Goal: Information Seeking & Learning: Learn about a topic

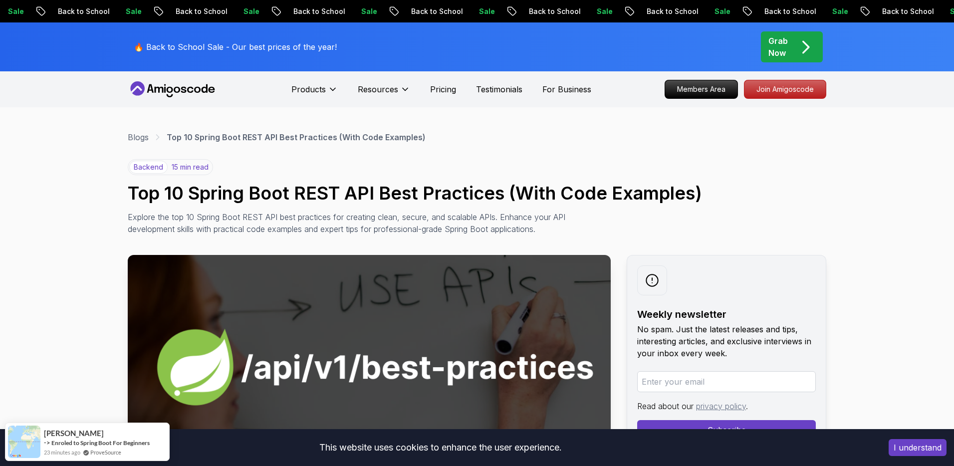
click at [418, 180] on div "backend 15 min read Top 10 Spring Boot REST API Best Practices (With Code Examp…" at bounding box center [477, 197] width 698 height 76
click at [423, 189] on h1 "Top 10 Spring Boot REST API Best Practices (With Code Examples)" at bounding box center [477, 193] width 698 height 20
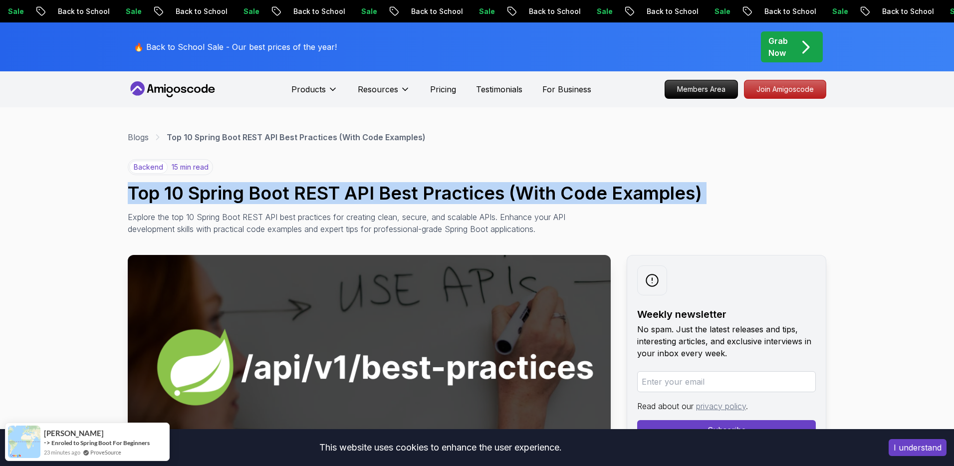
click at [423, 189] on h1 "Top 10 Spring Boot REST API Best Practices (With Code Examples)" at bounding box center [477, 193] width 698 height 20
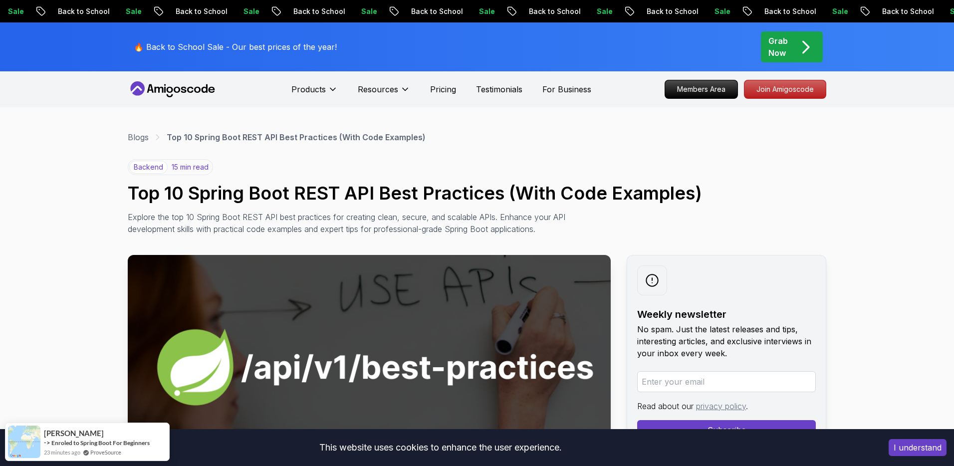
click at [324, 224] on p "Explore the top 10 Spring Boot REST API best practices for creating clean, secu…" at bounding box center [351, 223] width 447 height 24
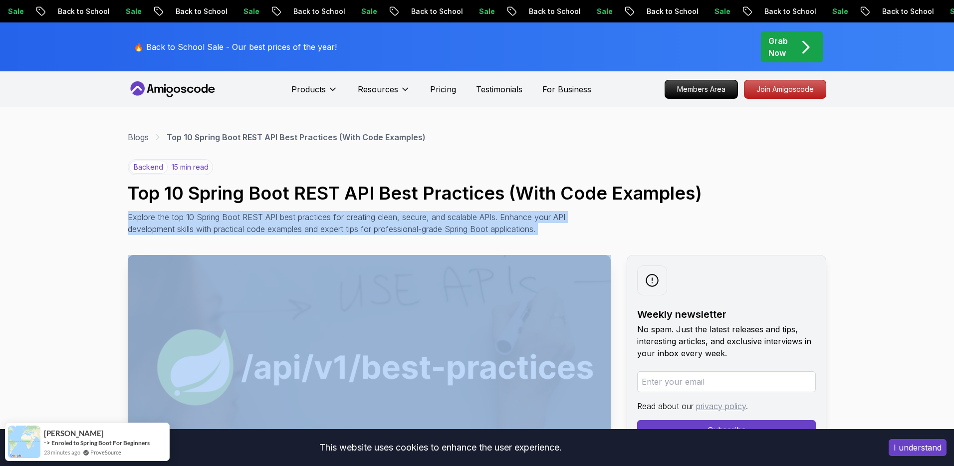
click at [324, 224] on p "Explore the top 10 Spring Boot REST API best practices for creating clean, secu…" at bounding box center [351, 223] width 447 height 24
click at [334, 219] on p "Explore the top 10 Spring Boot REST API best practices for creating clean, secu…" at bounding box center [351, 223] width 447 height 24
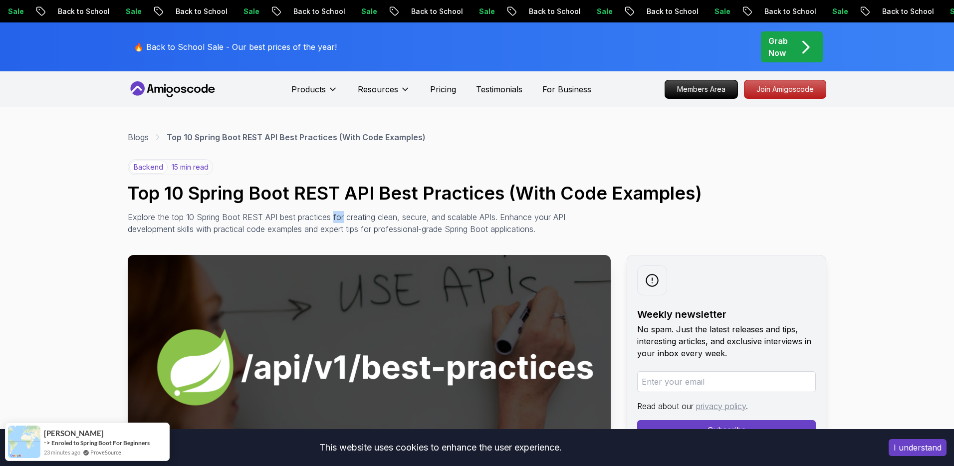
click at [334, 219] on p "Explore the top 10 Spring Boot REST API best practices for creating clean, secu…" at bounding box center [351, 223] width 447 height 24
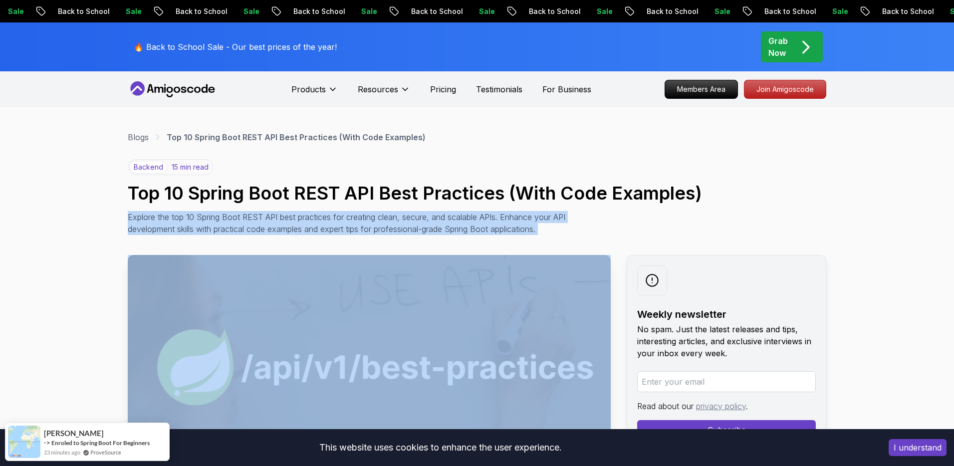
click at [334, 219] on p "Explore the top 10 Spring Boot REST API best practices for creating clean, secu…" at bounding box center [351, 223] width 447 height 24
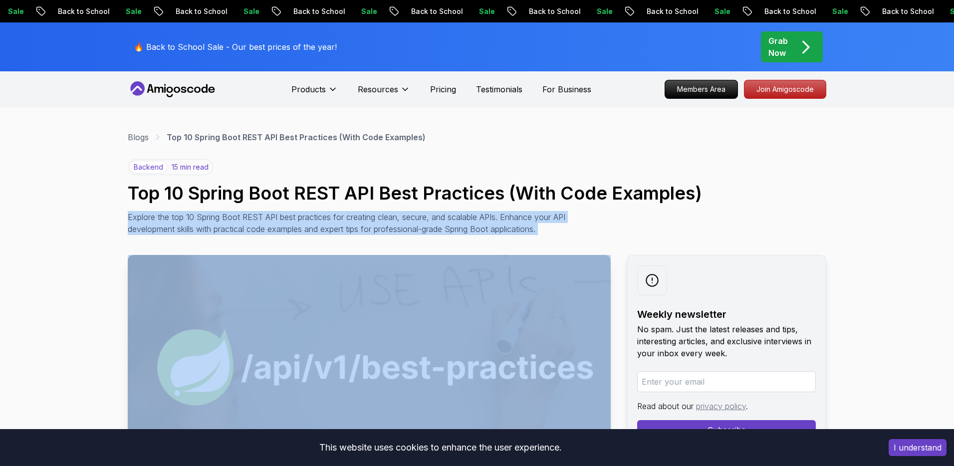
click at [400, 213] on p "Explore the top 10 Spring Boot REST API best practices for creating clean, secu…" at bounding box center [351, 223] width 447 height 24
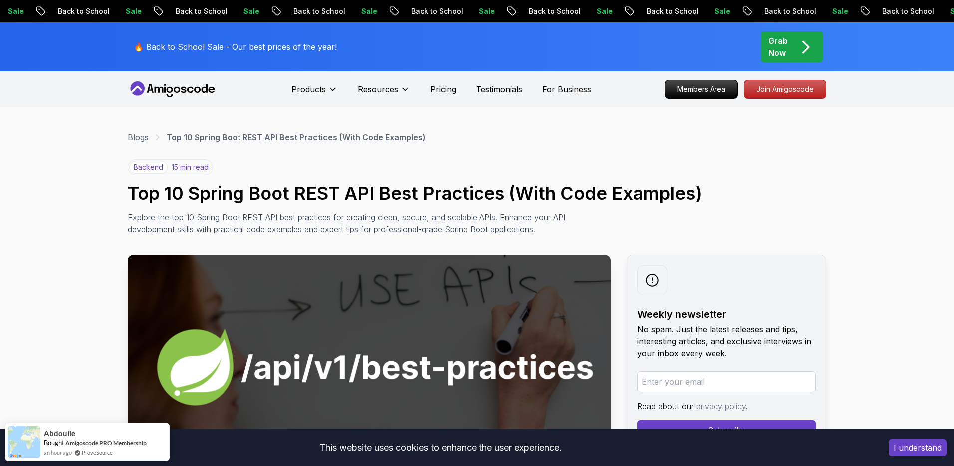
click at [286, 229] on p "Explore the top 10 Spring Boot REST API best practices for creating clean, secu…" at bounding box center [351, 223] width 447 height 24
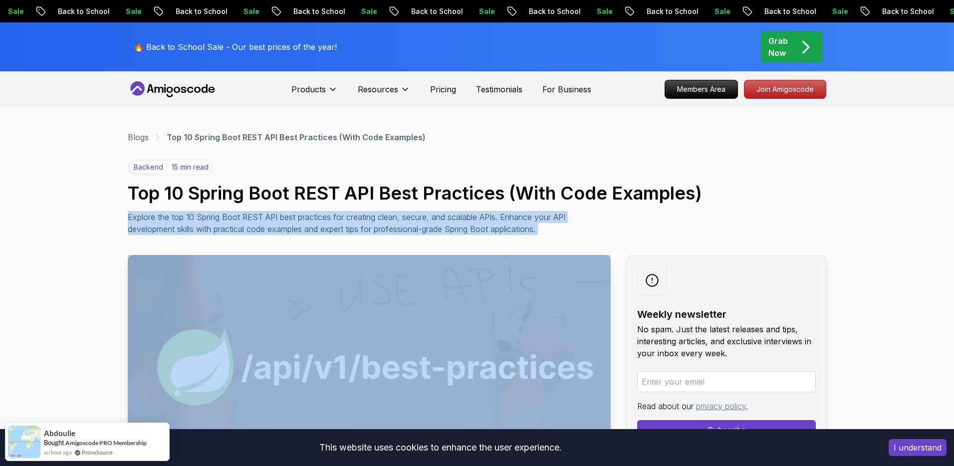
click at [286, 229] on p "Explore the top 10 Spring Boot REST API best practices for creating clean, secu…" at bounding box center [351, 223] width 447 height 24
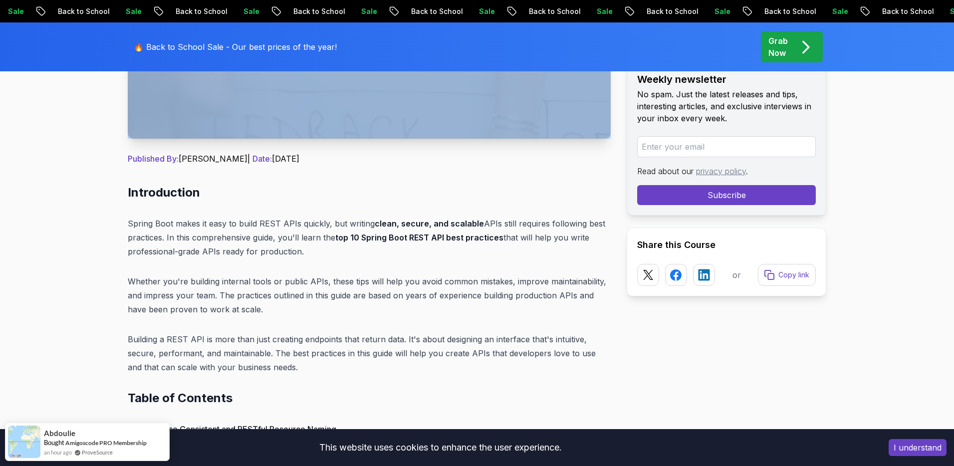
scroll to position [388, 0]
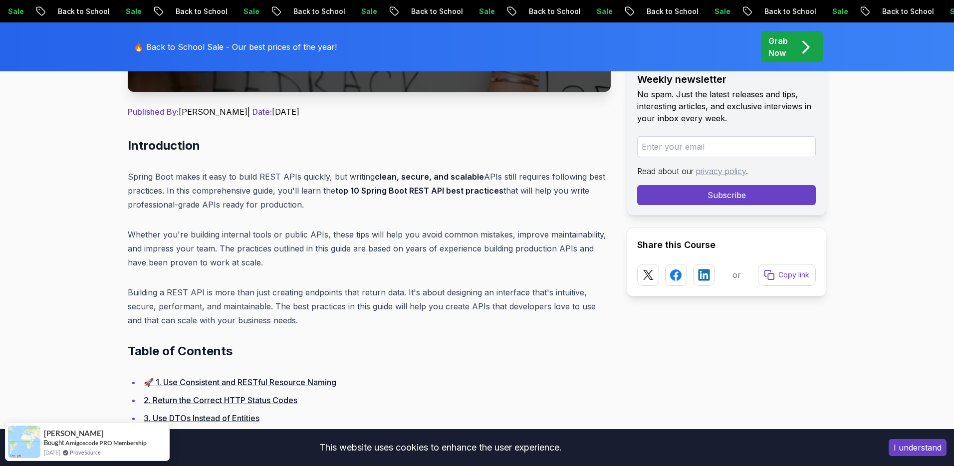
click at [356, 247] on p "Whether you're building internal tools or public APIs, these tips will help you…" at bounding box center [369, 248] width 483 height 42
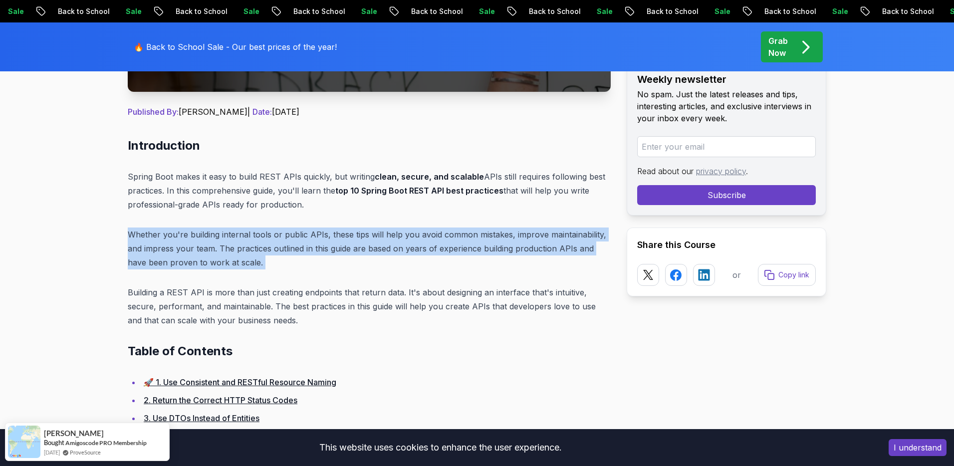
click at [356, 247] on p "Whether you're building internal tools or public APIs, these tips will help you…" at bounding box center [369, 248] width 483 height 42
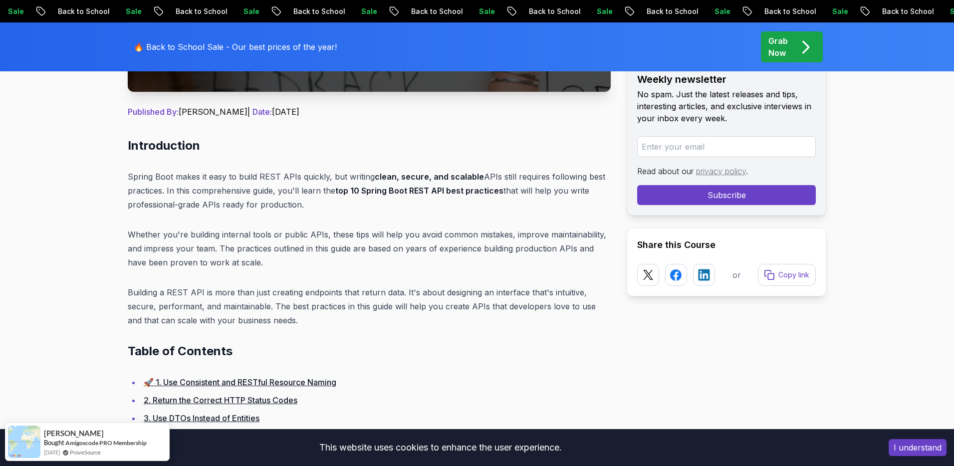
click at [273, 305] on p "Building a REST API is more than just creating endpoints that return data. It's…" at bounding box center [369, 306] width 483 height 42
click at [273, 306] on p "Building a REST API is more than just creating endpoints that return data. It's…" at bounding box center [369, 306] width 483 height 42
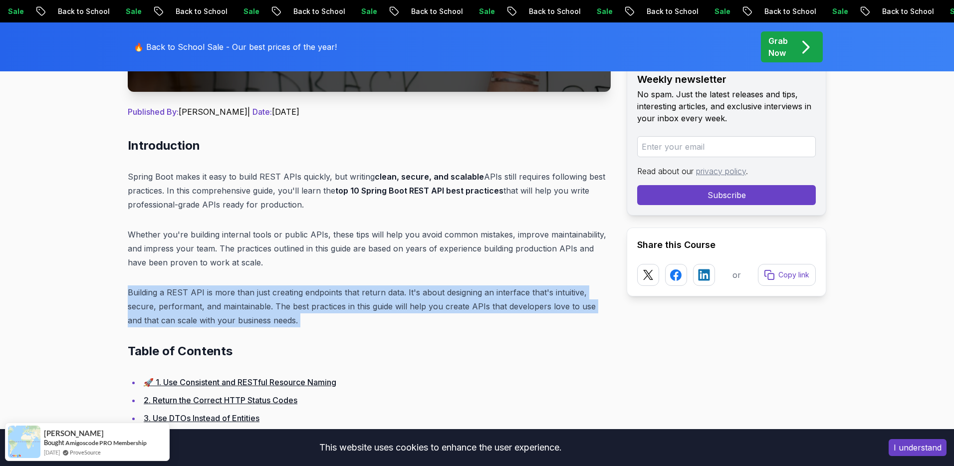
click at [273, 306] on p "Building a REST API is more than just creating endpoints that return data. It's…" at bounding box center [369, 306] width 483 height 42
click at [314, 295] on p "Building a REST API is more than just creating endpoints that return data. It's…" at bounding box center [369, 306] width 483 height 42
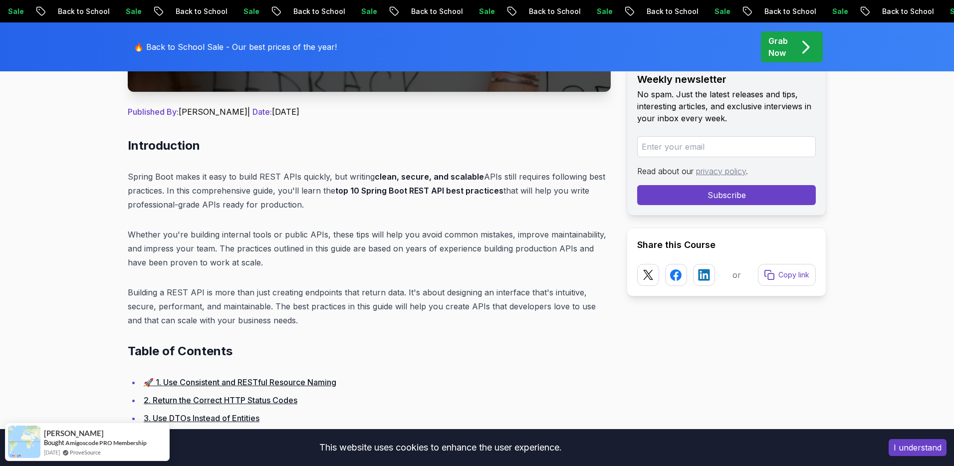
click at [314, 295] on p "Building a REST API is more than just creating endpoints that return data. It's…" at bounding box center [369, 306] width 483 height 42
click at [428, 286] on p "Building a REST API is more than just creating endpoints that return data. It's…" at bounding box center [369, 306] width 483 height 42
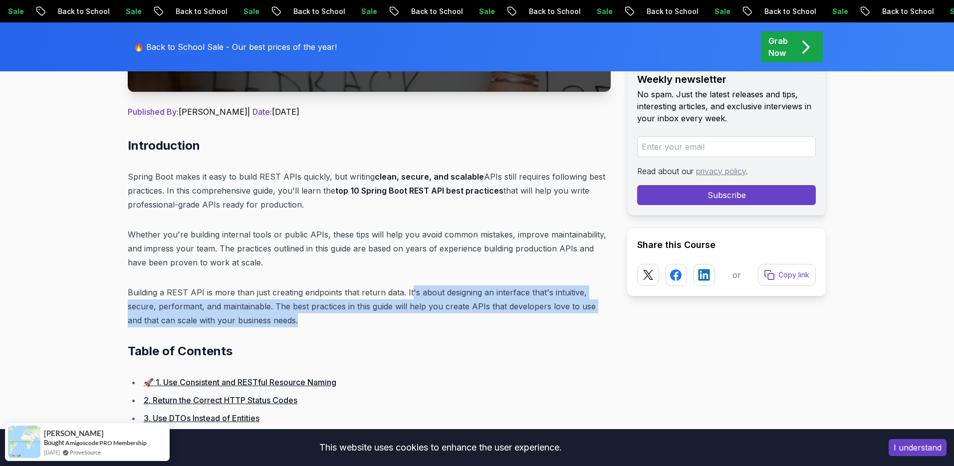
drag, startPoint x: 408, startPoint y: 292, endPoint x: 439, endPoint y: 319, distance: 41.0
click at [439, 319] on p "Building a REST API is more than just creating endpoints that return data. It's…" at bounding box center [369, 306] width 483 height 42
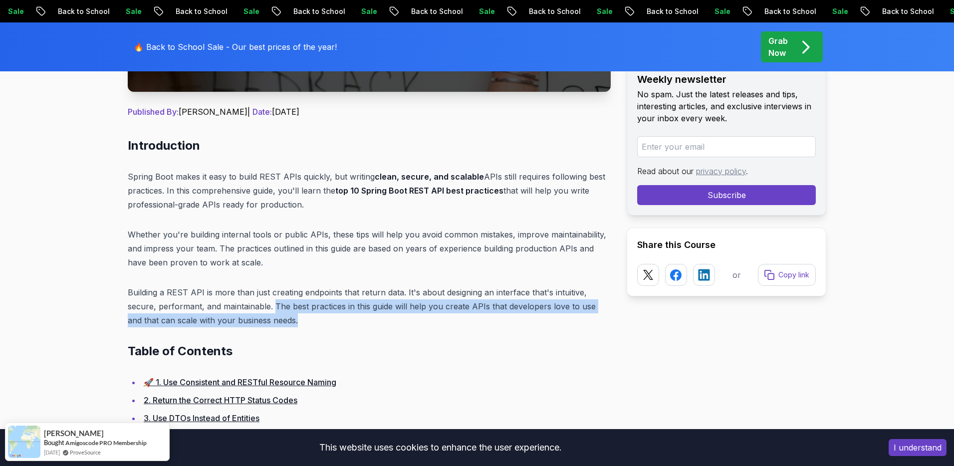
drag, startPoint x: 272, startPoint y: 304, endPoint x: 321, endPoint y: 320, distance: 50.9
click at [321, 320] on p "Building a REST API is more than just creating endpoints that return data. It's…" at bounding box center [369, 306] width 483 height 42
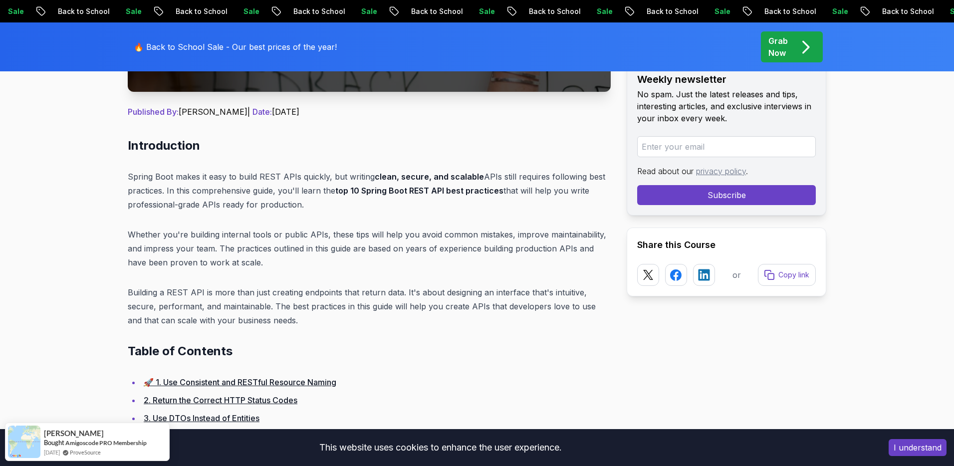
click at [321, 320] on p "Building a REST API is more than just creating endpoints that return data. It's…" at bounding box center [369, 306] width 483 height 42
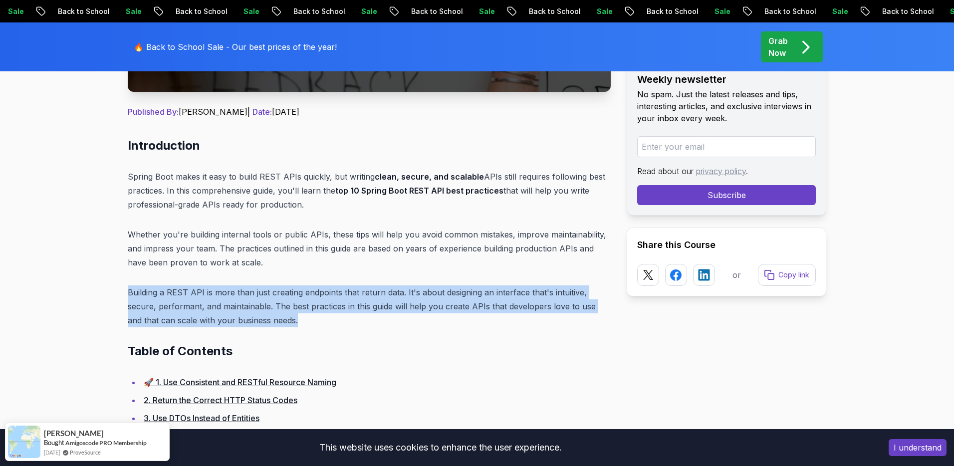
drag, startPoint x: 357, startPoint y: 318, endPoint x: 101, endPoint y: 295, distance: 257.4
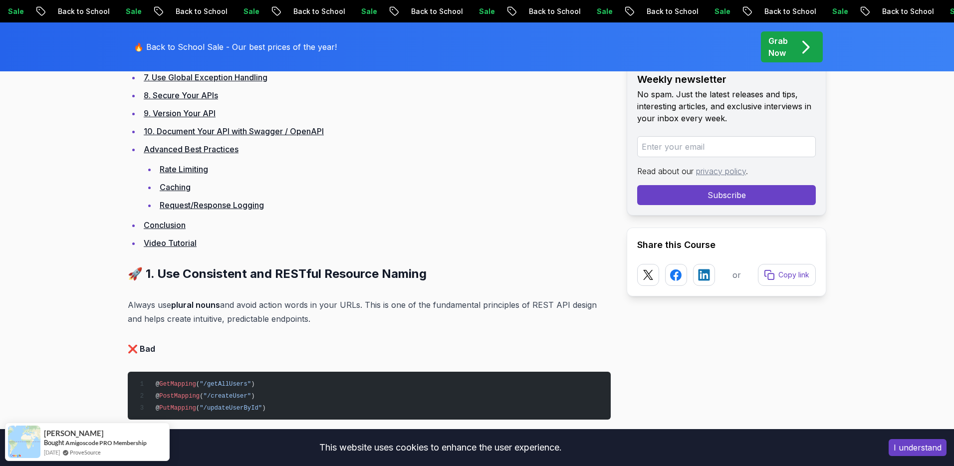
scroll to position [858, 0]
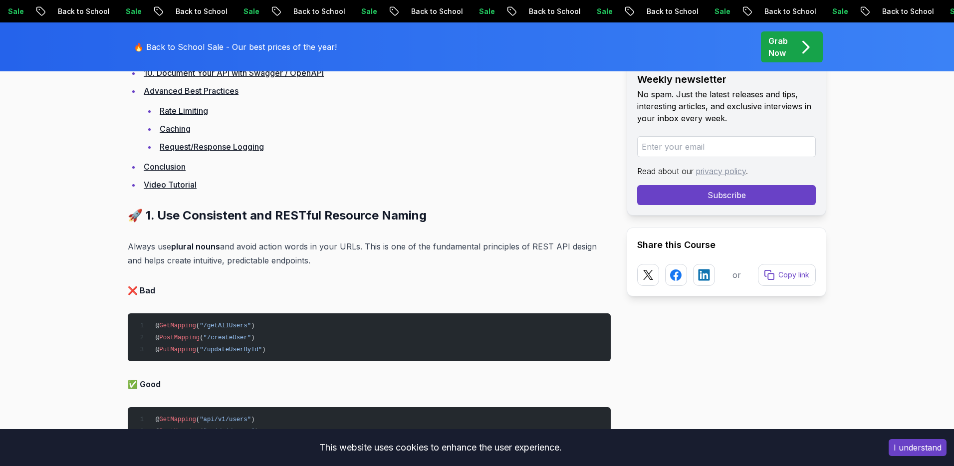
click at [203, 251] on p "Always use plural nouns and avoid action words in your URLs. This is one of the…" at bounding box center [369, 253] width 483 height 28
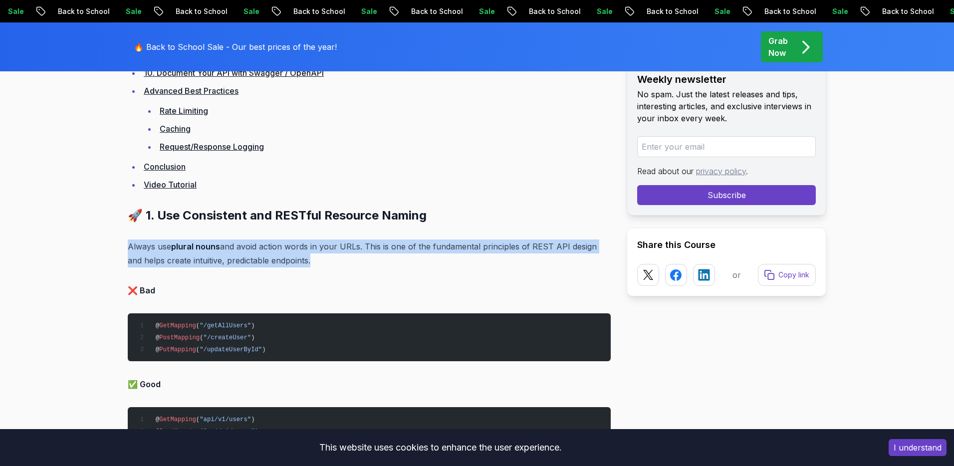
click at [203, 251] on p "Always use plural nouns and avoid action words in your URLs. This is one of the…" at bounding box center [369, 253] width 483 height 28
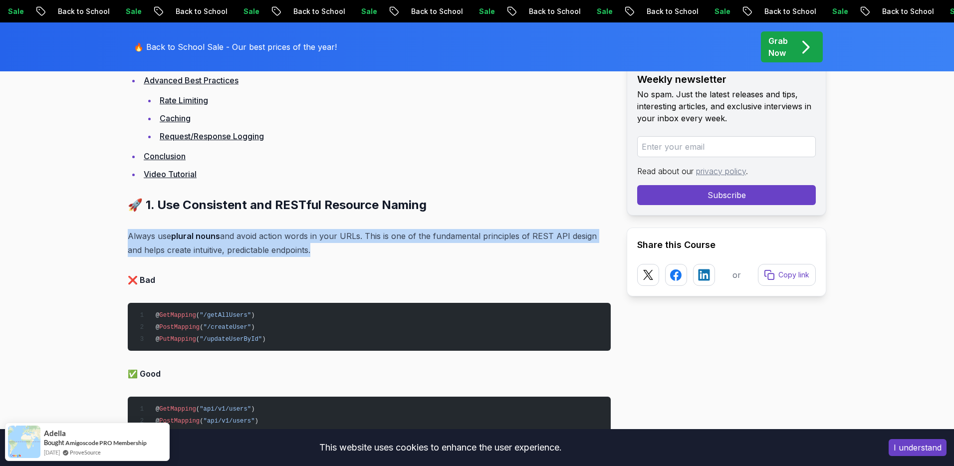
scroll to position [934, 0]
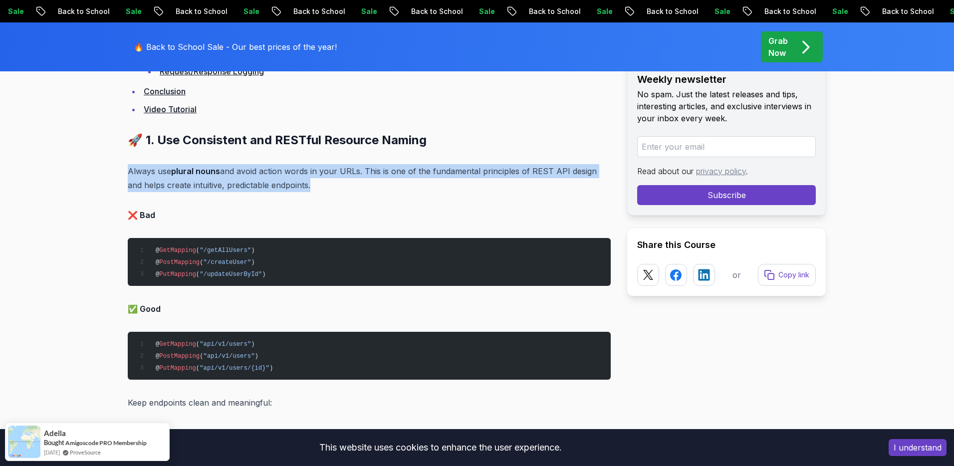
click at [254, 178] on p "Always use plural nouns and avoid action words in your URLs. This is one of the…" at bounding box center [369, 178] width 483 height 28
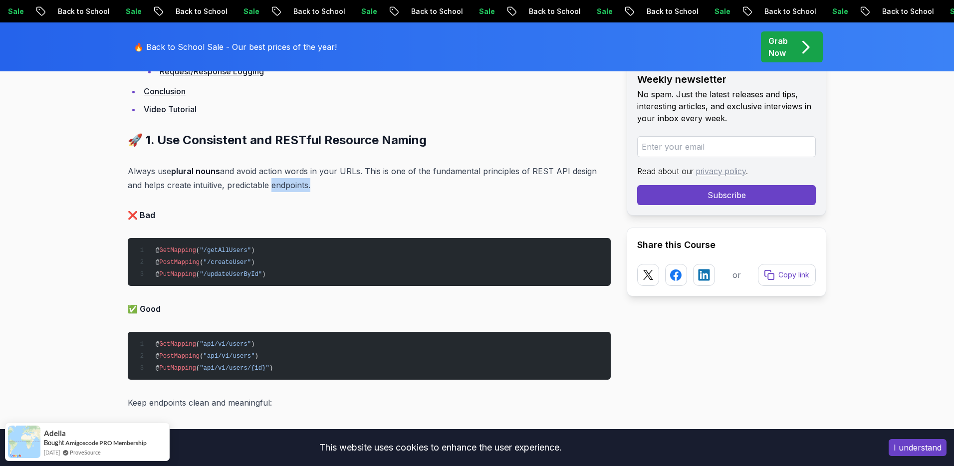
click at [254, 178] on p "Always use plural nouns and avoid action words in your URLs. This is one of the…" at bounding box center [369, 178] width 483 height 28
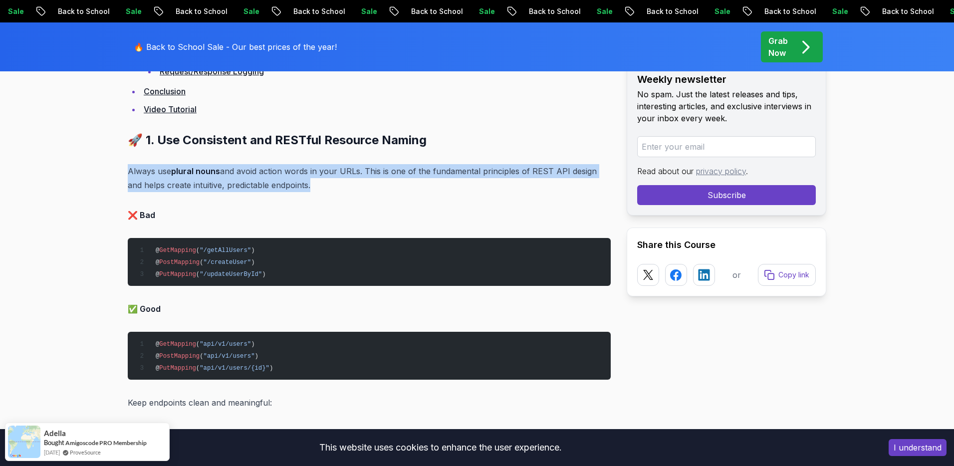
click at [254, 178] on p "Always use plural nouns and avoid action words in your URLs. This is one of the…" at bounding box center [369, 178] width 483 height 28
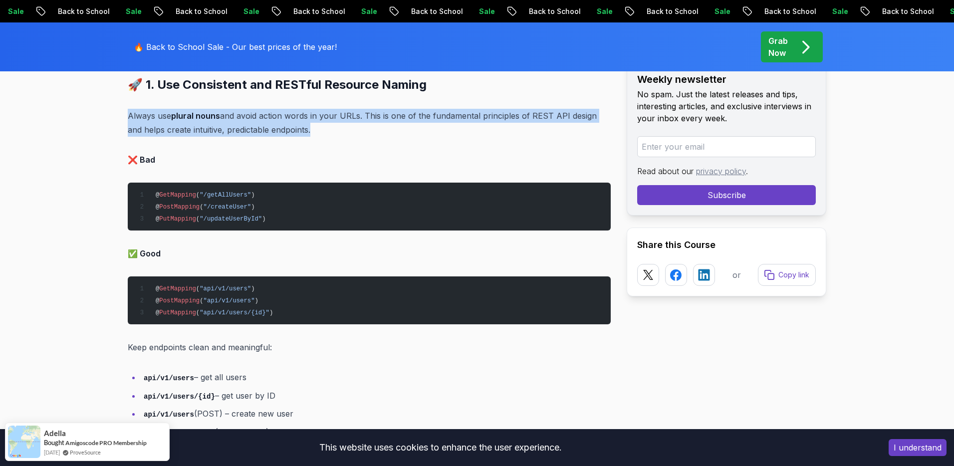
scroll to position [1030, 0]
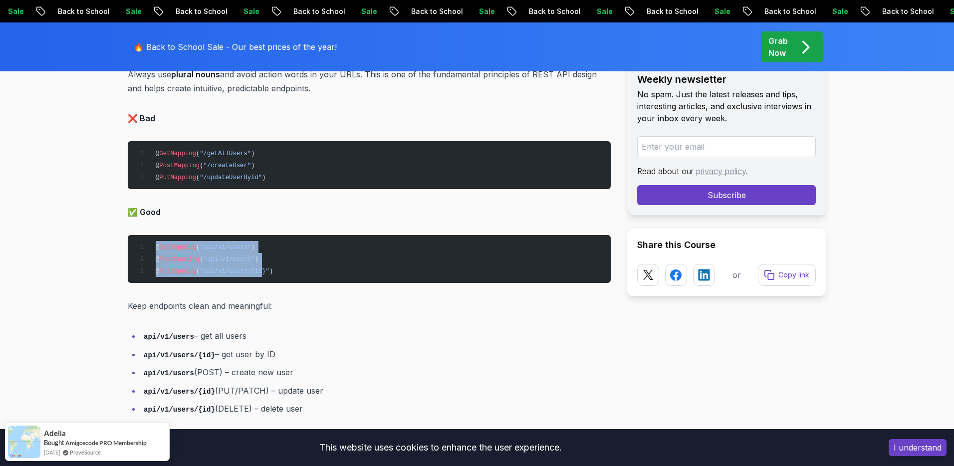
drag, startPoint x: 149, startPoint y: 250, endPoint x: 276, endPoint y: 267, distance: 128.3
click at [276, 267] on pre "@ GetMapping ( "api/v1/users" ) @ PostMapping ( "api/v1/users" ) @ PutMapping (…" at bounding box center [369, 259] width 483 height 48
click at [217, 305] on p "Keep endpoints clean and meaningful:" at bounding box center [369, 306] width 483 height 14
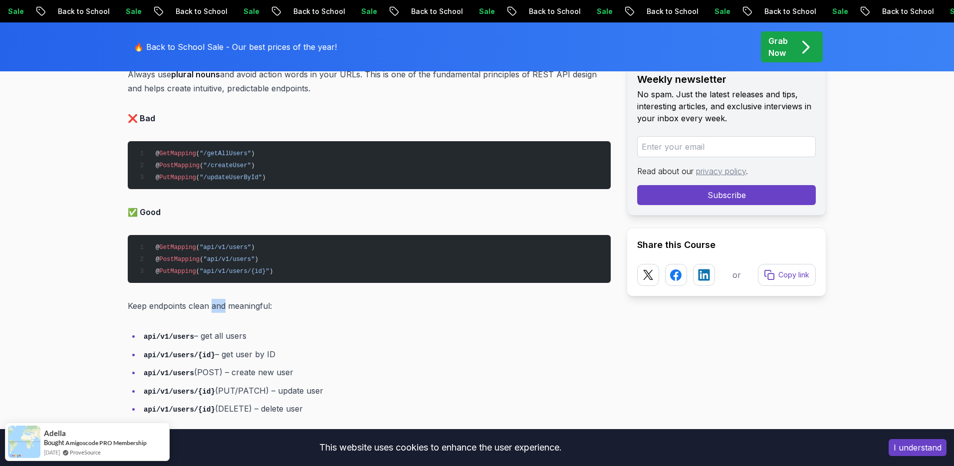
click at [217, 305] on p "Keep endpoints clean and meaningful:" at bounding box center [369, 306] width 483 height 14
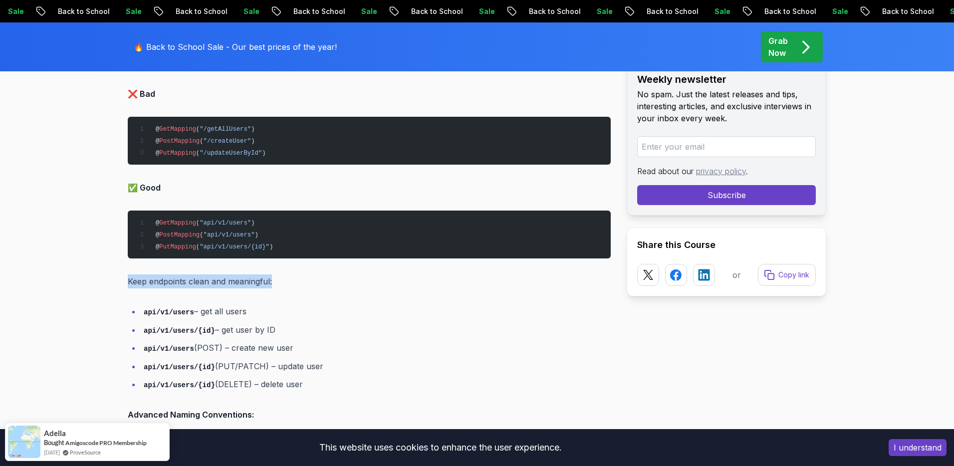
scroll to position [1105, 0]
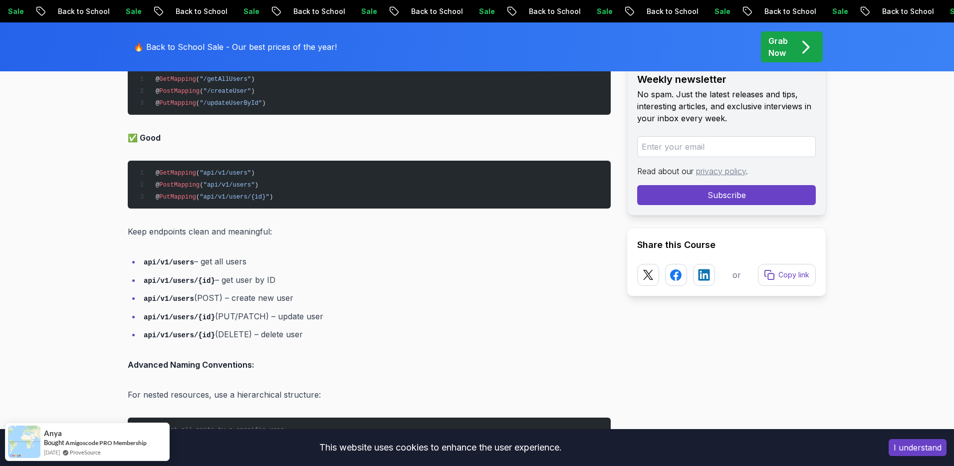
click at [242, 300] on li "api/v1/users (POST) – create new user" at bounding box center [376, 298] width 470 height 14
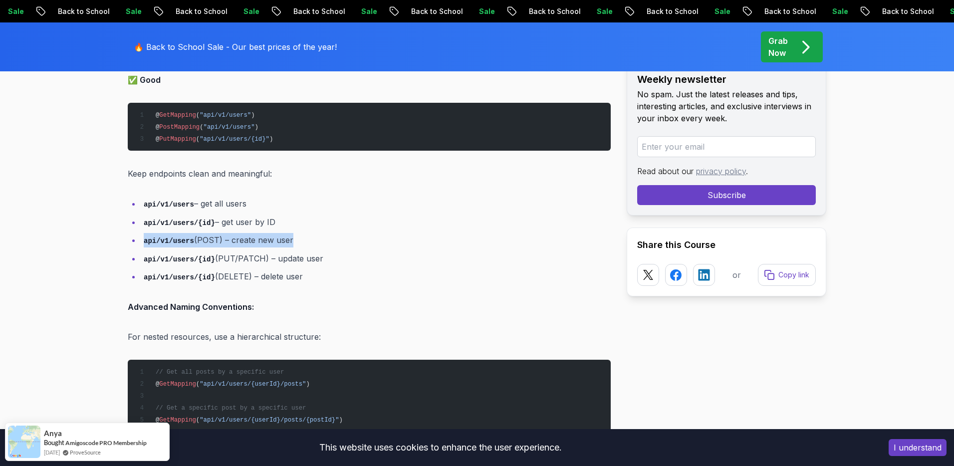
scroll to position [1205, 0]
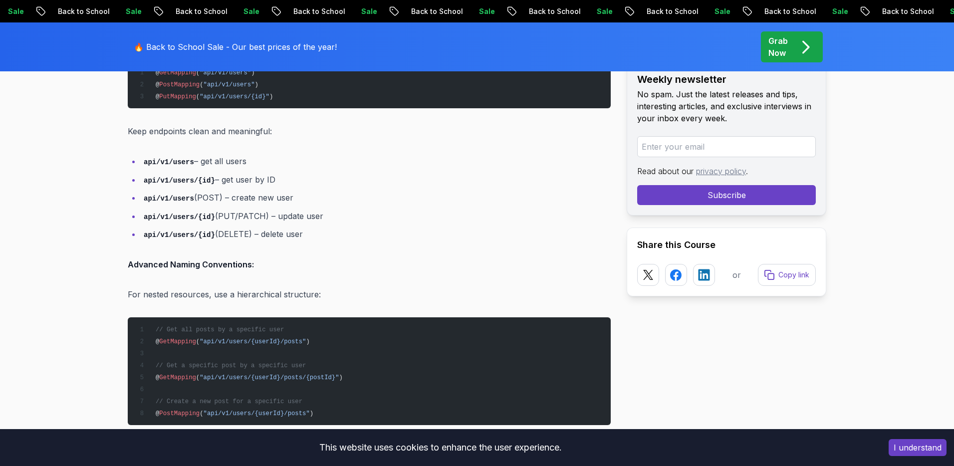
click at [243, 297] on p "For nested resources, use a hierarchical structure:" at bounding box center [369, 294] width 483 height 14
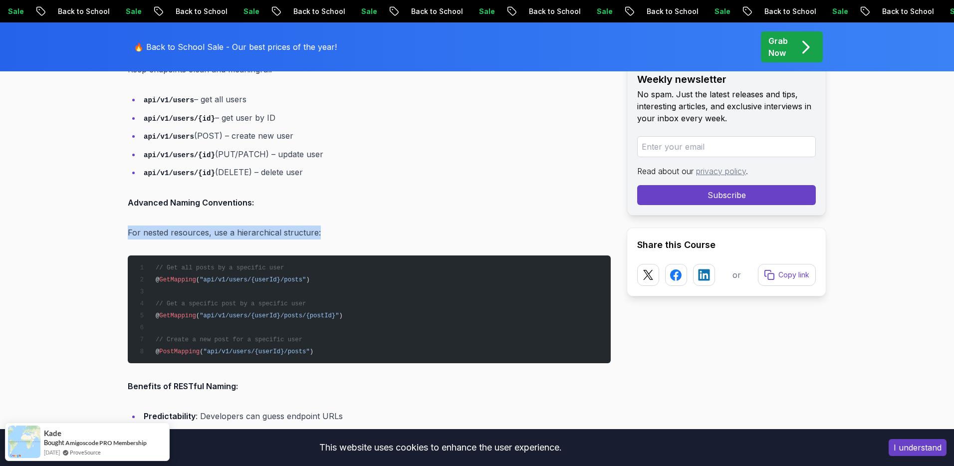
scroll to position [1272, 0]
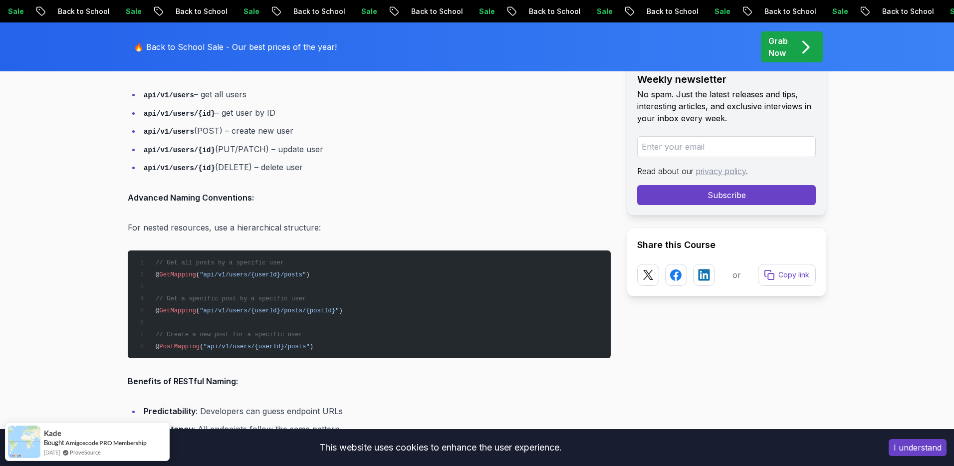
click at [254, 274] on span ""api/v1/users/{userId}/posts"" at bounding box center [252, 274] width 106 height 7
click at [333, 270] on pre "// Get all posts by a specific user @ GetMapping ( "api/v1/users/{userId}/posts…" at bounding box center [369, 304] width 483 height 108
click at [265, 303] on pre "// Get all posts by a specific user @ GetMapping ( "api/v1/users/{userId}/posts…" at bounding box center [369, 304] width 483 height 108
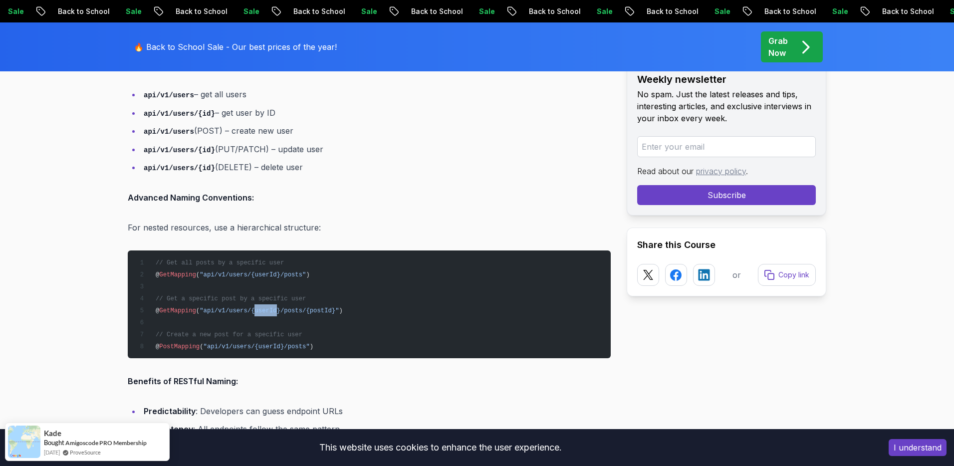
click at [265, 303] on pre "// Get all posts by a specific user @ GetMapping ( "api/v1/users/{userId}/posts…" at bounding box center [369, 304] width 483 height 108
click at [265, 299] on span "// Get a specific post by a specific user" at bounding box center [231, 298] width 150 height 7
click at [294, 283] on pre "// Get all posts by a specific user @ GetMapping ( "api/v1/users/{userId}/posts…" at bounding box center [369, 304] width 483 height 108
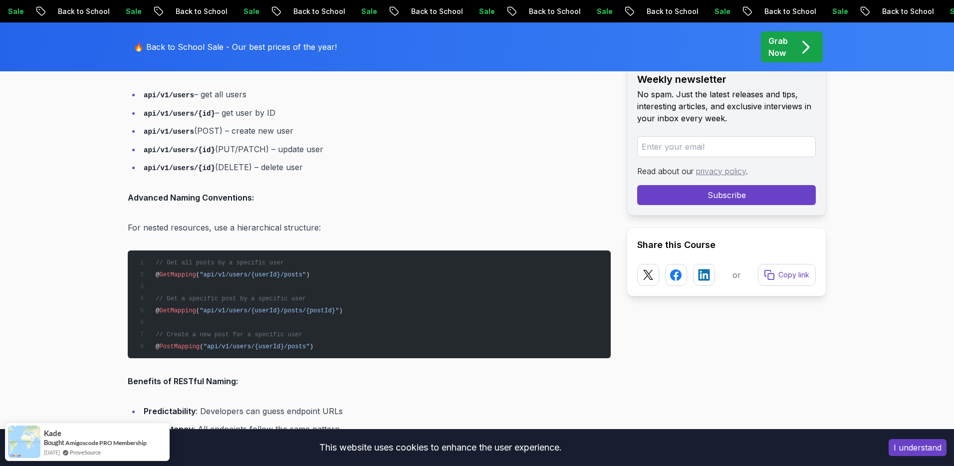
click at [273, 338] on pre "// Get all posts by a specific user @ GetMapping ( "api/v1/users/{userId}/posts…" at bounding box center [369, 304] width 483 height 108
click at [271, 337] on pre "// Get all posts by a specific user @ GetMapping ( "api/v1/users/{userId}/posts…" at bounding box center [369, 304] width 483 height 108
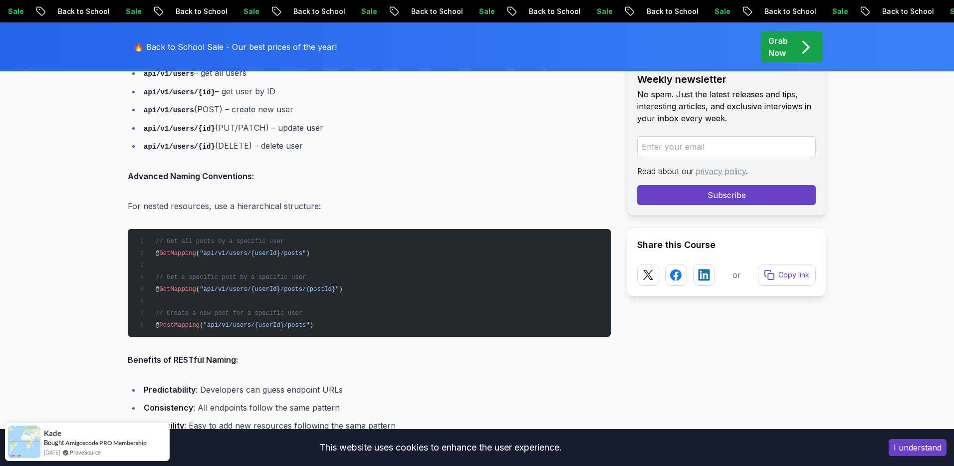
click at [312, 269] on pre "// Get all posts by a specific user @ GetMapping ( "api/v1/users/{userId}/posts…" at bounding box center [369, 283] width 483 height 108
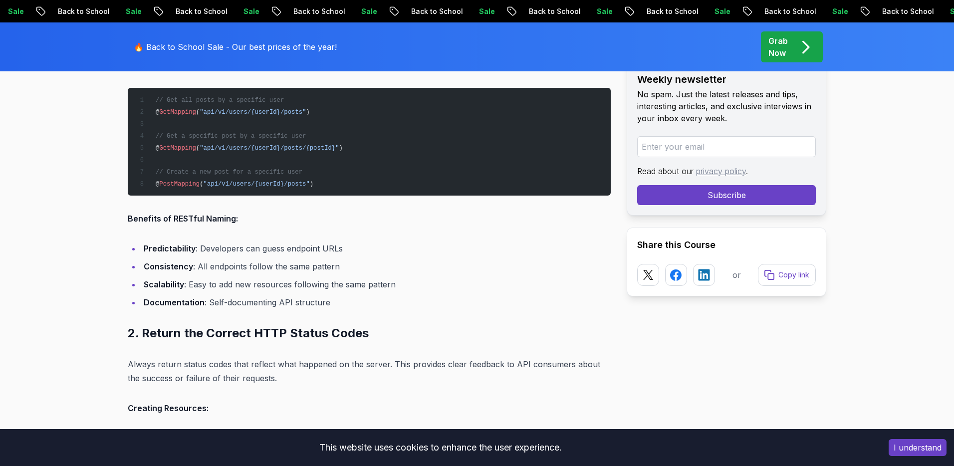
scroll to position [1435, 0]
click at [247, 277] on li "Scalability : Easy to add new resources following the same pattern" at bounding box center [376, 284] width 470 height 14
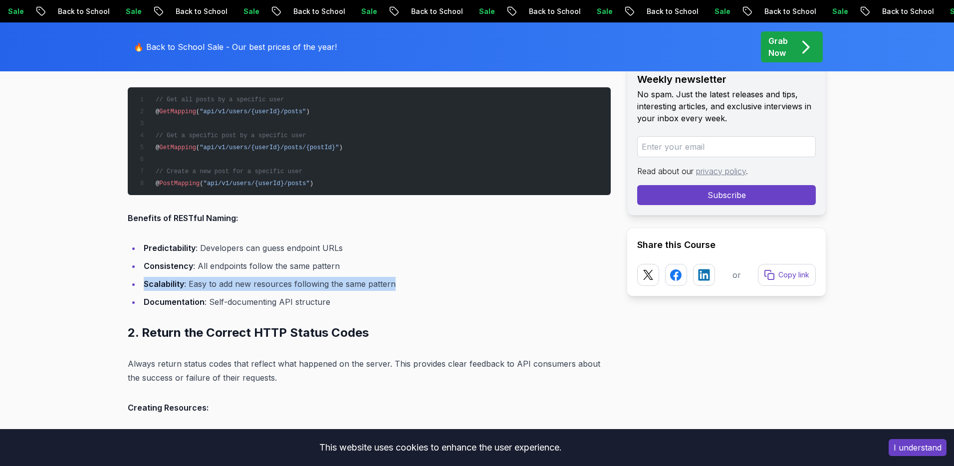
click at [247, 277] on li "Scalability : Easy to add new resources following the same pattern" at bounding box center [376, 284] width 470 height 14
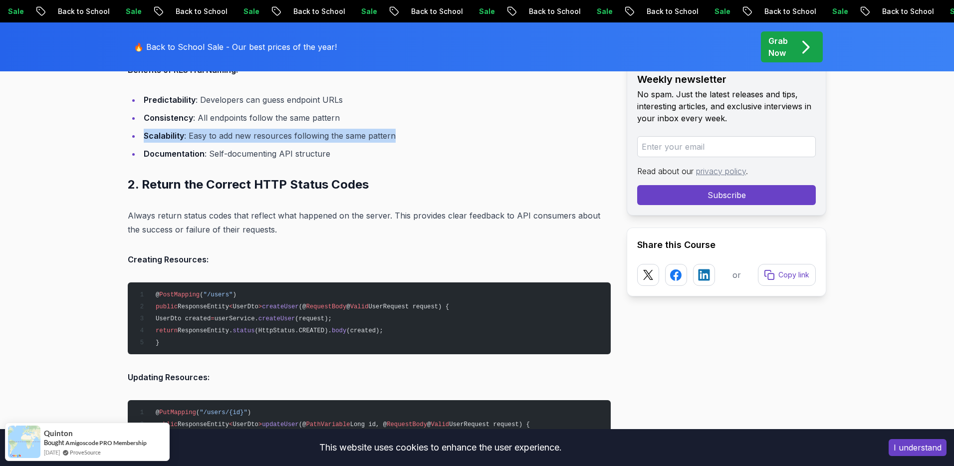
scroll to position [1588, 0]
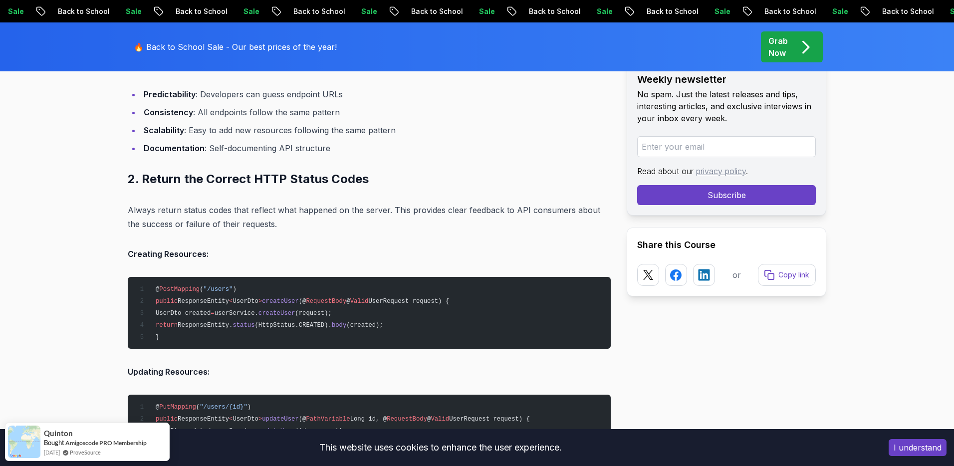
click at [201, 208] on p "Always return status codes that reflect what happened on the server. This provi…" at bounding box center [369, 217] width 483 height 28
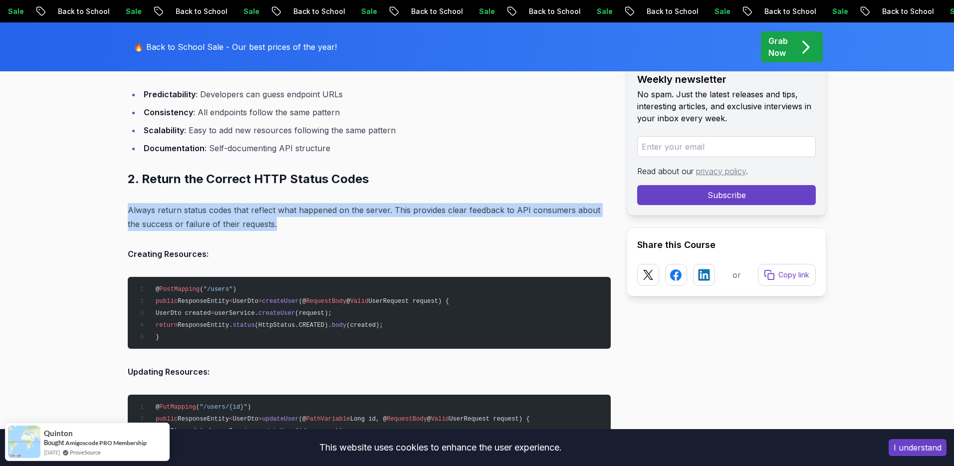
click at [201, 208] on p "Always return status codes that reflect what happened on the server. This provi…" at bounding box center [369, 217] width 483 height 28
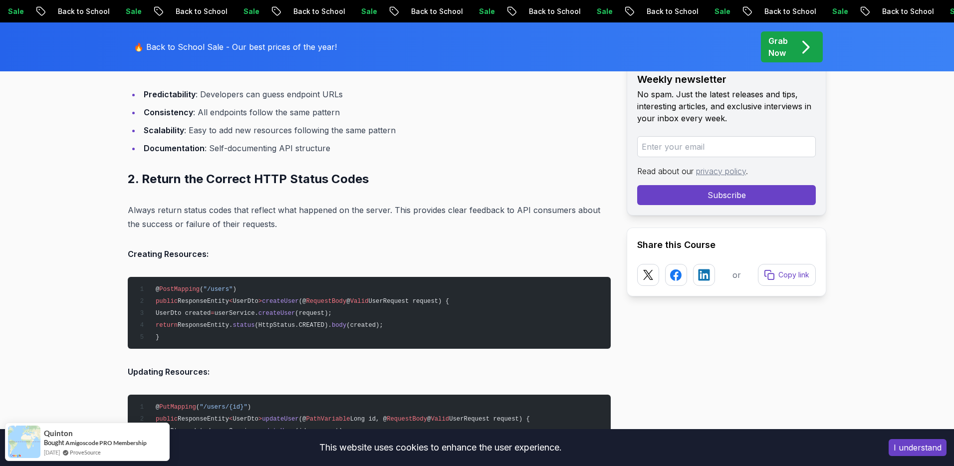
click at [179, 256] on strong "Creating Resources:" at bounding box center [168, 254] width 81 height 10
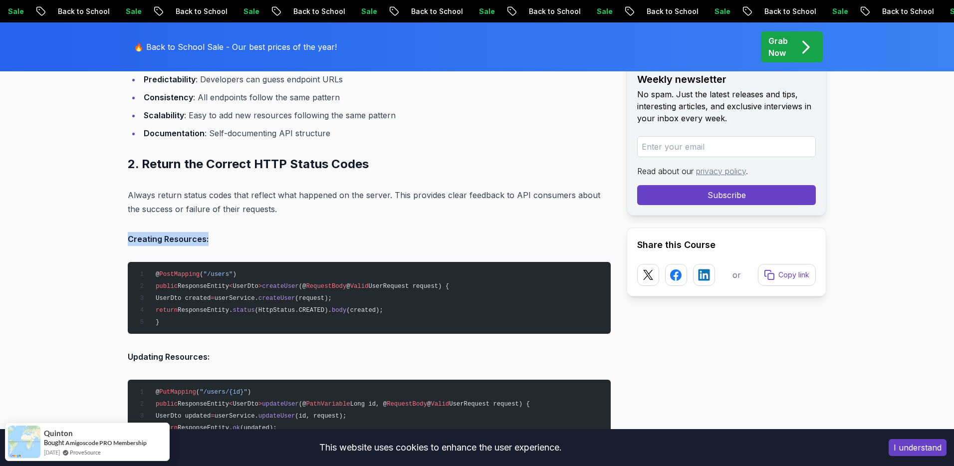
scroll to position [1624, 0]
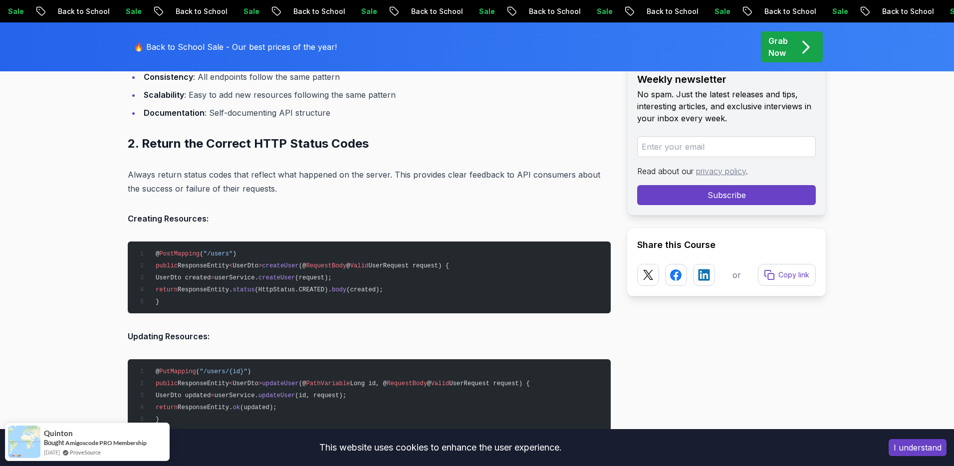
click at [179, 333] on strong "Updating Resources:" at bounding box center [169, 336] width 82 height 10
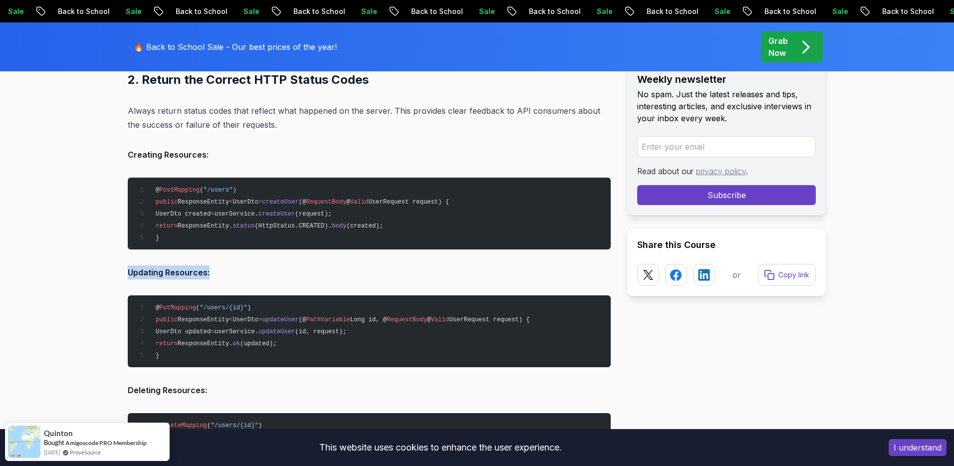
scroll to position [1732, 0]
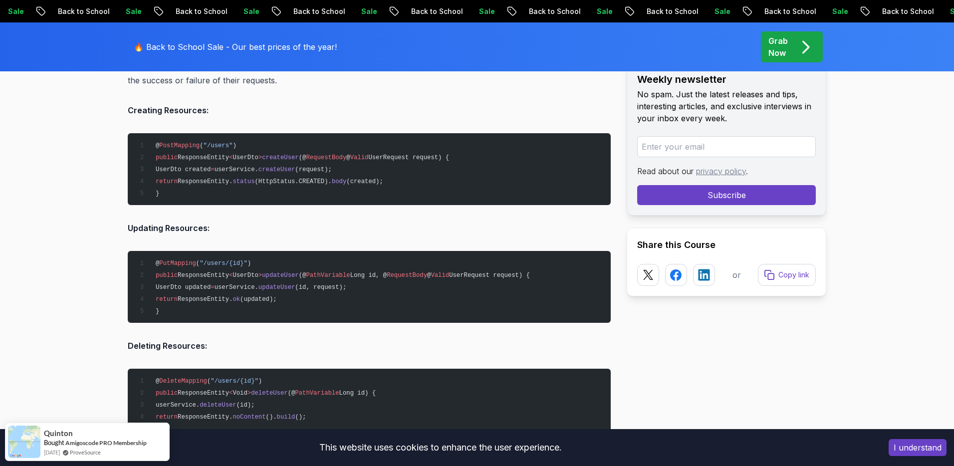
click at [232, 296] on span "ResponseEntity." at bounding box center [205, 299] width 55 height 7
click at [237, 278] on pre "@ PutMapping ( "/users/{id}" ) public ResponseEntity < UserDto > updateUser (@ …" at bounding box center [369, 287] width 483 height 72
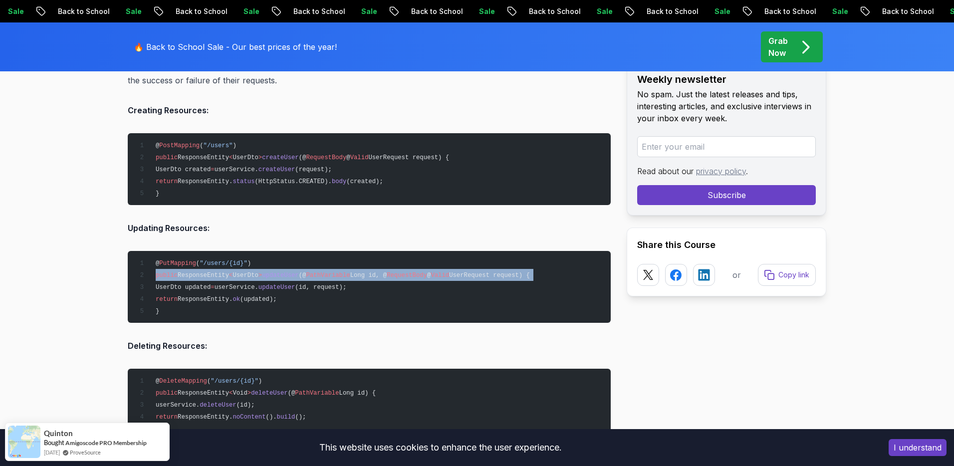
click at [237, 278] on pre "@ PutMapping ( "/users/{id}" ) public ResponseEntity < UserDto > updateUser (@ …" at bounding box center [369, 287] width 483 height 72
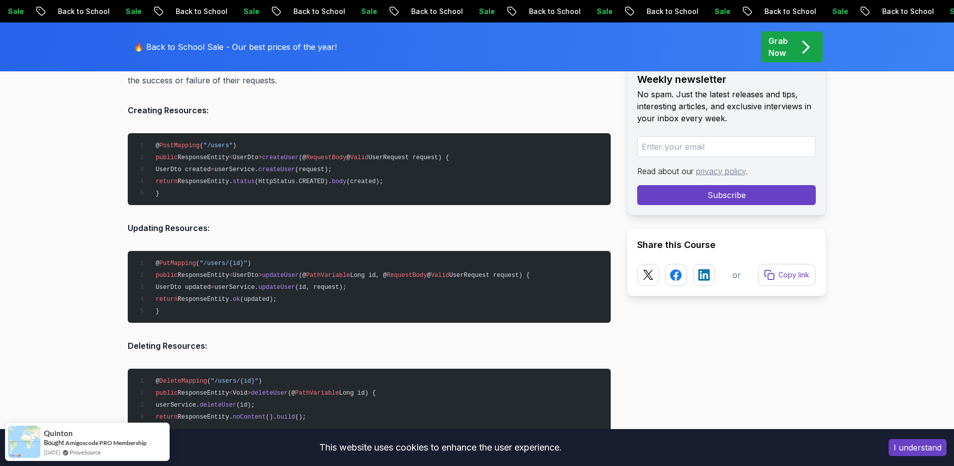
click at [241, 285] on span "userService." at bounding box center [236, 287] width 44 height 7
click at [247, 293] on pre "@ PutMapping ( "/users/{id}" ) public ResponseEntity < UserDto > updateUser (@ …" at bounding box center [369, 287] width 483 height 72
click at [232, 296] on span "ResponseEntity." at bounding box center [205, 299] width 55 height 7
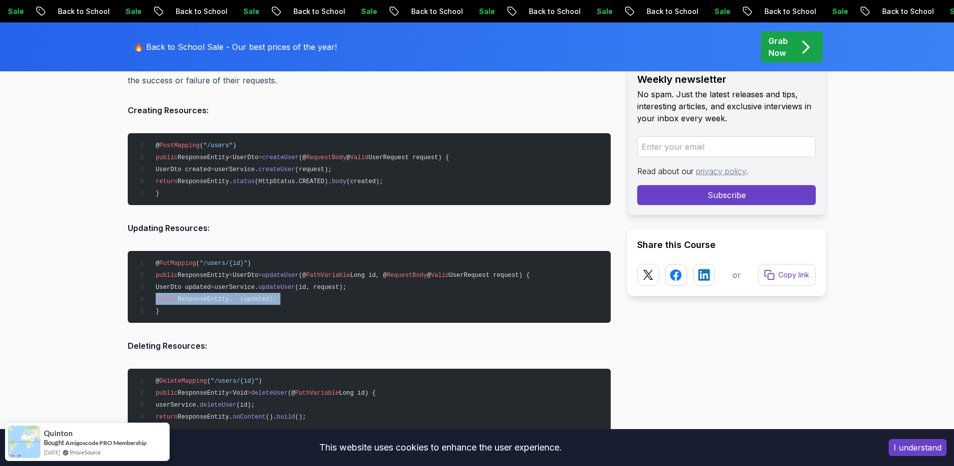
click at [232, 296] on span "ResponseEntity." at bounding box center [205, 299] width 55 height 7
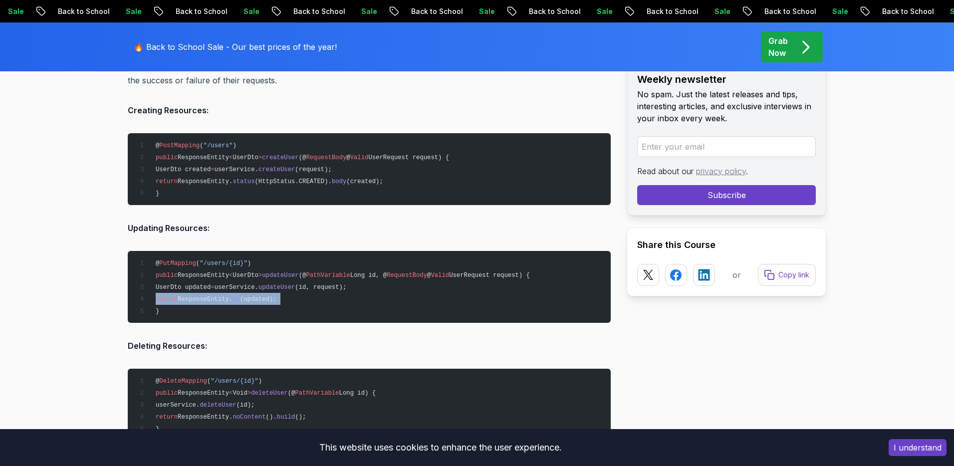
click at [307, 175] on pre "@ PostMapping ( "/users" ) public ResponseEntity < UserDto > createUser (@ Requ…" at bounding box center [369, 169] width 483 height 72
click at [383, 180] on span "(created);" at bounding box center [364, 181] width 37 height 7
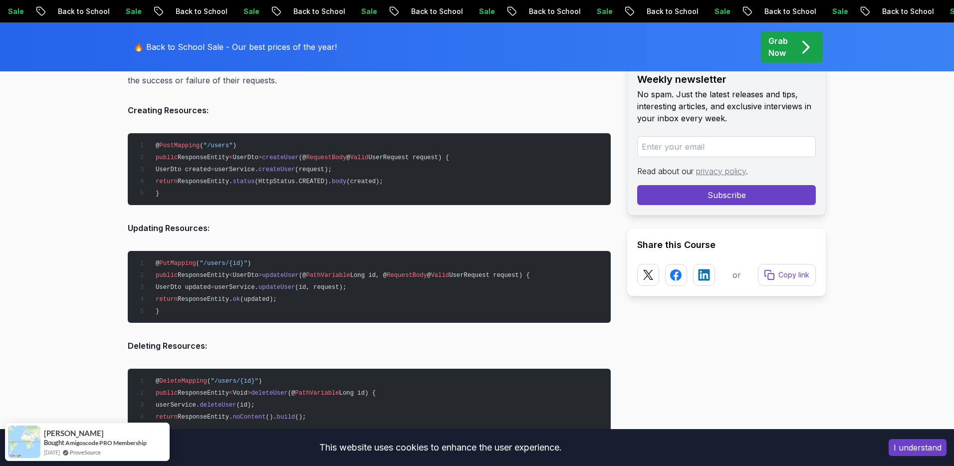
click at [274, 296] on span "(updated);" at bounding box center [258, 299] width 37 height 7
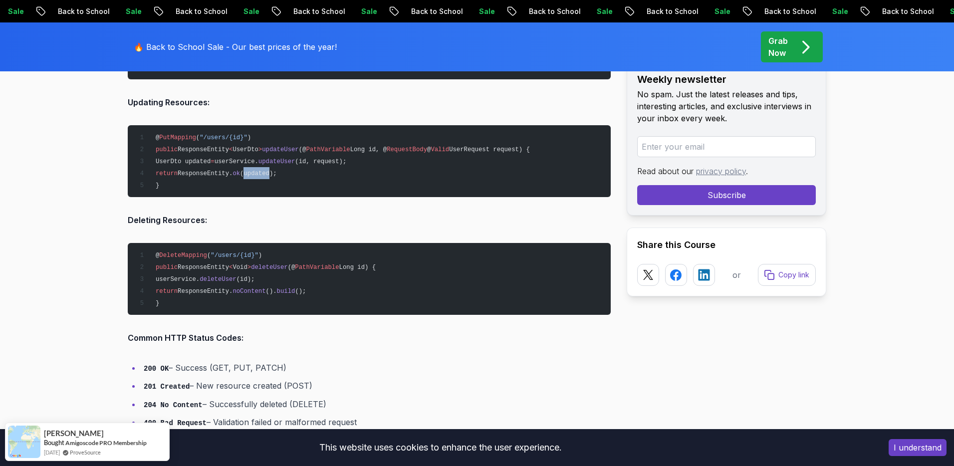
scroll to position [1858, 0]
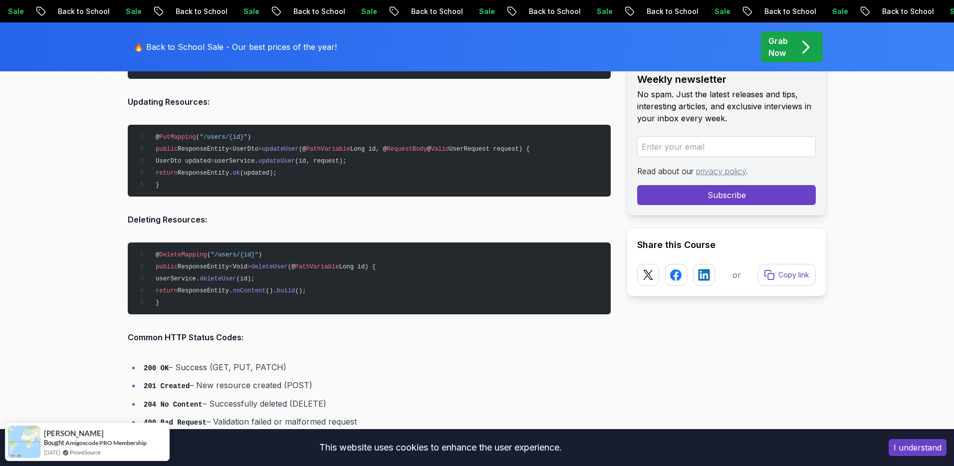
click at [292, 285] on pre "@ DeleteMapping ( "/users/{id}" ) public ResponseEntity < Void > deleteUser (@ …" at bounding box center [369, 278] width 483 height 72
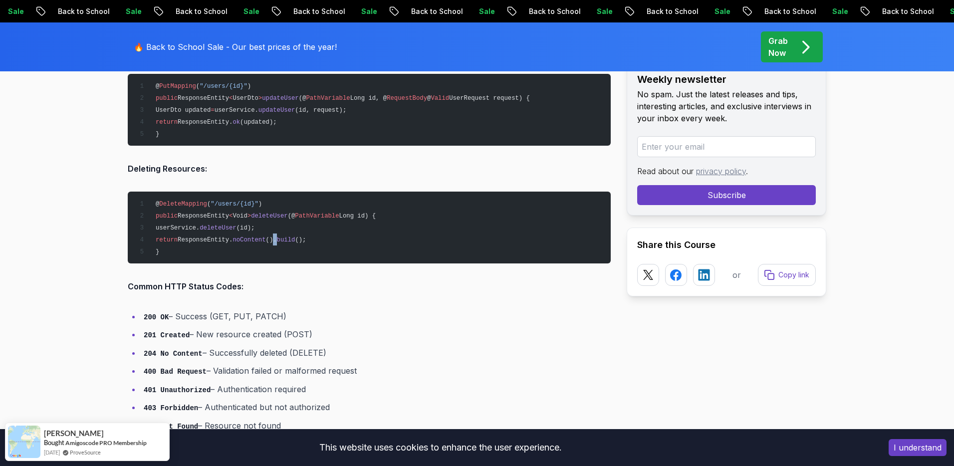
scroll to position [1949, 0]
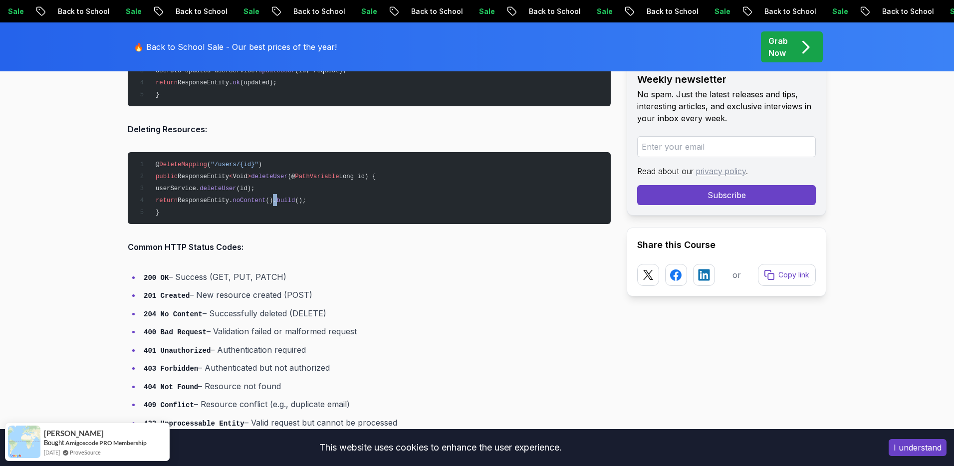
click at [170, 270] on li "200 OK – Success (GET, PUT, PATCH)" at bounding box center [376, 277] width 470 height 14
click at [172, 274] on li "200 OK – Success (GET, PUT, PATCH)" at bounding box center [376, 277] width 470 height 14
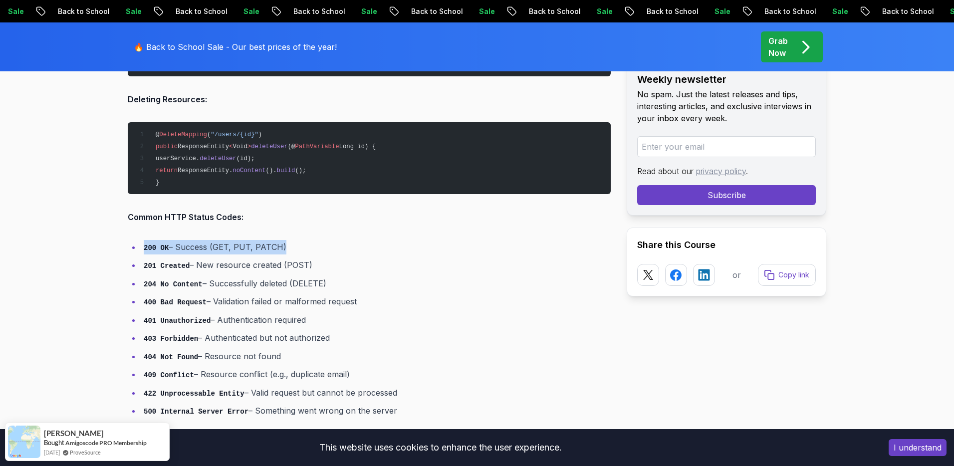
scroll to position [2031, 0]
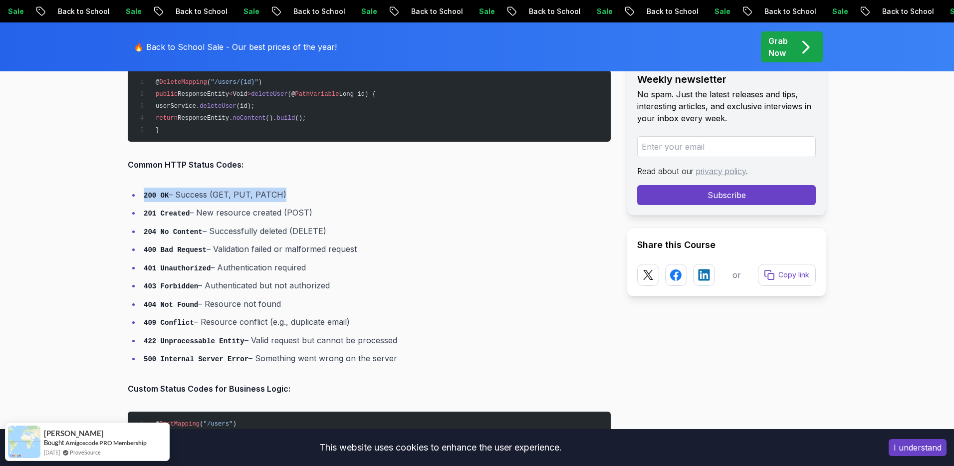
click at [225, 338] on code "422 Unprocessable Entity" at bounding box center [194, 341] width 101 height 8
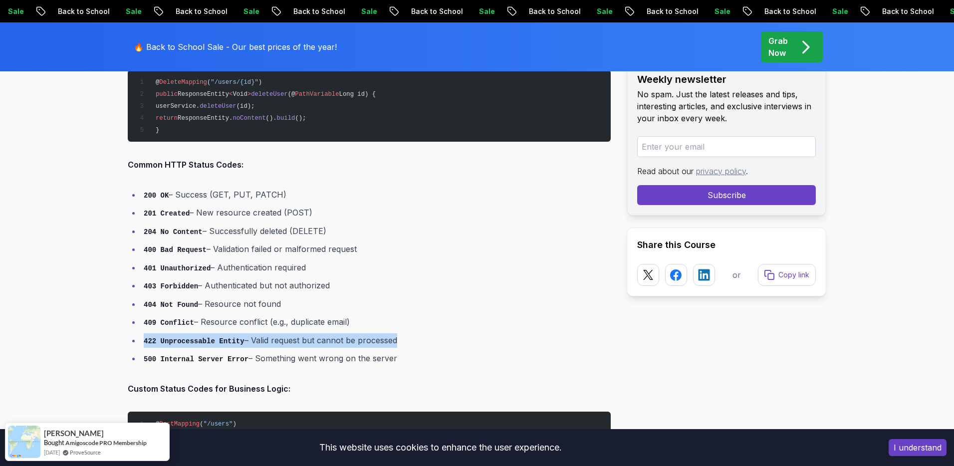
click at [225, 338] on code "422 Unprocessable Entity" at bounding box center [194, 341] width 101 height 8
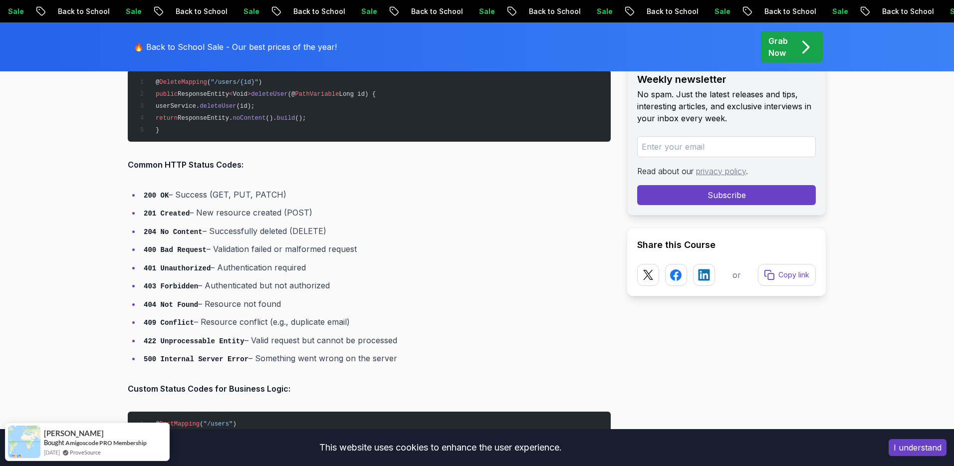
click at [363, 335] on li "422 Unprocessable Entity – Valid request but cannot be processed" at bounding box center [376, 340] width 470 height 14
drag, startPoint x: 420, startPoint y: 338, endPoint x: 140, endPoint y: 342, distance: 280.3
click at [141, 342] on li "422 Unprocessable Entity – Valid request but cannot be processed" at bounding box center [376, 340] width 470 height 14
click at [173, 192] on li "200 OK – Success (GET, PUT, PATCH)" at bounding box center [376, 195] width 470 height 14
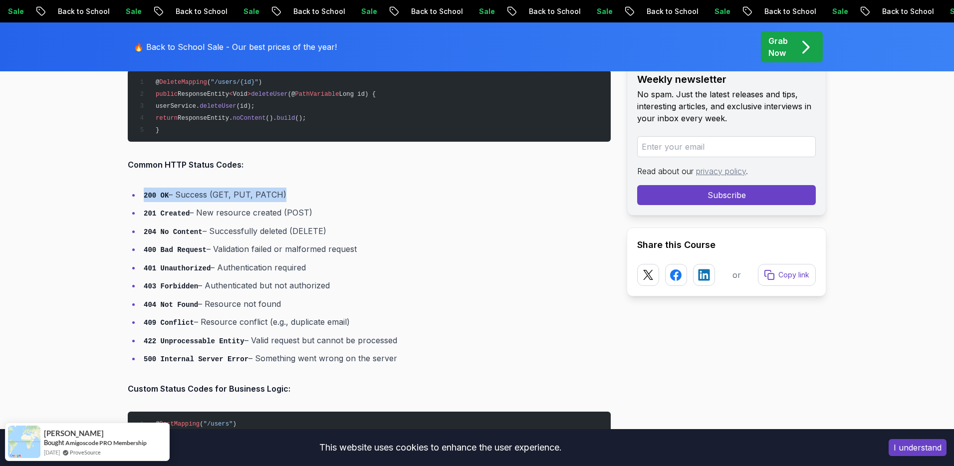
click at [173, 192] on li "200 OK – Success (GET, PUT, PATCH)" at bounding box center [376, 195] width 470 height 14
click at [181, 246] on code "400 Bad Request" at bounding box center [175, 250] width 63 height 8
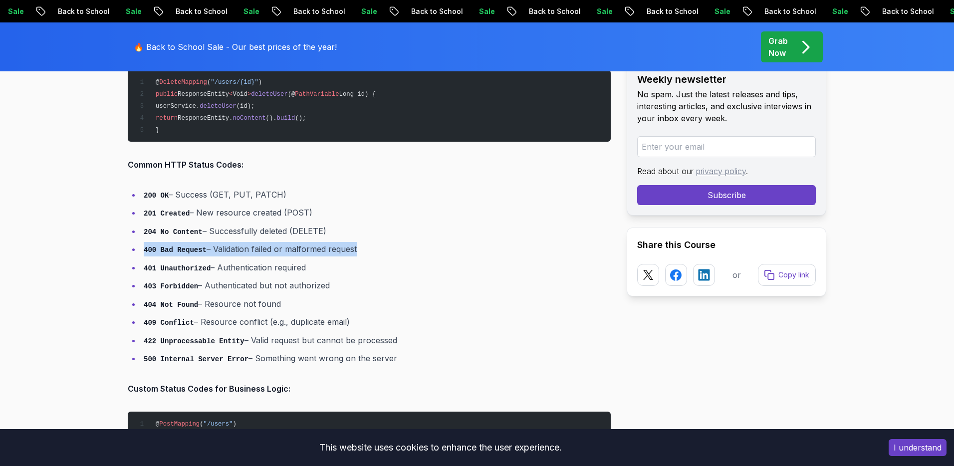
click at [181, 246] on code "400 Bad Request" at bounding box center [175, 250] width 63 height 8
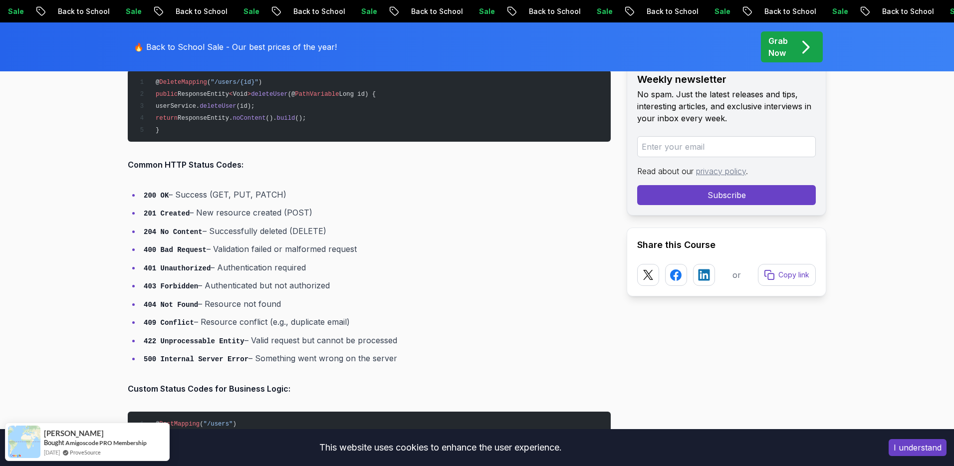
click at [187, 338] on code "422 Unprocessable Entity" at bounding box center [194, 341] width 101 height 8
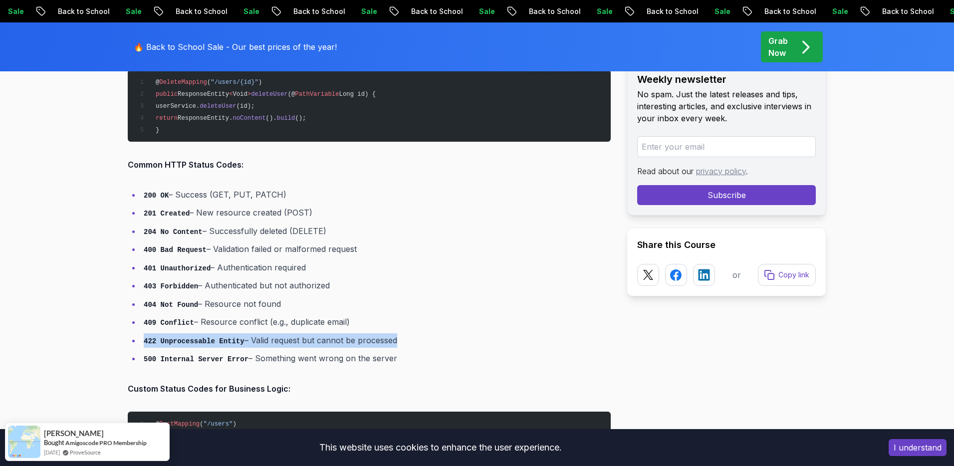
click at [187, 338] on code "422 Unprocessable Entity" at bounding box center [194, 341] width 101 height 8
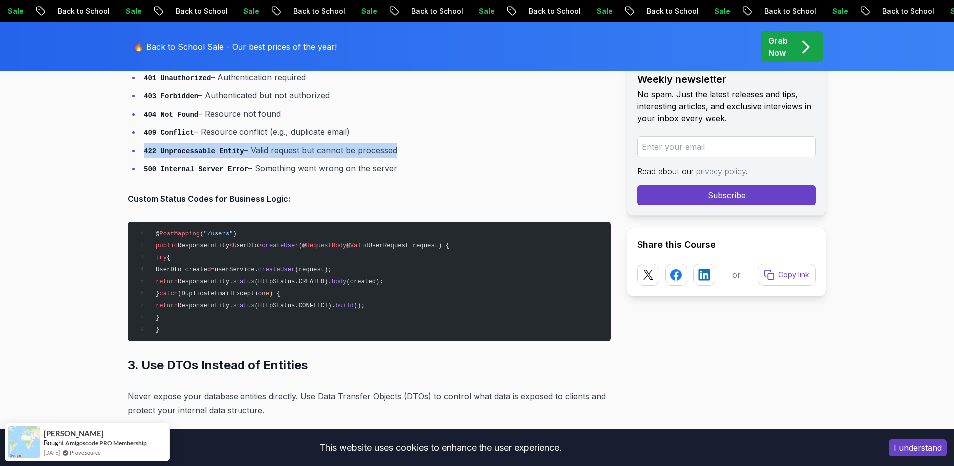
scroll to position [2224, 0]
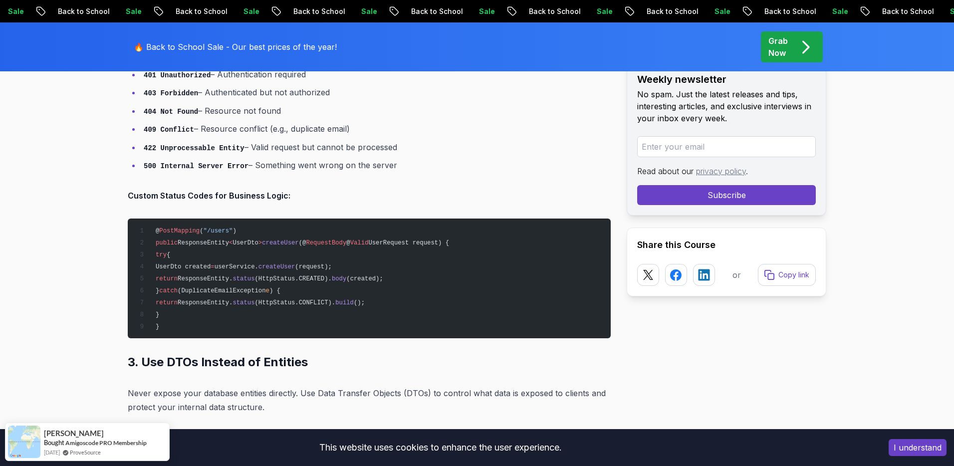
click at [215, 191] on strong "Custom Status Codes for Business Logic:" at bounding box center [209, 196] width 163 height 10
click at [208, 221] on pre "@ PostMapping ( "/users" ) public ResponseEntity < UserDto > createUser (@ Requ…" at bounding box center [369, 278] width 483 height 120
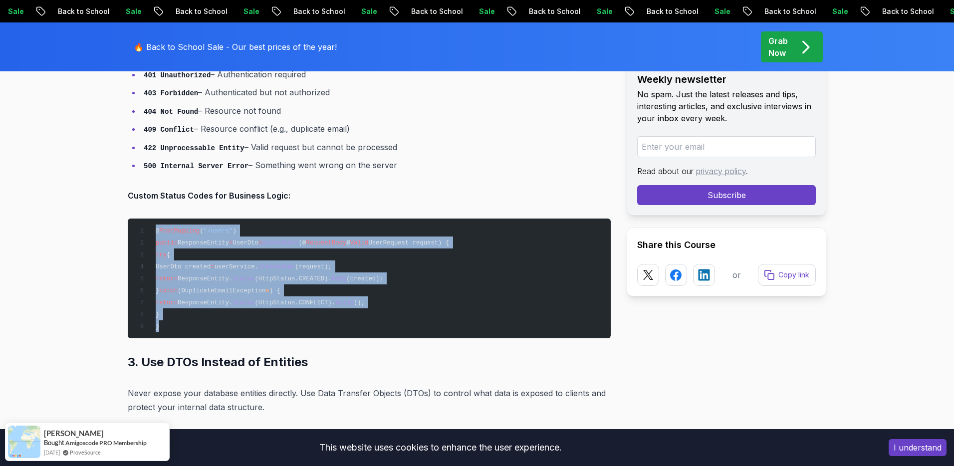
drag, startPoint x: 152, startPoint y: 226, endPoint x: 236, endPoint y: 321, distance: 127.2
click at [237, 321] on pre "@ PostMapping ( "/users" ) public ResponseEntity < UserDto > createUser (@ Requ…" at bounding box center [369, 278] width 483 height 120
click at [236, 321] on pre "@ PostMapping ( "/users" ) public ResponseEntity < UserDto > createUser (@ Requ…" at bounding box center [369, 278] width 483 height 120
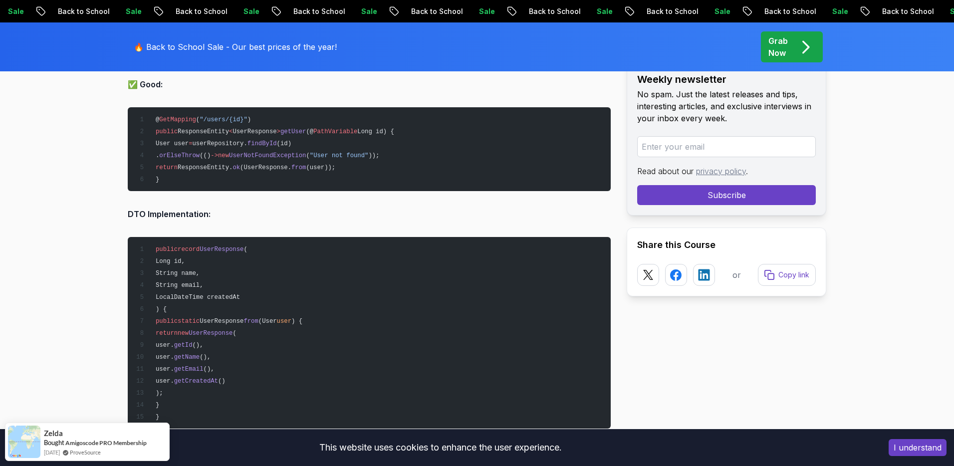
scroll to position [2692, 0]
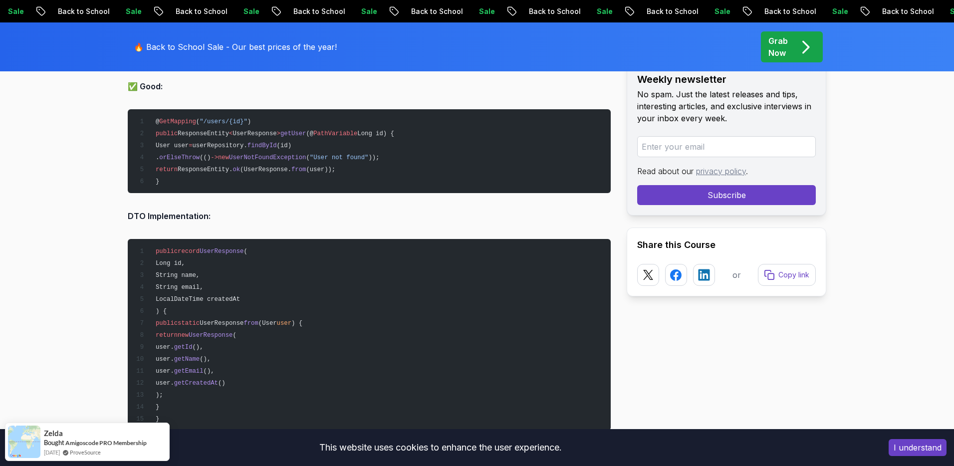
click at [255, 132] on span "UserResponse" at bounding box center [254, 133] width 44 height 7
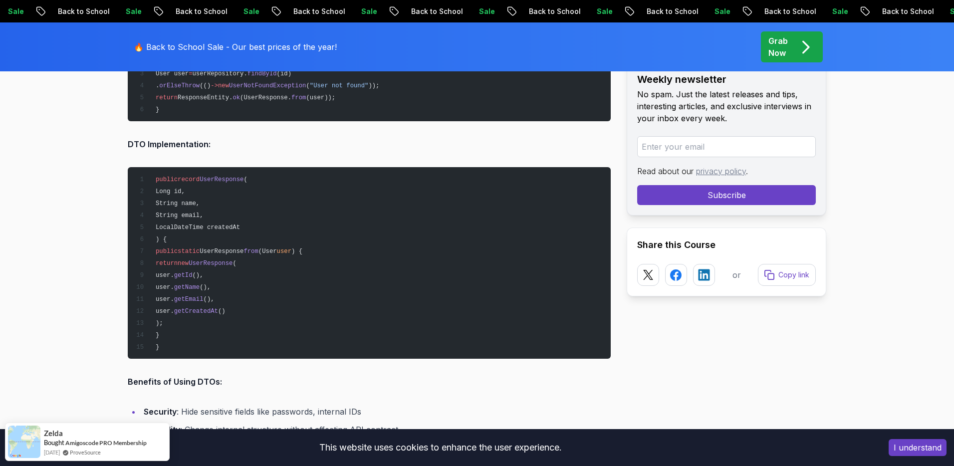
scroll to position [2765, 0]
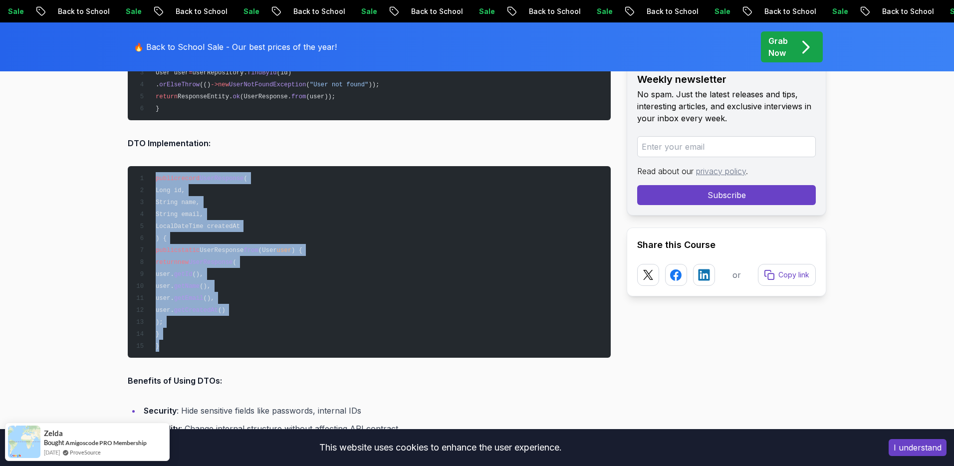
drag, startPoint x: 156, startPoint y: 173, endPoint x: 209, endPoint y: 338, distance: 174.1
click at [209, 338] on pre "public record UserResponse ( Long id, String name, String email, LocalDateTime …" at bounding box center [369, 262] width 483 height 192
click at [268, 241] on pre "public record UserResponse ( Long id, String name, String email, LocalDateTime …" at bounding box center [369, 262] width 483 height 192
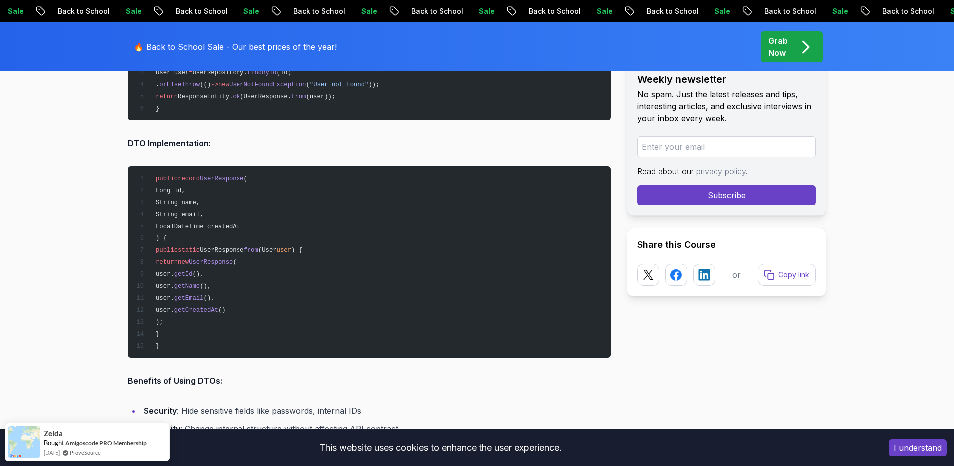
click at [232, 259] on span "UserResponse" at bounding box center [211, 262] width 44 height 7
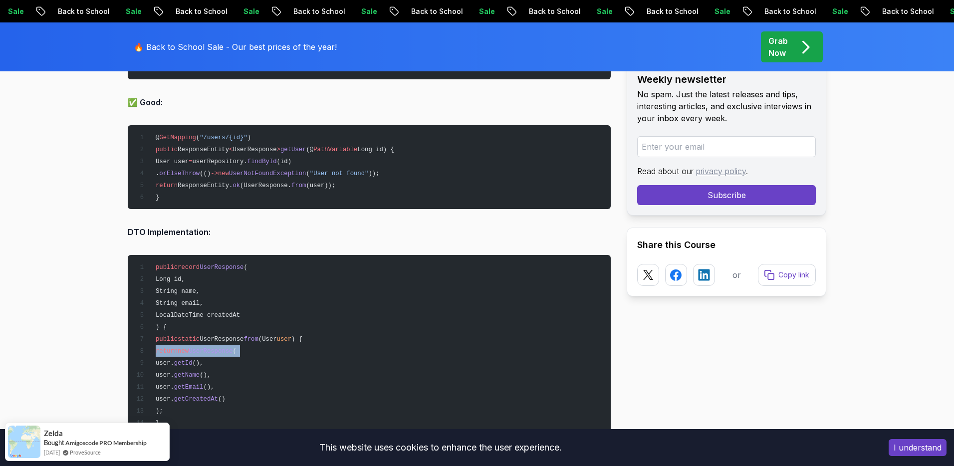
scroll to position [2676, 0]
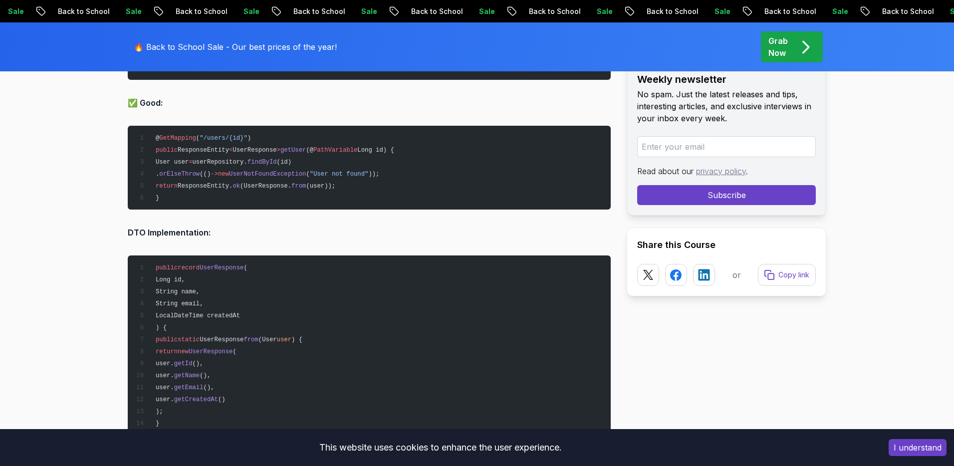
click at [306, 183] on span "from" at bounding box center [298, 186] width 14 height 7
click at [277, 183] on span "(UserResponse." at bounding box center [265, 186] width 51 height 7
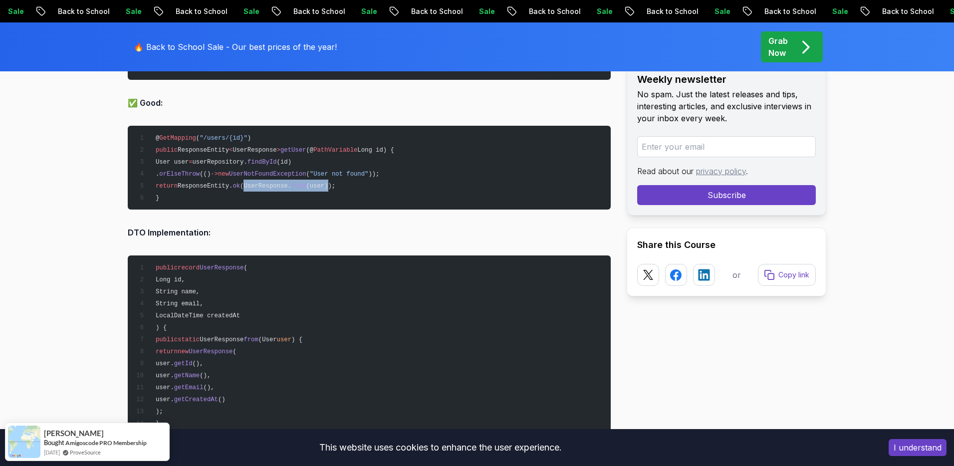
drag, startPoint x: 261, startPoint y: 181, endPoint x: 348, endPoint y: 182, distance: 87.3
click at [335, 183] on span "return ResponseEntity. ok (UserResponse. from (user));" at bounding box center [235, 186] width 199 height 7
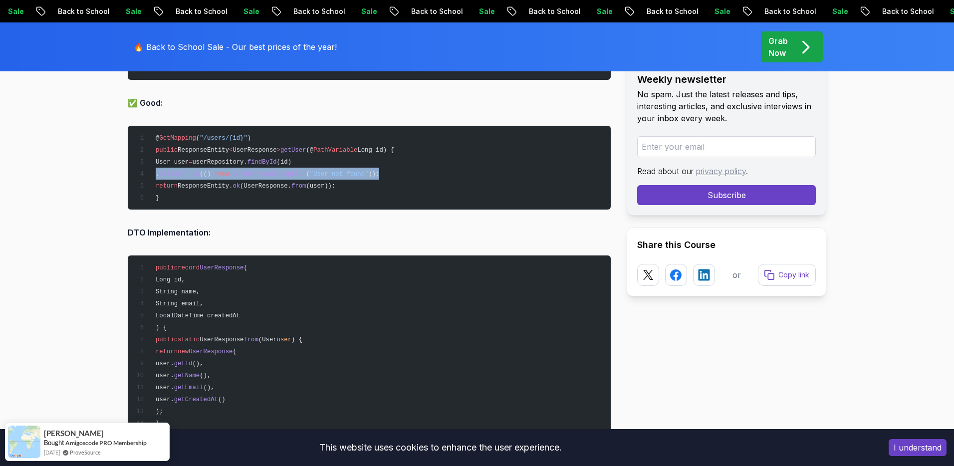
drag, startPoint x: 458, startPoint y: 165, endPoint x: 121, endPoint y: 165, distance: 336.7
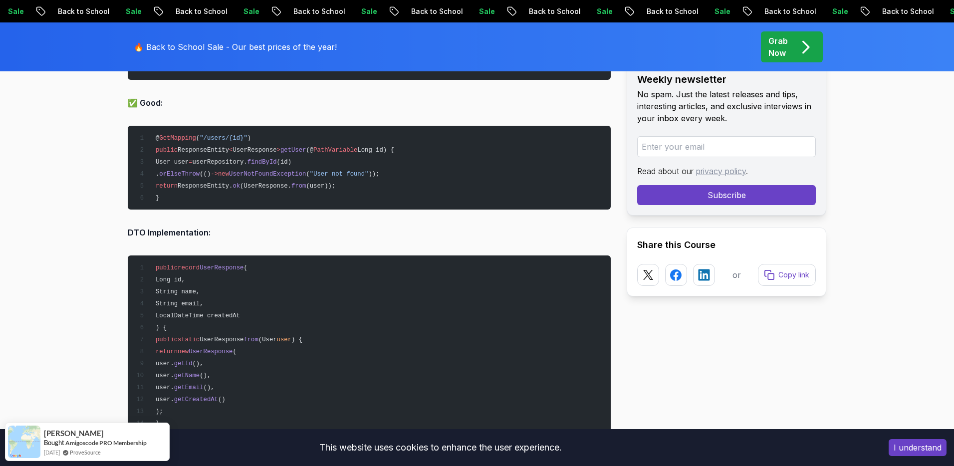
click at [366, 184] on pre "@ GetMapping ( "/users/{id}" ) public ResponseEntity < UserResponse > getUser (…" at bounding box center [369, 168] width 483 height 84
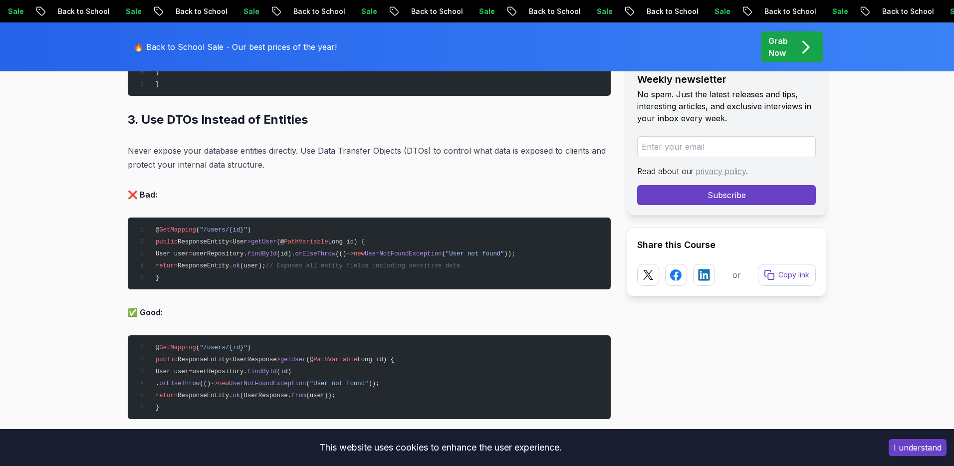
scroll to position [2394, 0]
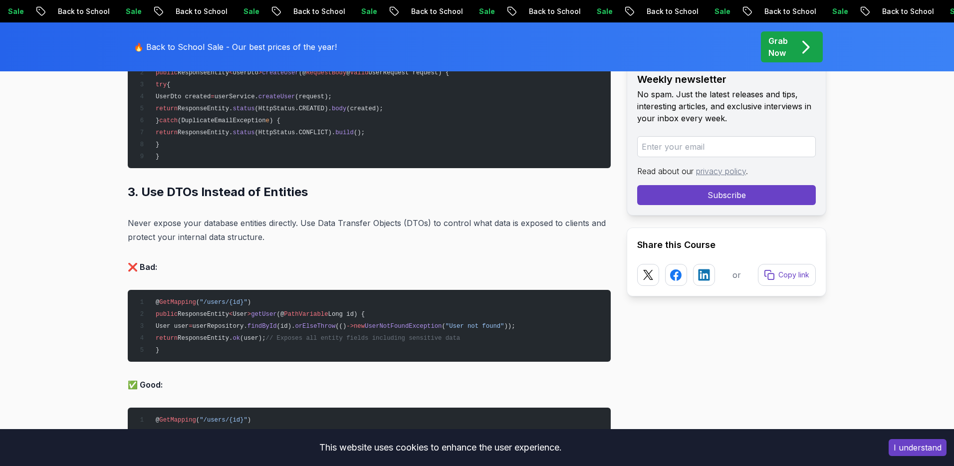
click at [314, 221] on p "Never expose your database entities directly. Use Data Transfer Objects (DTOs) …" at bounding box center [369, 230] width 483 height 28
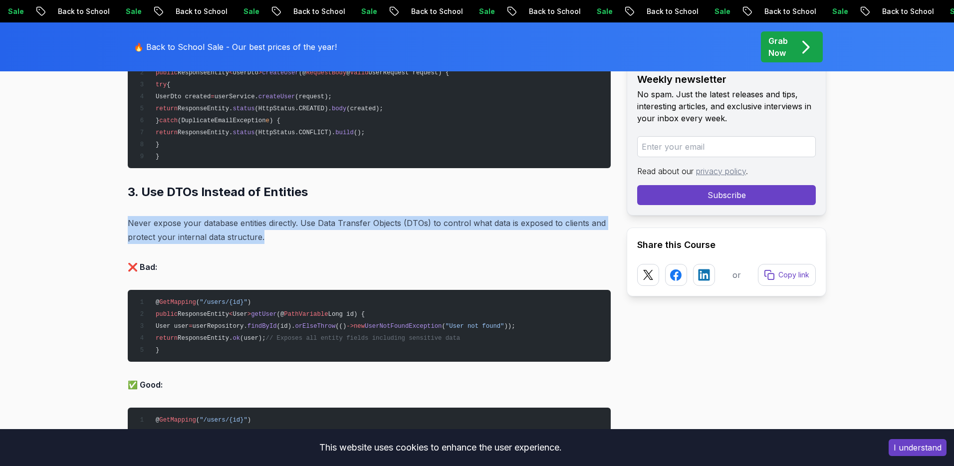
click at [314, 221] on p "Never expose your database entities directly. Use Data Transfer Objects (DTOs) …" at bounding box center [369, 230] width 483 height 28
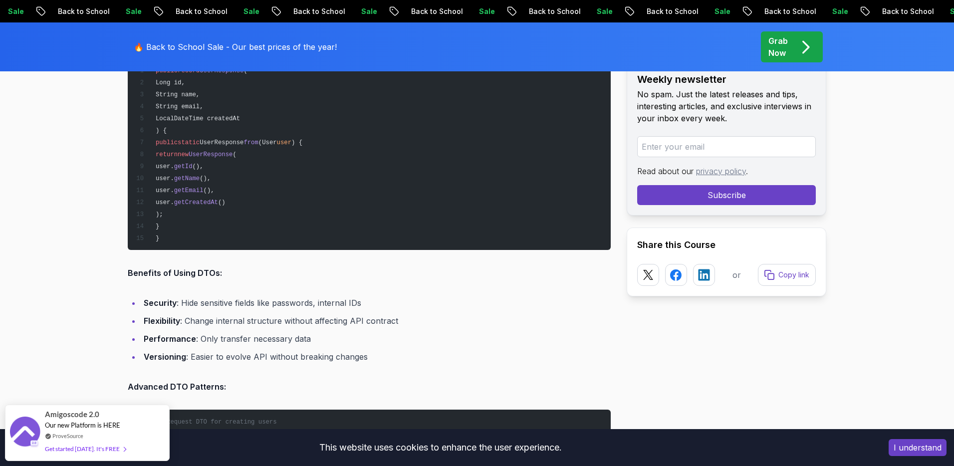
scroll to position [2888, 0]
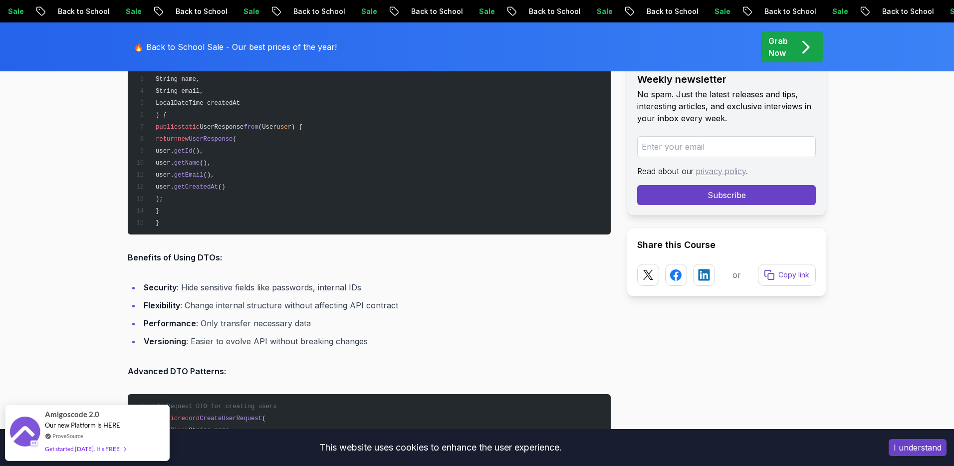
click at [296, 288] on li "Security : Hide sensitive fields like passwords, internal IDs" at bounding box center [376, 287] width 470 height 14
click at [296, 287] on li "Security : Hide sensitive fields like passwords, internal IDs" at bounding box center [376, 287] width 470 height 14
click at [295, 300] on li "Flexibility : Change internal structure without affecting API contract" at bounding box center [376, 305] width 470 height 14
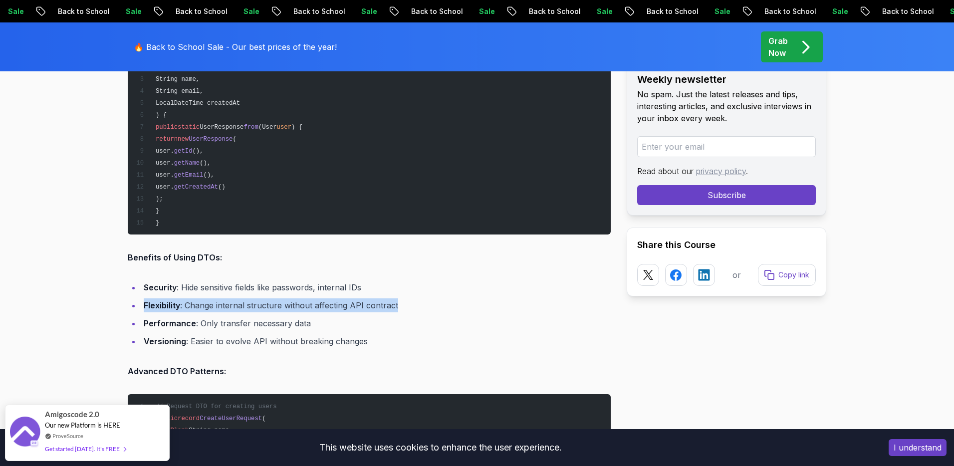
click at [295, 300] on li "Flexibility : Change internal structure without affecting API contract" at bounding box center [376, 305] width 470 height 14
click at [261, 324] on li "Performance : Only transfer necessary data" at bounding box center [376, 323] width 470 height 14
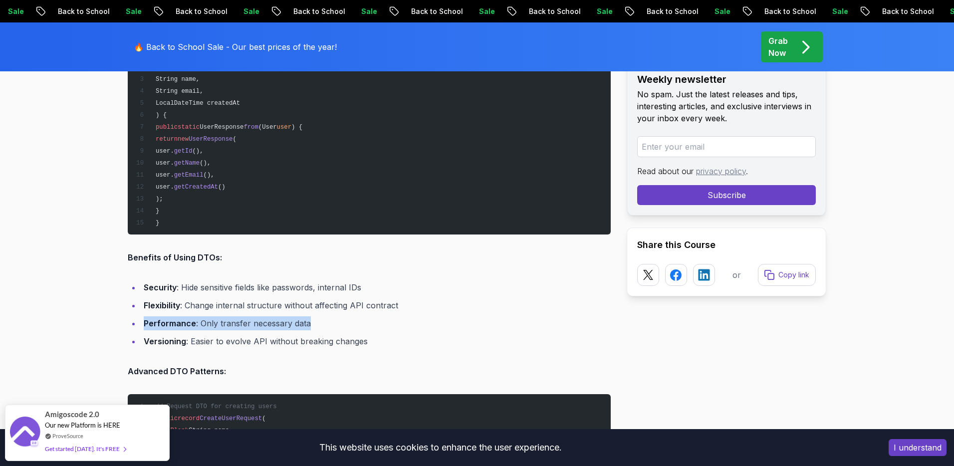
click at [261, 324] on li "Performance : Only transfer necessary data" at bounding box center [376, 323] width 470 height 14
click at [270, 338] on li "Versioning : Easier to evolve API without breaking changes" at bounding box center [376, 341] width 470 height 14
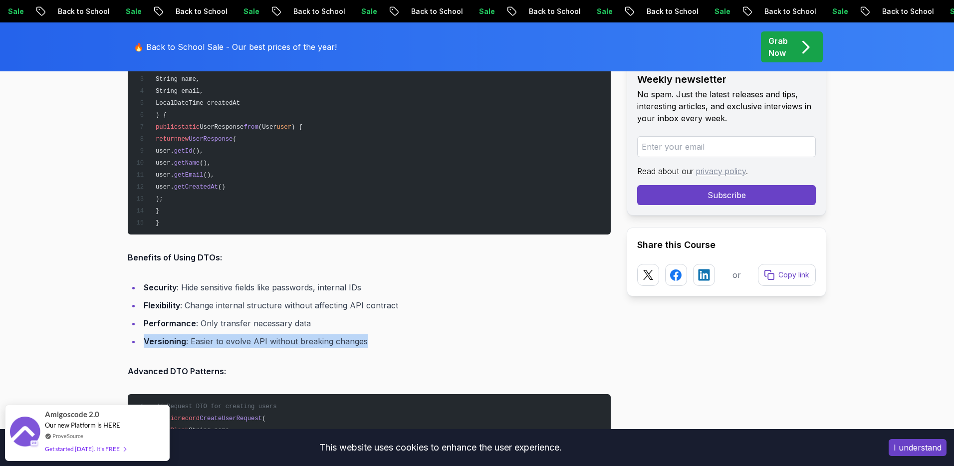
click at [270, 338] on li "Versioning : Easier to evolve API without breaking changes" at bounding box center [376, 341] width 470 height 14
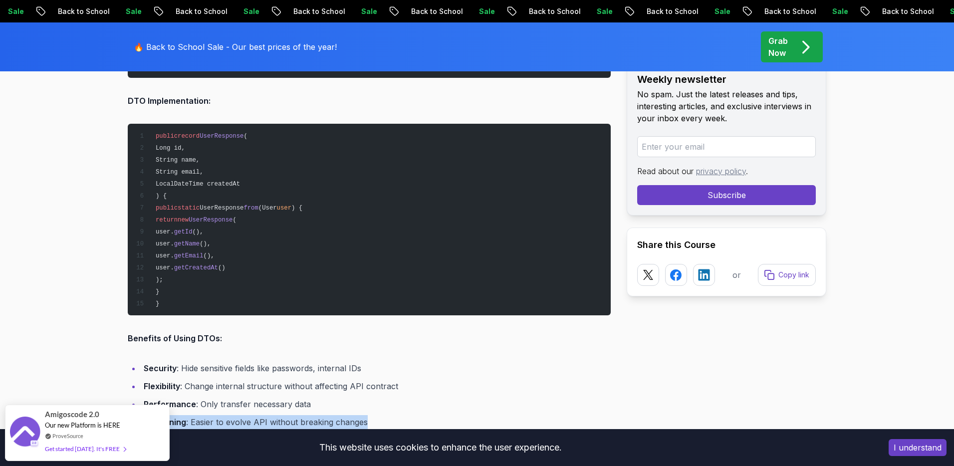
scroll to position [2767, 0]
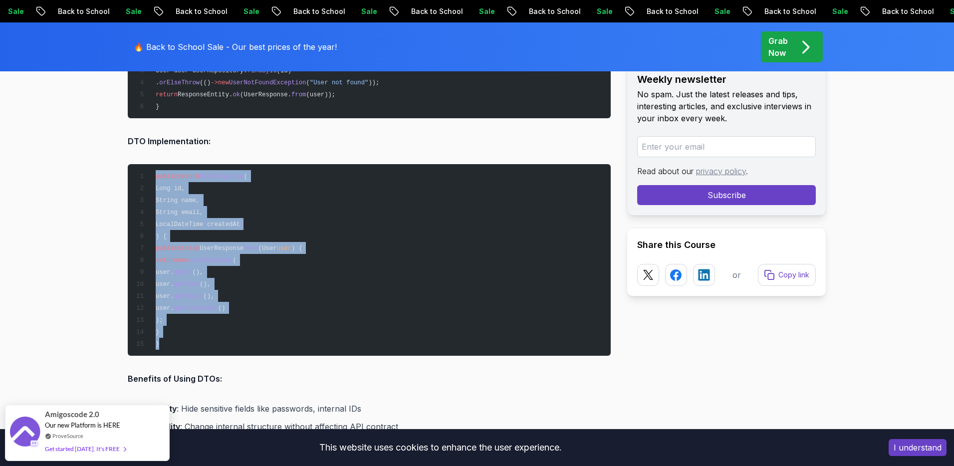
drag, startPoint x: 155, startPoint y: 173, endPoint x: 175, endPoint y: 351, distance: 179.7
click at [175, 351] on pre "public record UserResponse ( Long id, String name, String email, LocalDateTime …" at bounding box center [369, 260] width 483 height 192
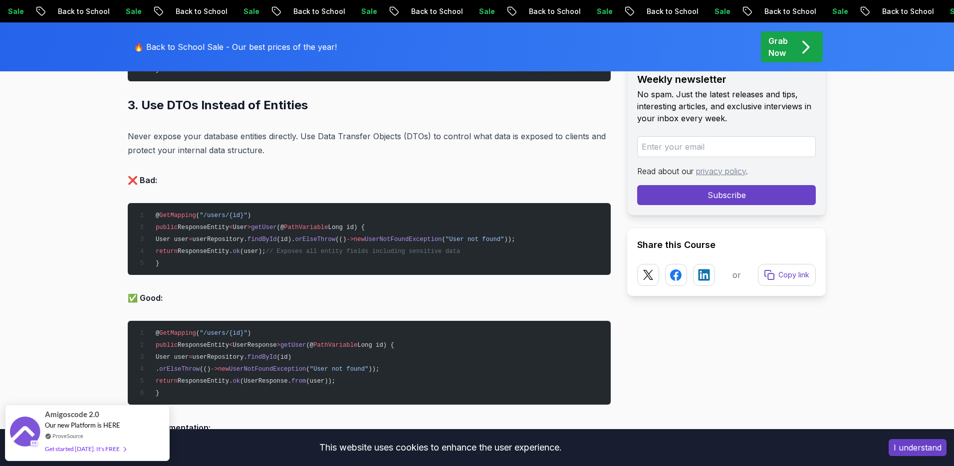
scroll to position [2490, 0]
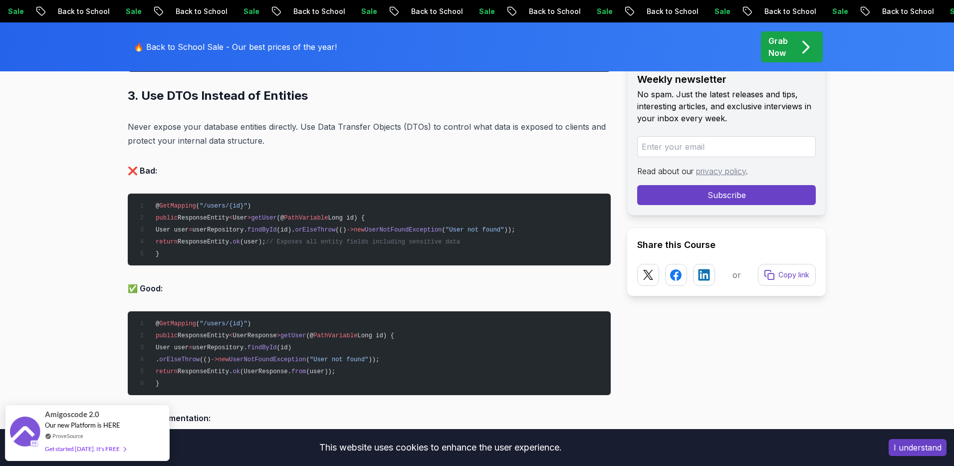
click at [221, 332] on span "ResponseEntity" at bounding box center [203, 335] width 51 height 7
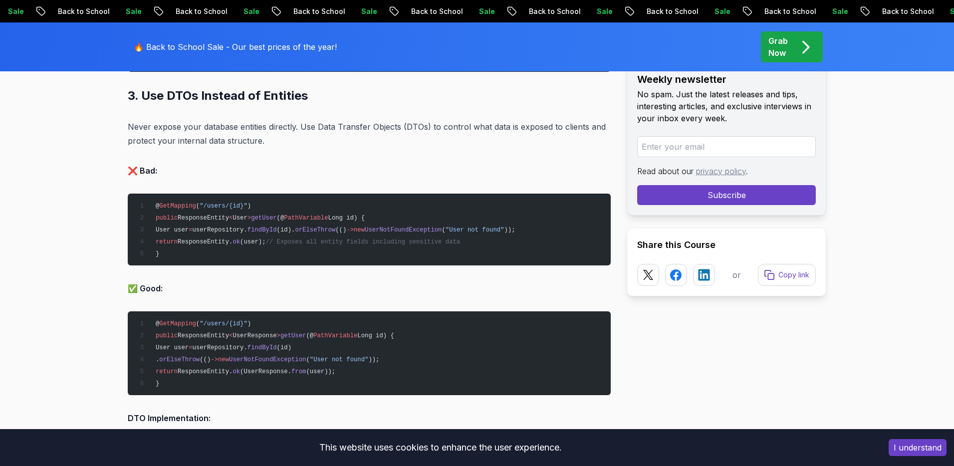
drag, startPoint x: 221, startPoint y: 332, endPoint x: 233, endPoint y: 326, distance: 13.6
click at [221, 333] on span "ResponseEntity" at bounding box center [203, 335] width 51 height 7
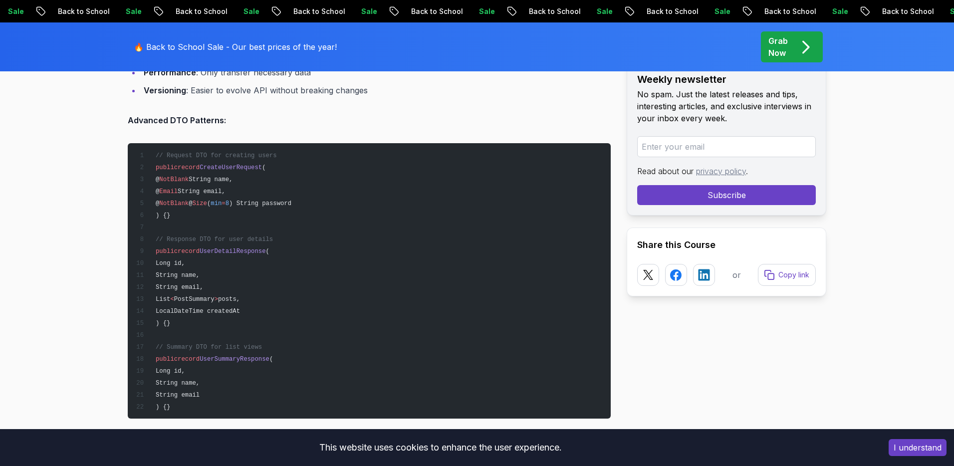
scroll to position [3146, 0]
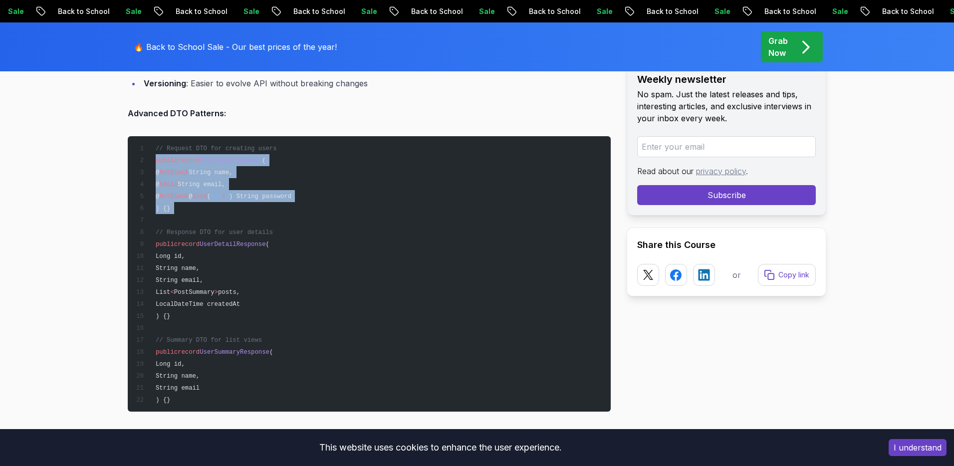
drag, startPoint x: 156, startPoint y: 157, endPoint x: 190, endPoint y: 211, distance: 64.3
click at [190, 211] on pre "// Request DTO for creating users public record CreateUserRequest ( @ NotBlank …" at bounding box center [369, 273] width 483 height 275
click at [188, 209] on pre "// Request DTO for creating users public record CreateUserRequest ( @ NotBlank …" at bounding box center [369, 273] width 483 height 275
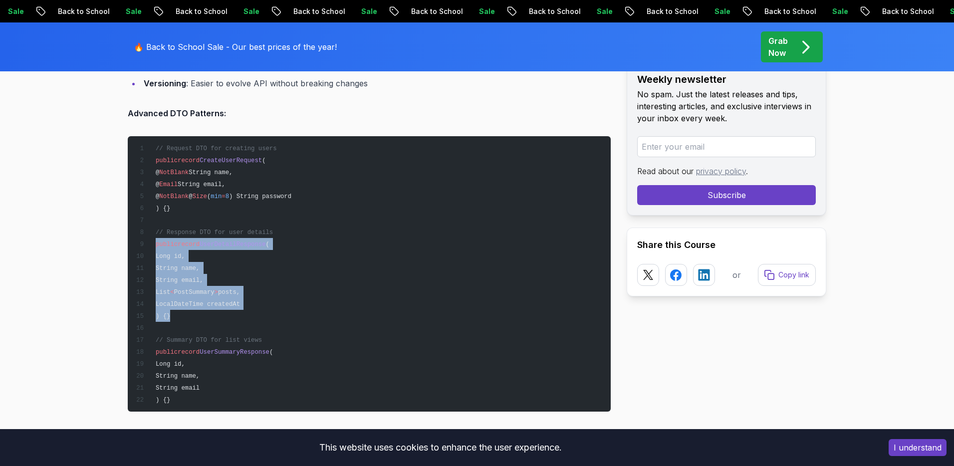
drag, startPoint x: 155, startPoint y: 245, endPoint x: 185, endPoint y: 312, distance: 73.0
click at [185, 312] on pre "// Request DTO for creating users public record CreateUserRequest ( @ NotBlank …" at bounding box center [369, 273] width 483 height 275
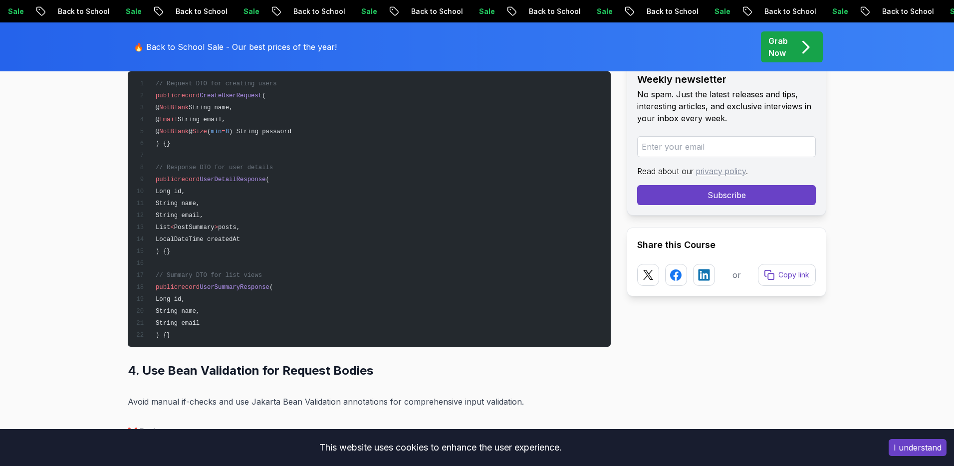
scroll to position [3216, 0]
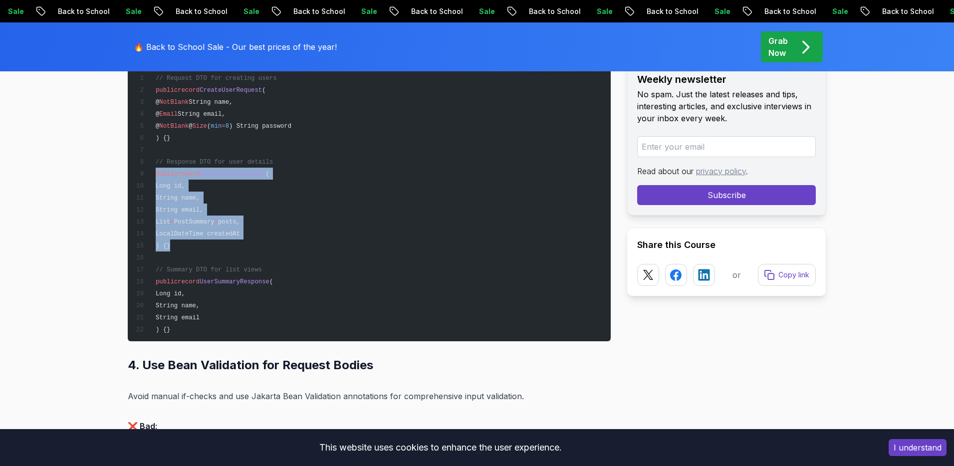
drag, startPoint x: 200, startPoint y: 245, endPoint x: 157, endPoint y: 171, distance: 86.3
click at [157, 171] on pre "// Request DTO for creating users public record CreateUserRequest ( @ NotBlank …" at bounding box center [369, 203] width 483 height 275
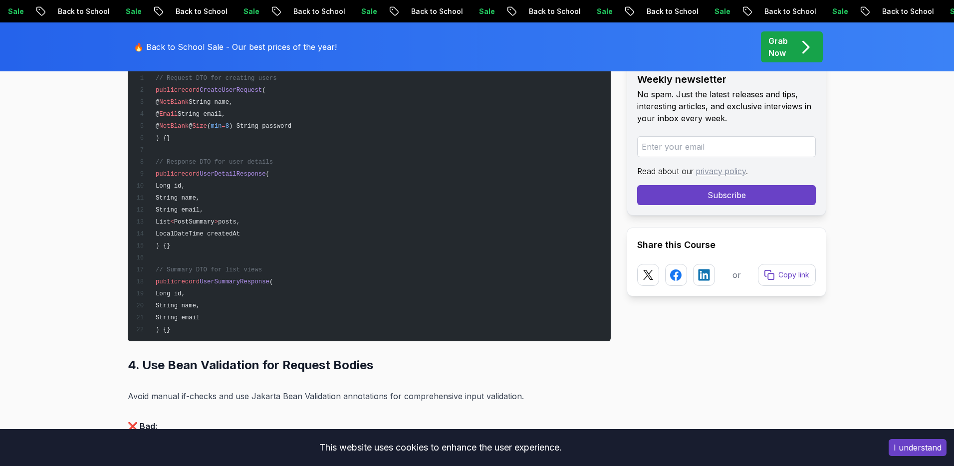
click at [202, 270] on pre "// Request DTO for creating users public record CreateUserRequest ( @ NotBlank …" at bounding box center [369, 203] width 483 height 275
drag, startPoint x: 147, startPoint y: 279, endPoint x: 212, endPoint y: 340, distance: 88.9
click at [204, 327] on pre "// Request DTO for creating users public record CreateUserRequest ( @ NotBlank …" at bounding box center [369, 203] width 483 height 275
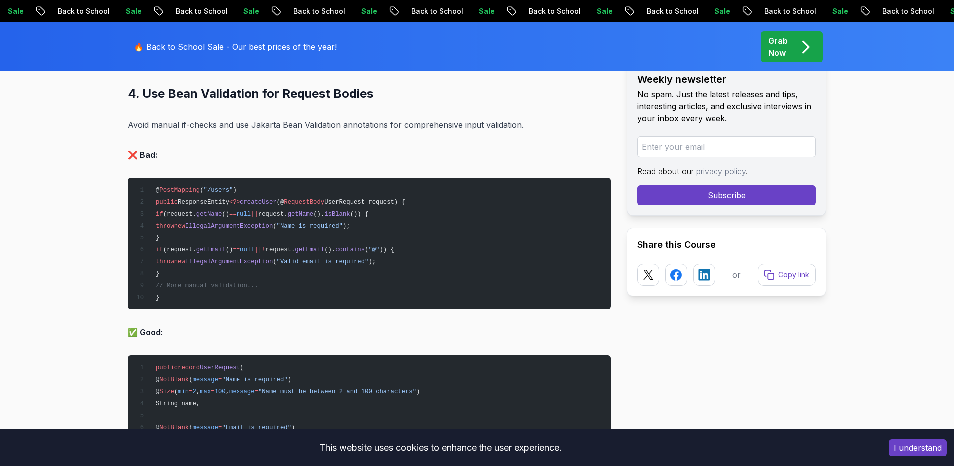
scroll to position [3489, 0]
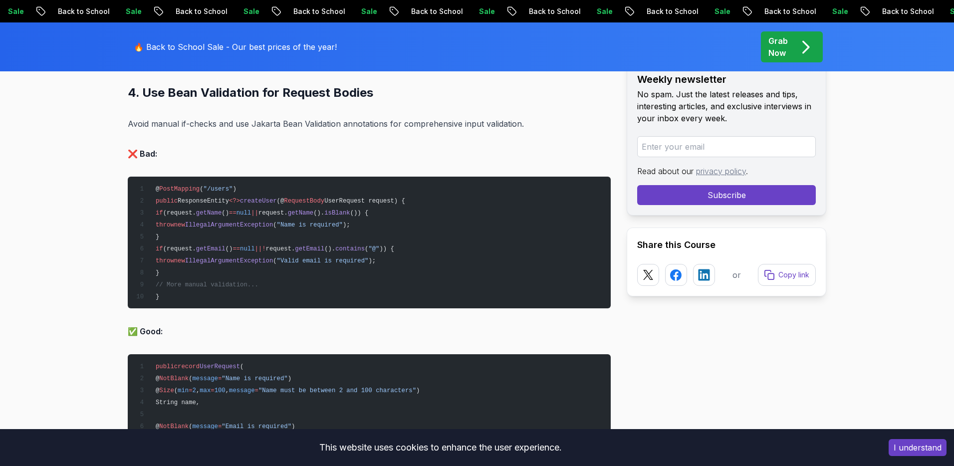
click at [213, 124] on p "Avoid manual if-checks and use Jakarta Bean Validation annotations for comprehe…" at bounding box center [369, 124] width 483 height 14
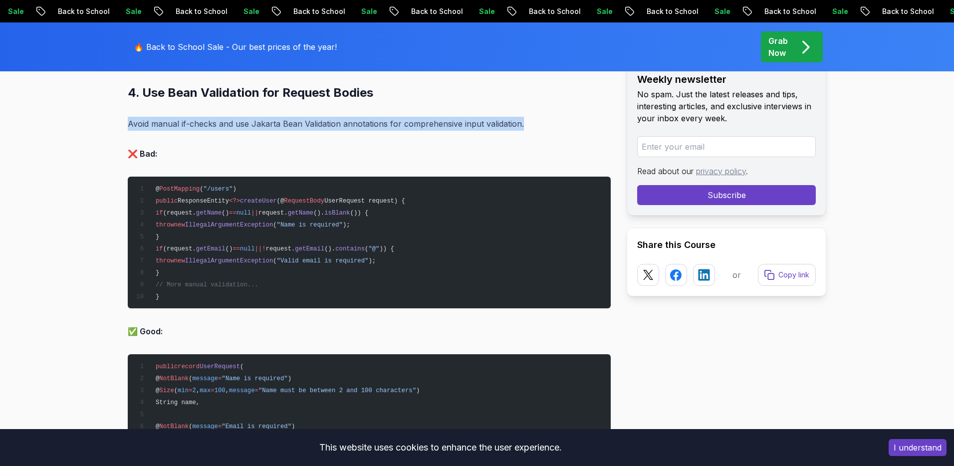
click at [213, 124] on p "Avoid manual if-checks and use Jakarta Bean Validation annotations for comprehe…" at bounding box center [369, 124] width 483 height 14
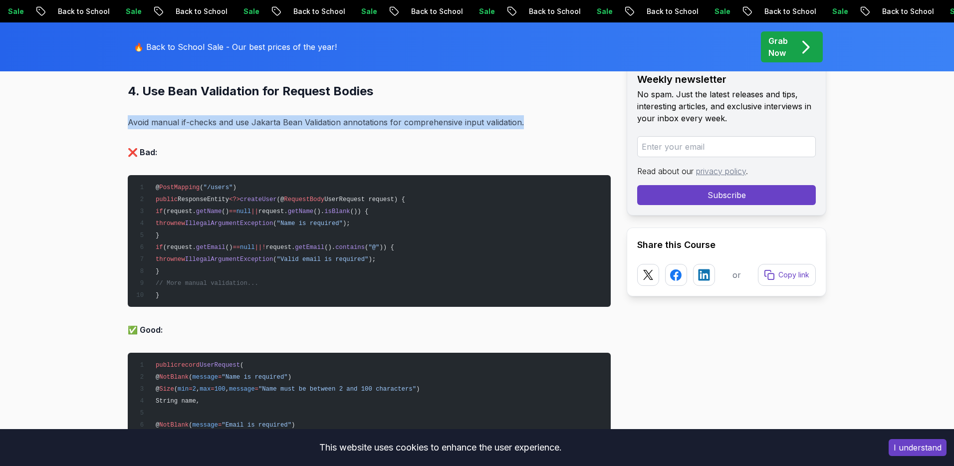
scroll to position [3491, 0]
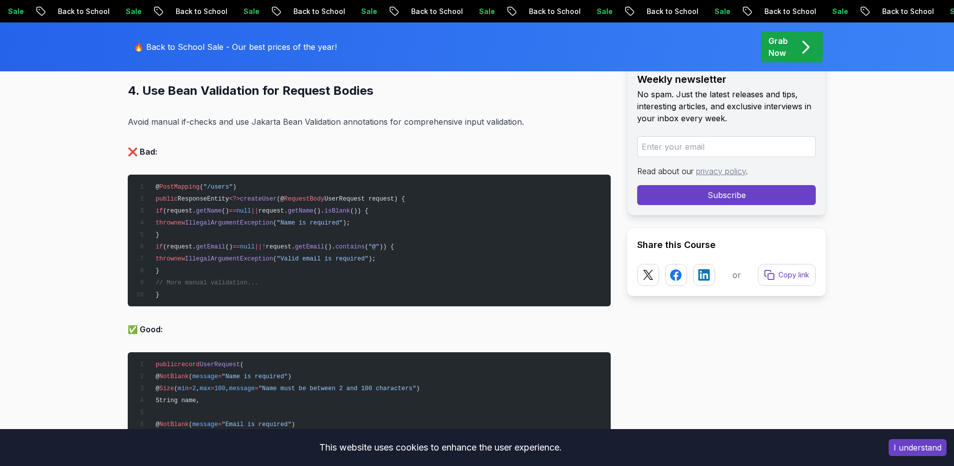
click at [288, 120] on p "Avoid manual if-checks and use Jakarta Bean Validation annotations for comprehe…" at bounding box center [369, 122] width 483 height 14
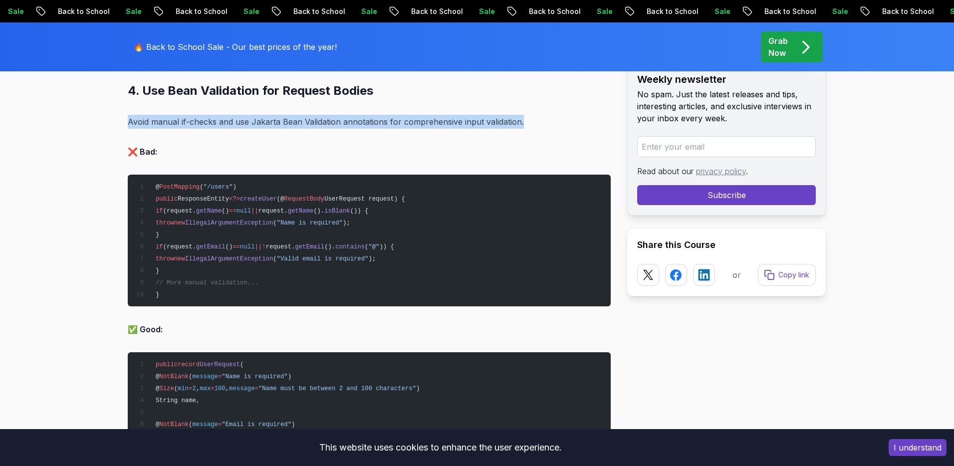
click at [288, 120] on p "Avoid manual if-checks and use Jakarta Bean Validation annotations for comprehe…" at bounding box center [369, 122] width 483 height 14
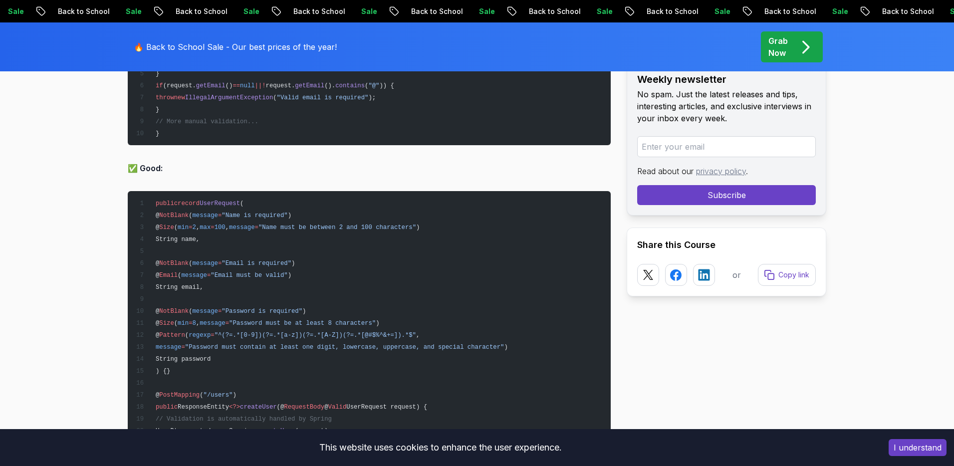
scroll to position [3653, 0]
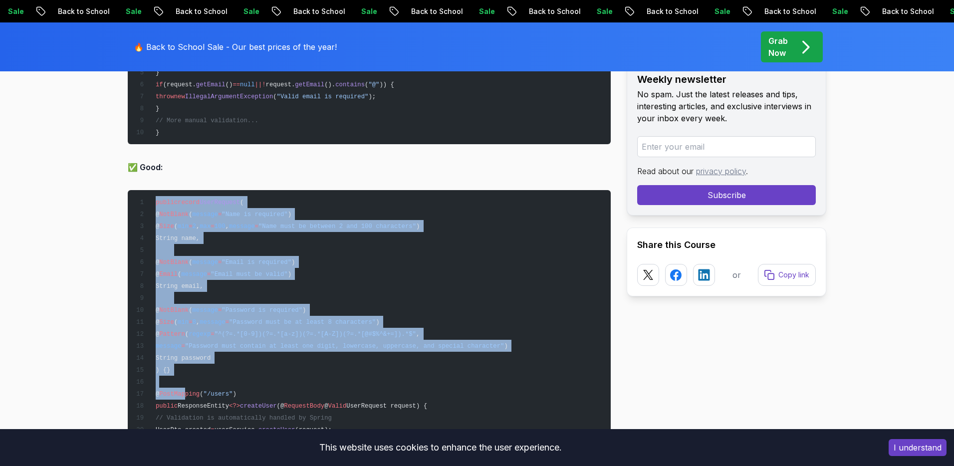
drag, startPoint x: 163, startPoint y: 211, endPoint x: 185, endPoint y: 385, distance: 175.5
click at [185, 385] on pre "public record UserRequest ( @ NotBlank ( message = "Name is required" ) @ Size …" at bounding box center [369, 327] width 483 height 275
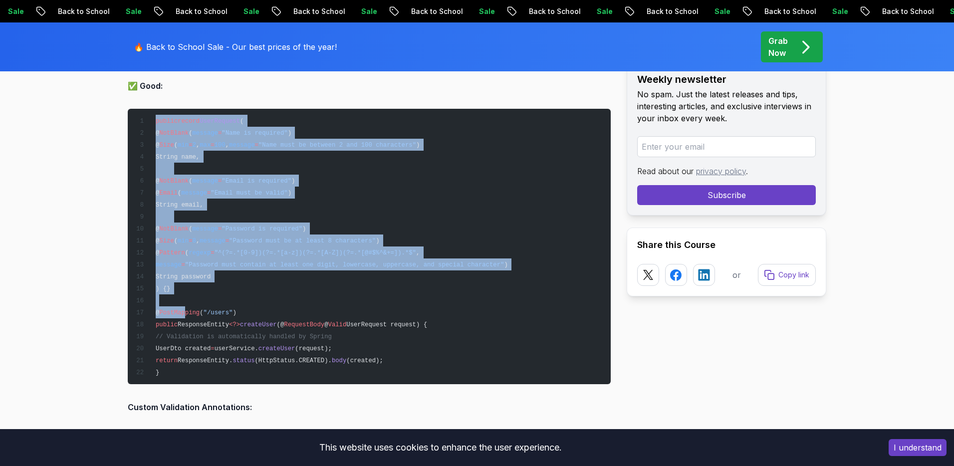
scroll to position [3735, 0]
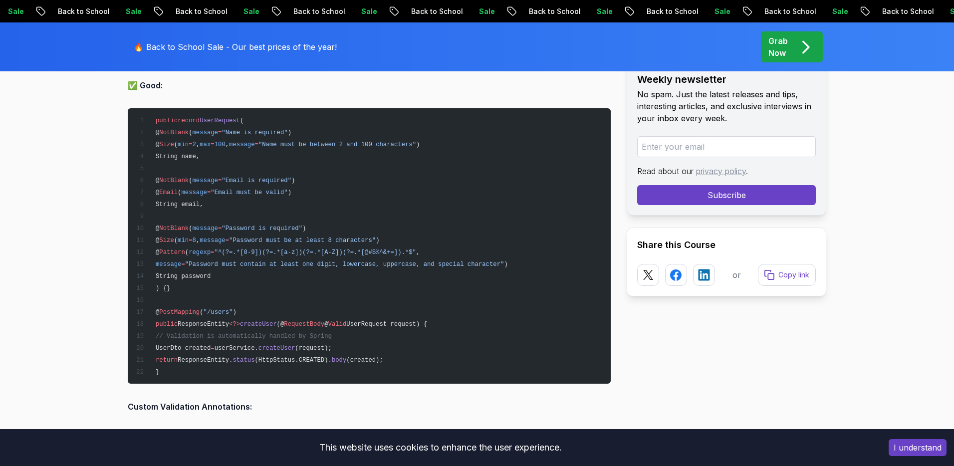
click at [288, 345] on span "createUser" at bounding box center [276, 348] width 37 height 7
click at [332, 345] on span "(request);" at bounding box center [313, 348] width 37 height 7
drag, startPoint x: 380, startPoint y: 338, endPoint x: 172, endPoint y: 343, distance: 208.0
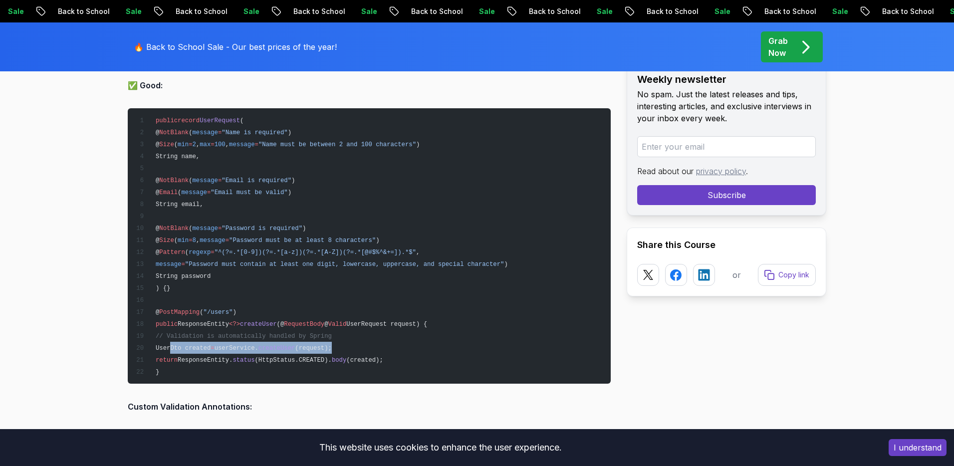
click at [172, 343] on pre "public record UserRequest ( @ NotBlank ( message = "Name is required" ) @ Size …" at bounding box center [369, 245] width 483 height 275
drag, startPoint x: 175, startPoint y: 350, endPoint x: 181, endPoint y: 355, distance: 8.1
click at [175, 350] on pre "public record UserRequest ( @ NotBlank ( message = "Name is required" ) @ Size …" at bounding box center [369, 245] width 483 height 275
click at [178, 357] on span "return" at bounding box center [167, 360] width 22 height 7
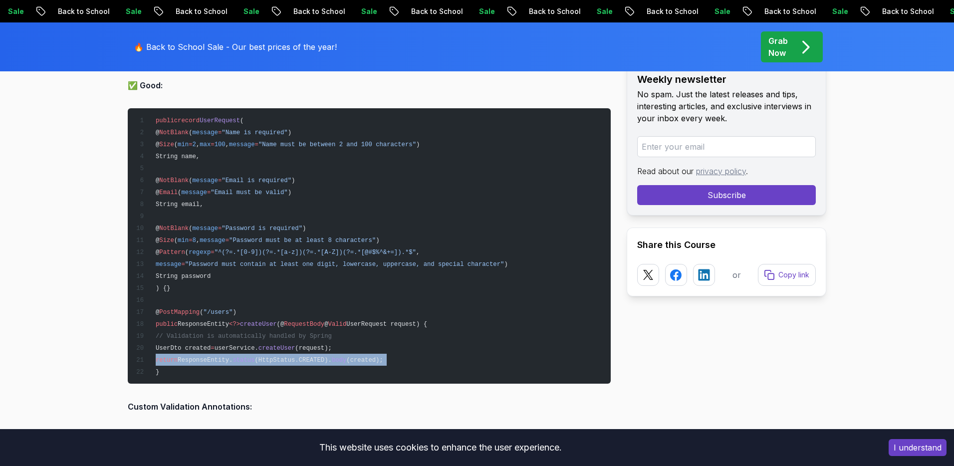
click at [178, 357] on span "return" at bounding box center [167, 360] width 22 height 7
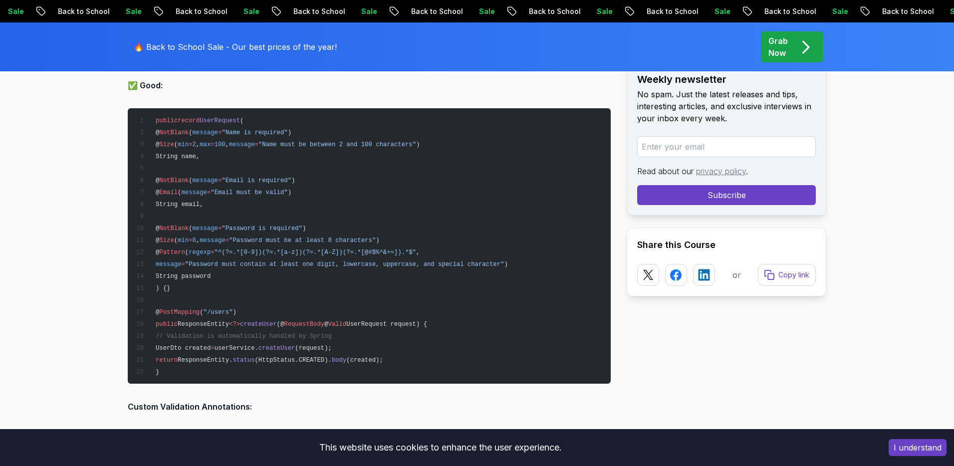
click at [350, 315] on pre "public record UserRequest ( @ NotBlank ( message = "Name is required" ) @ Size …" at bounding box center [369, 245] width 483 height 275
click at [321, 321] on span "RequestBody" at bounding box center [304, 324] width 40 height 7
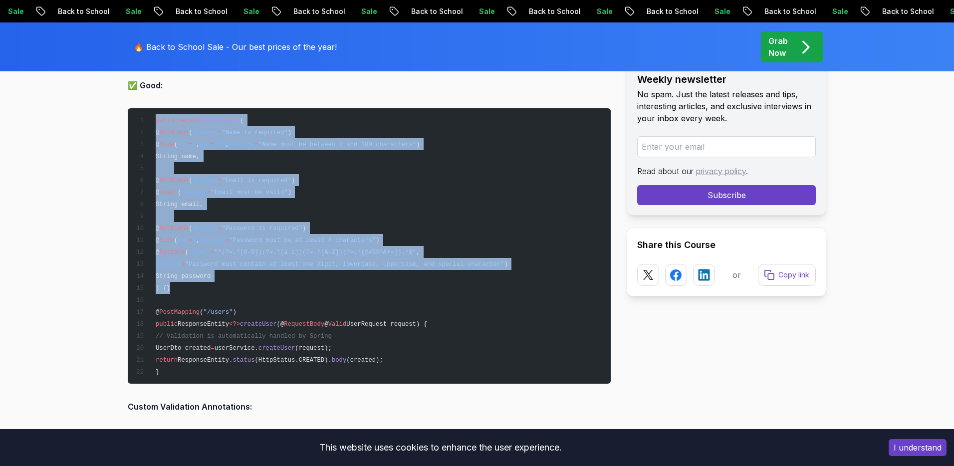
drag, startPoint x: 184, startPoint y: 289, endPoint x: 154, endPoint y: 116, distance: 176.1
click at [154, 116] on pre "public record UserRequest ( @ NotBlank ( message = "Name is required" ) @ Size …" at bounding box center [369, 245] width 483 height 275
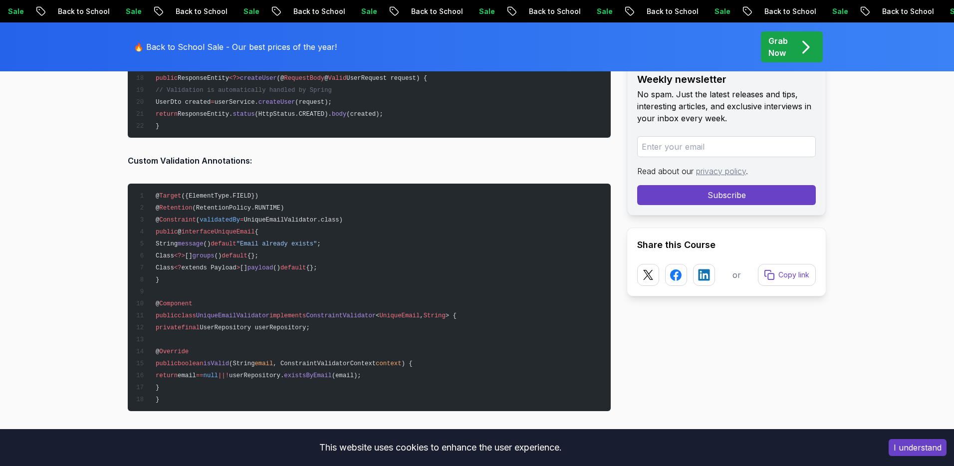
scroll to position [3979, 0]
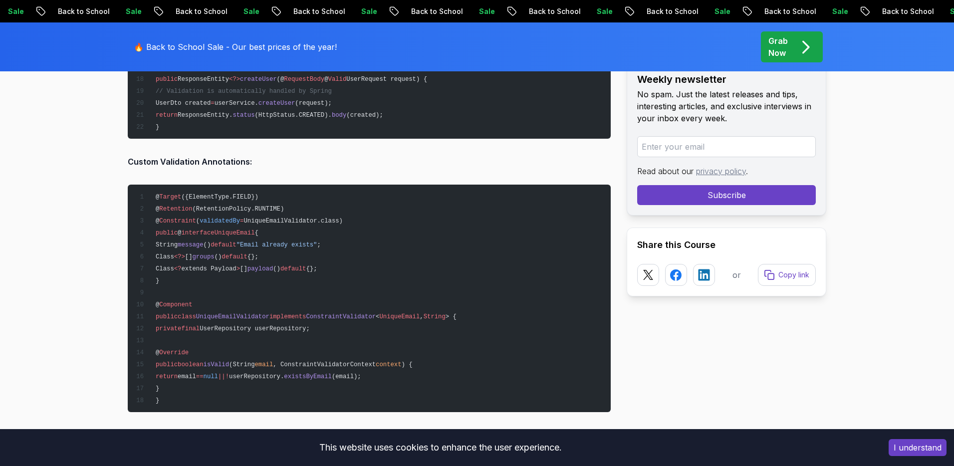
click at [317, 241] on span ""Email already exists"" at bounding box center [276, 244] width 81 height 7
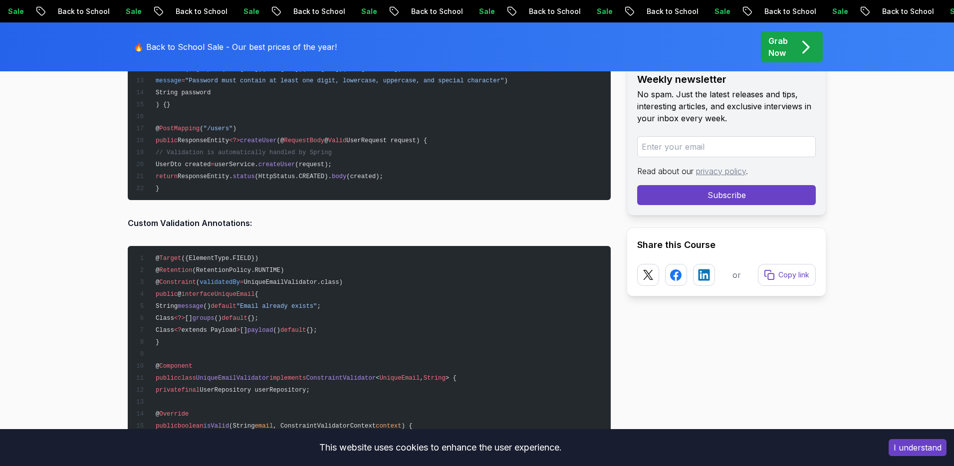
scroll to position [3773, 0]
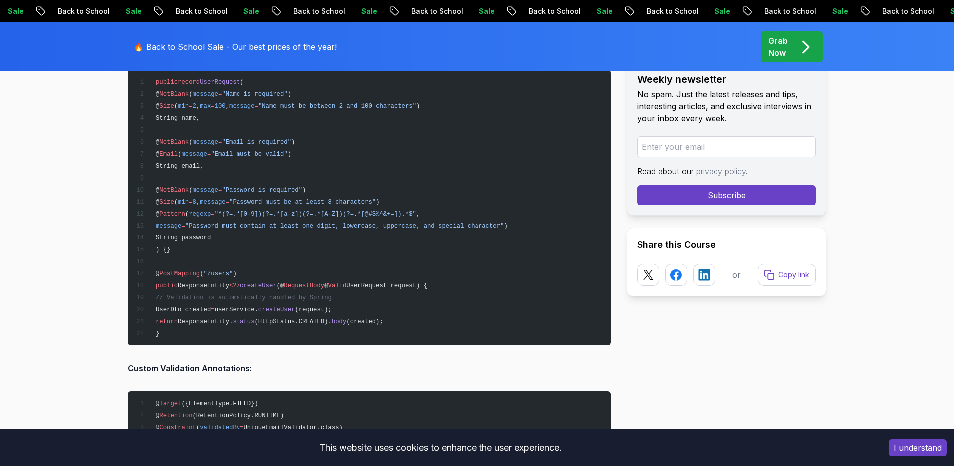
click at [317, 282] on span "RequestBody" at bounding box center [304, 285] width 40 height 7
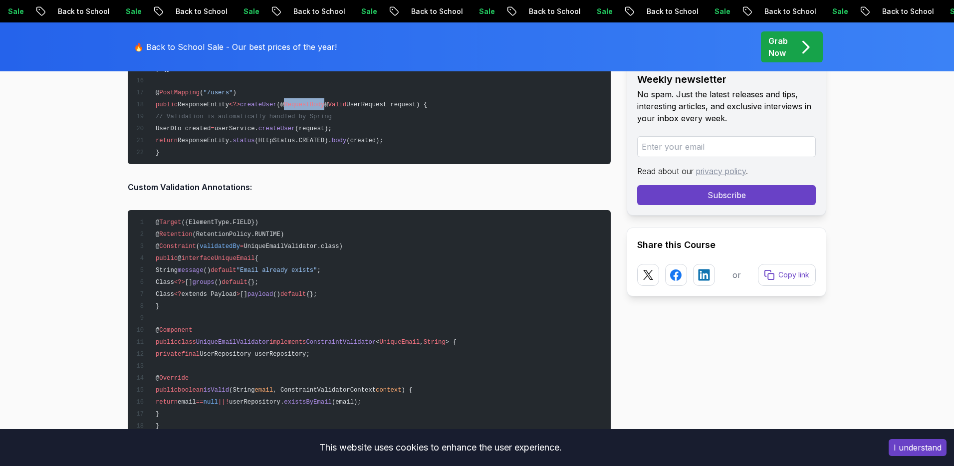
scroll to position [3988, 0]
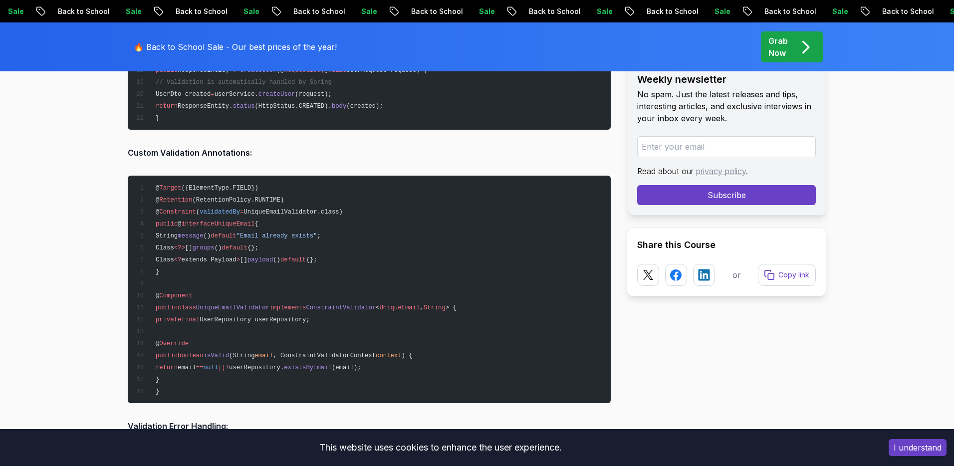
click at [217, 306] on span "UniqueEmailValidator" at bounding box center [232, 307] width 73 height 7
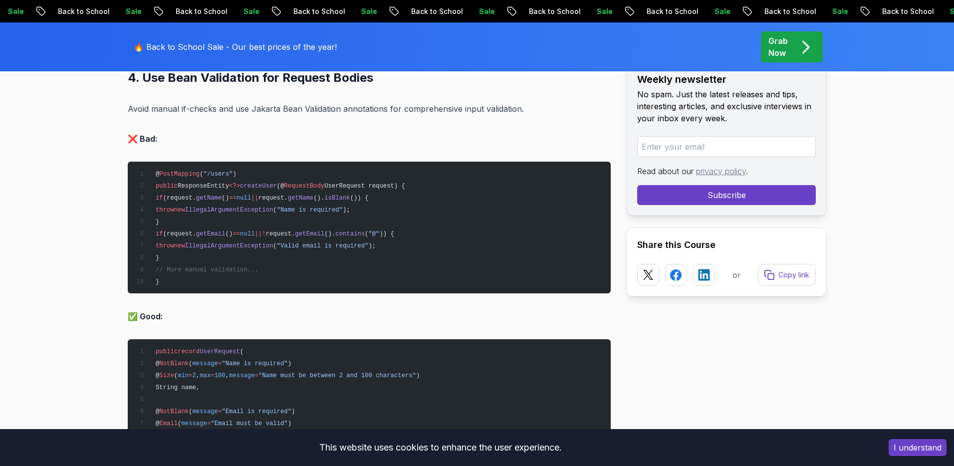
scroll to position [3349, 0]
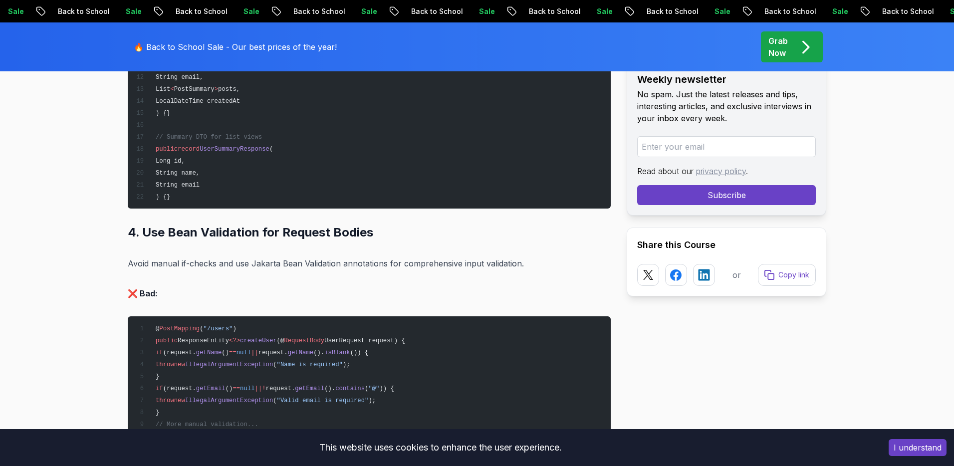
click at [304, 226] on h2 "4. Use Bean Validation for Request Bodies" at bounding box center [369, 232] width 483 height 16
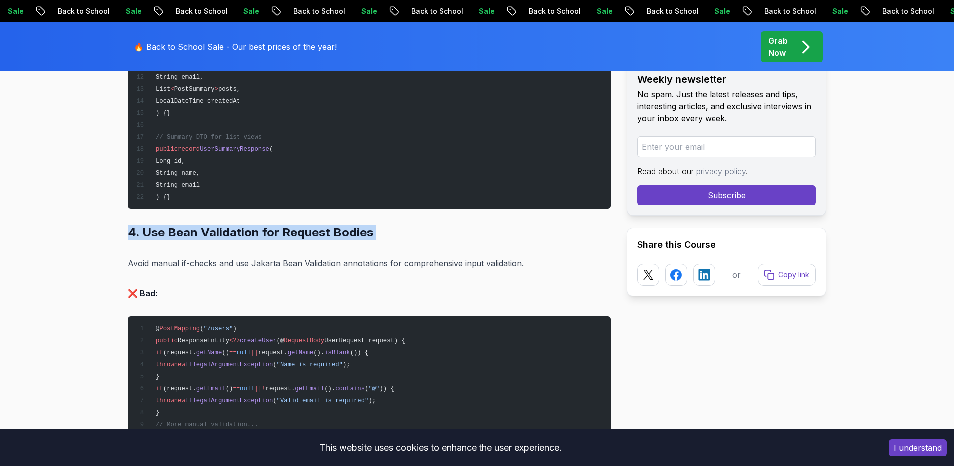
click at [304, 226] on h2 "4. Use Bean Validation for Request Bodies" at bounding box center [369, 232] width 483 height 16
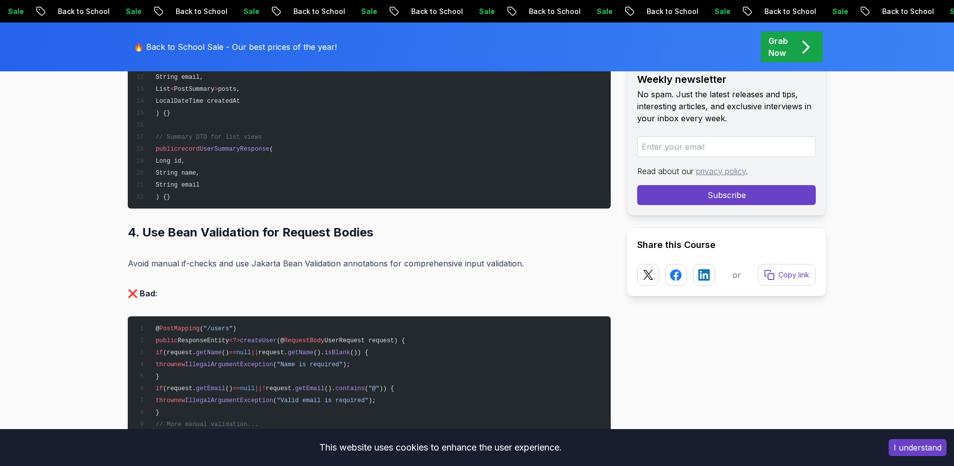
click at [433, 260] on p "Avoid manual if-checks and use Jakarta Bean Validation annotations for comprehe…" at bounding box center [369, 263] width 483 height 14
drag, startPoint x: 319, startPoint y: 261, endPoint x: 499, endPoint y: 258, distance: 180.6
click at [494, 260] on p "Avoid manual if-checks and use Jakarta Bean Validation annotations for comprehe…" at bounding box center [369, 263] width 483 height 14
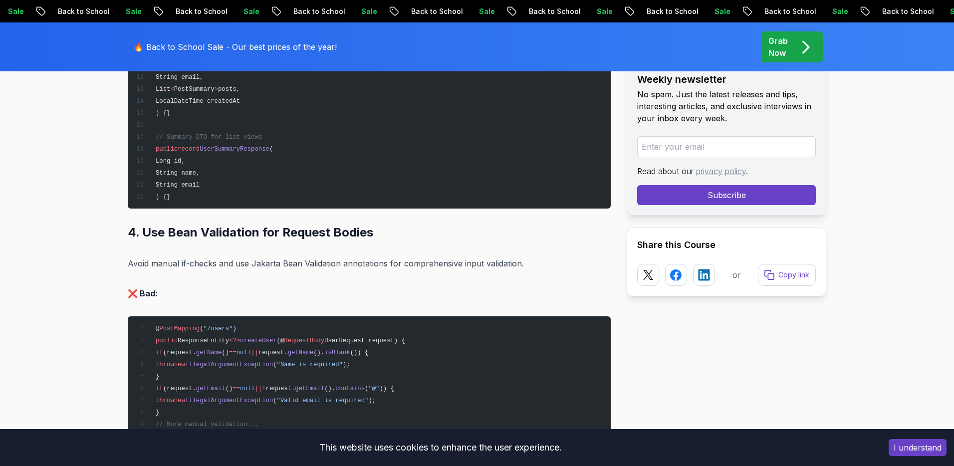
click at [514, 256] on p "Avoid manual if-checks and use Jakarta Bean Validation annotations for comprehe…" at bounding box center [369, 263] width 483 height 14
drag, startPoint x: 536, startPoint y: 256, endPoint x: 116, endPoint y: 266, distance: 420.1
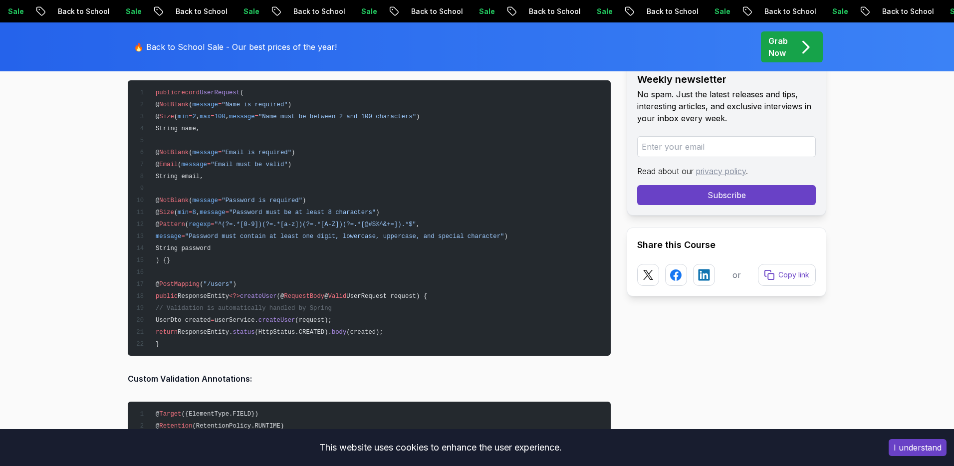
scroll to position [3960, 0]
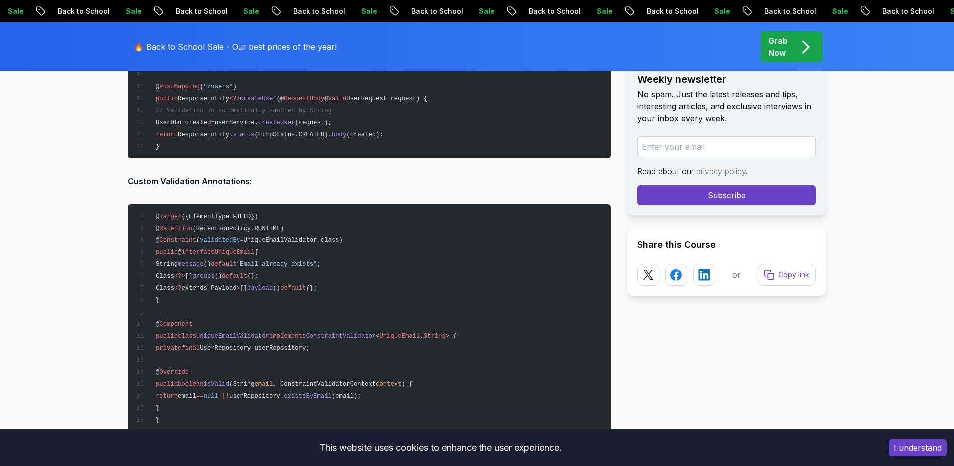
click at [215, 213] on span "({ElementType.FIELD})" at bounding box center [219, 216] width 77 height 7
click at [219, 225] on span "(RetentionPolicy.RUNTIME)" at bounding box center [239, 228] width 92 height 7
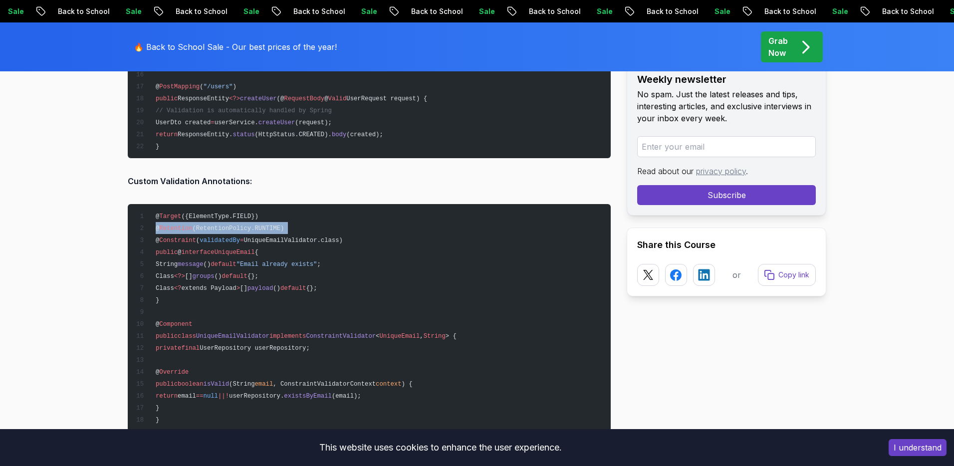
click at [219, 225] on span "(RetentionPolicy.RUNTIME)" at bounding box center [239, 228] width 92 height 7
click at [219, 237] on span "validatedBy" at bounding box center [219, 240] width 40 height 7
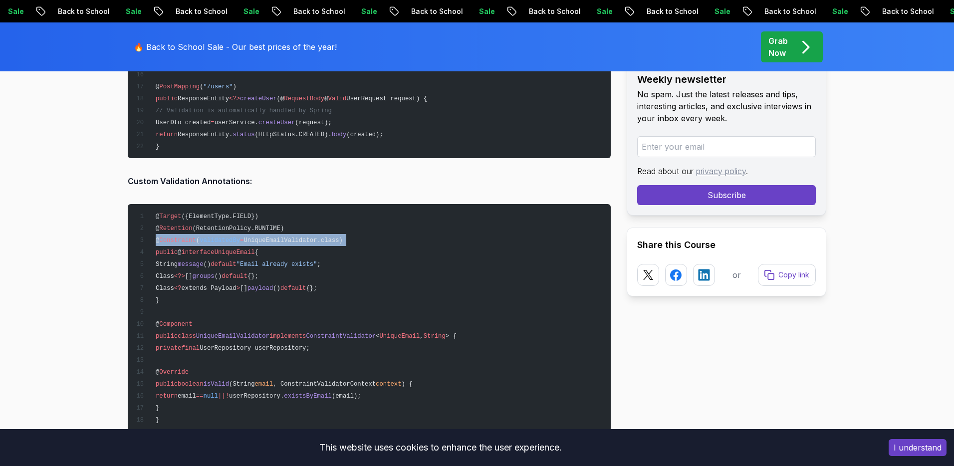
click at [219, 237] on span "validatedBy" at bounding box center [219, 240] width 40 height 7
click at [227, 249] on span "UniqueEmail" at bounding box center [234, 252] width 40 height 7
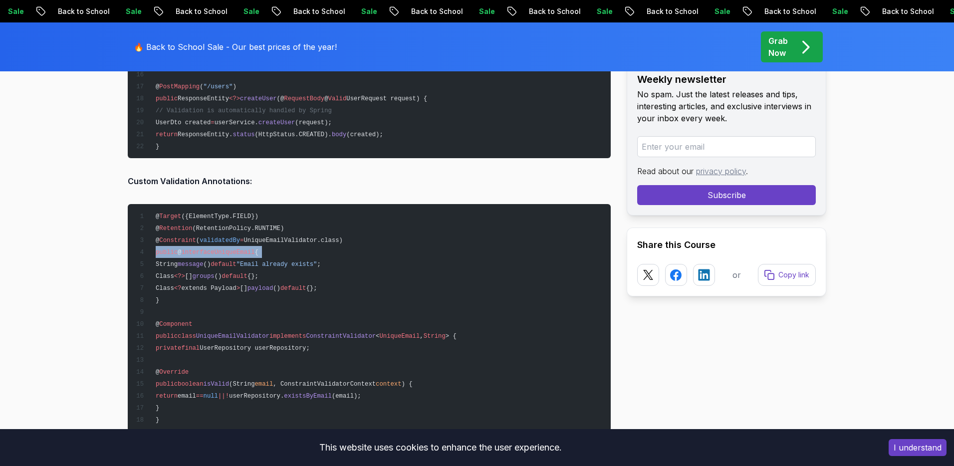
click at [227, 249] on span "UniqueEmail" at bounding box center [234, 252] width 40 height 7
click at [206, 280] on pre "@ Target ({ElementType.FIELD}) @ Retention (RetentionPolicy.RUNTIME) @ Constrai…" at bounding box center [369, 317] width 483 height 227
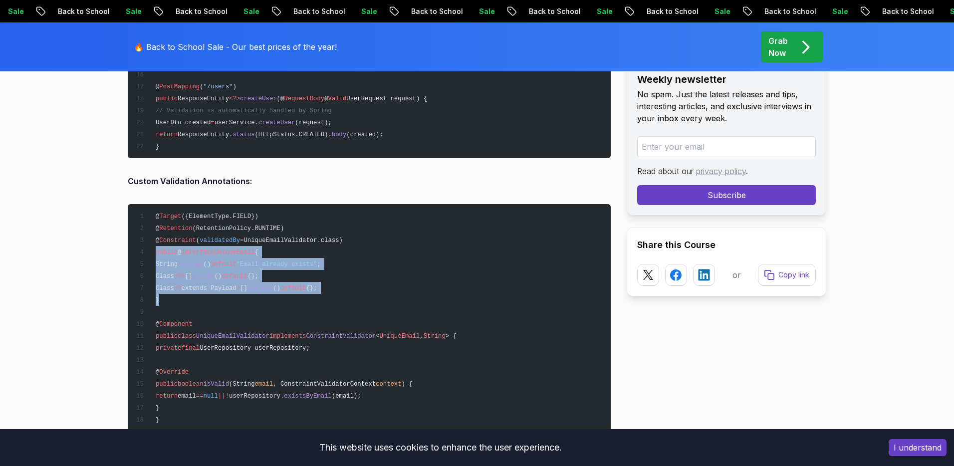
drag, startPoint x: 186, startPoint y: 294, endPoint x: 143, endPoint y: 246, distance: 64.0
click at [143, 246] on pre "@ Target ({ElementType.FIELD}) @ Retention (RetentionPolicy.RUNTIME) @ Constrai…" at bounding box center [369, 317] width 483 height 227
click at [206, 266] on pre "@ Target ({ElementType.FIELD}) @ Retention (RetentionPolicy.RUNTIME) @ Constrai…" at bounding box center [369, 317] width 483 height 227
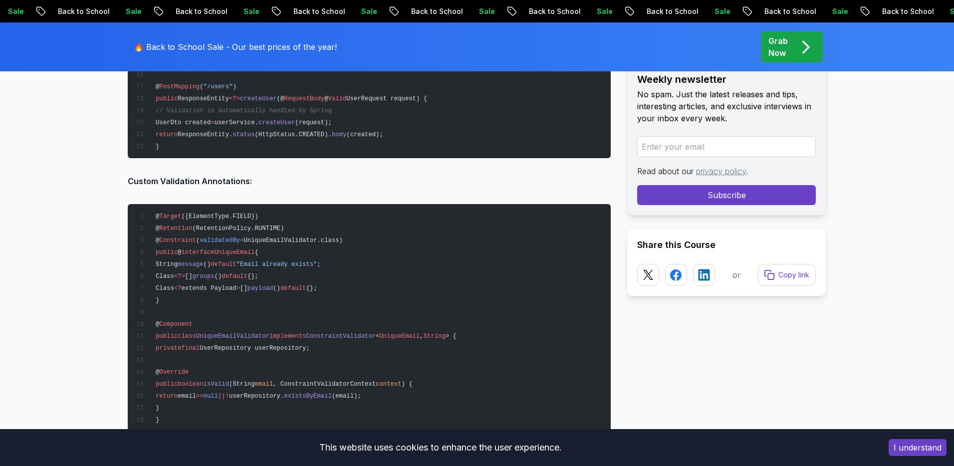
click at [203, 262] on span "message" at bounding box center [190, 264] width 25 height 7
click at [211, 266] on pre "@ Target ({ElementType.FIELD}) @ Retention (RetentionPolicy.RUNTIME) @ Constrai…" at bounding box center [369, 317] width 483 height 227
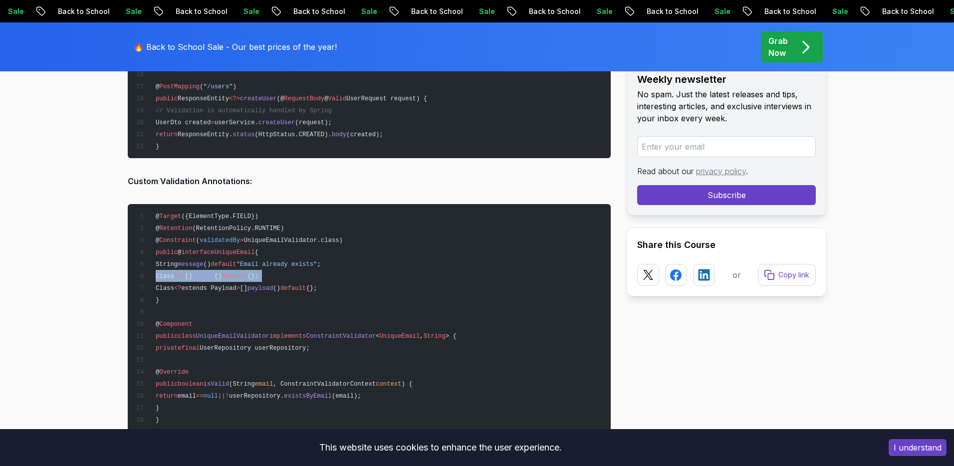
click at [211, 274] on span "groups" at bounding box center [204, 276] width 22 height 7
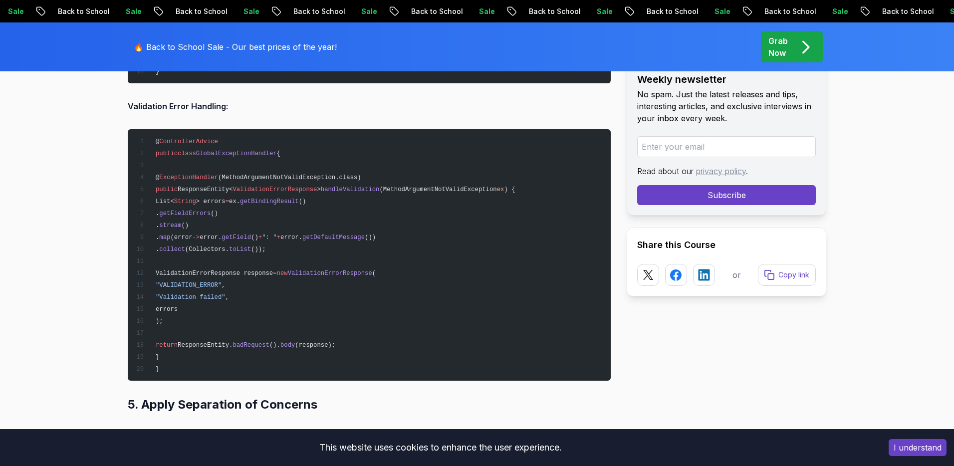
scroll to position [4458, 0]
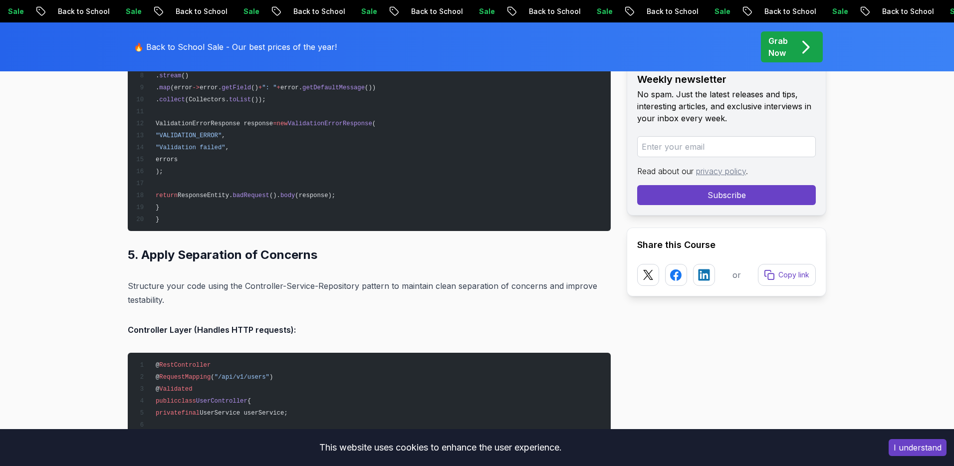
click at [235, 251] on h2 "5. Apply Separation of Concerns" at bounding box center [369, 255] width 483 height 16
click at [251, 283] on p "Structure your code using the Controller-Service-Repository pattern to maintain…" at bounding box center [369, 293] width 483 height 28
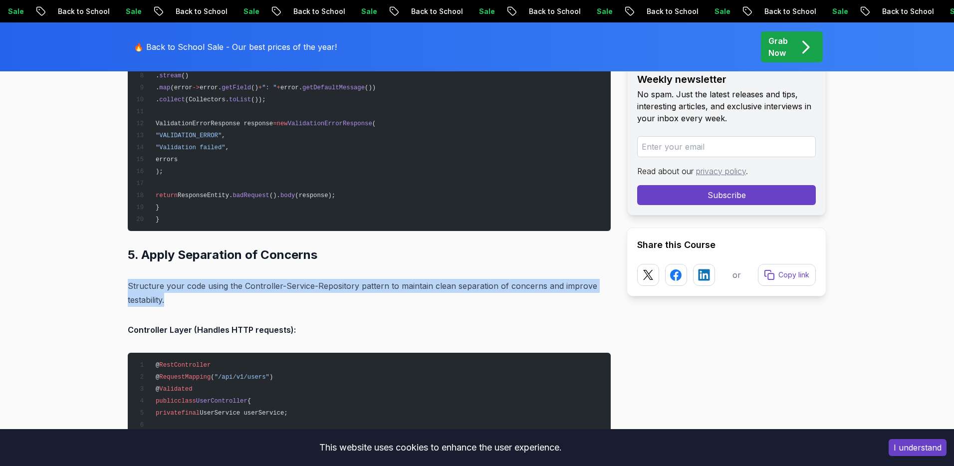
click at [251, 283] on p "Structure your code using the Controller-Service-Repository pattern to maintain…" at bounding box center [369, 293] width 483 height 28
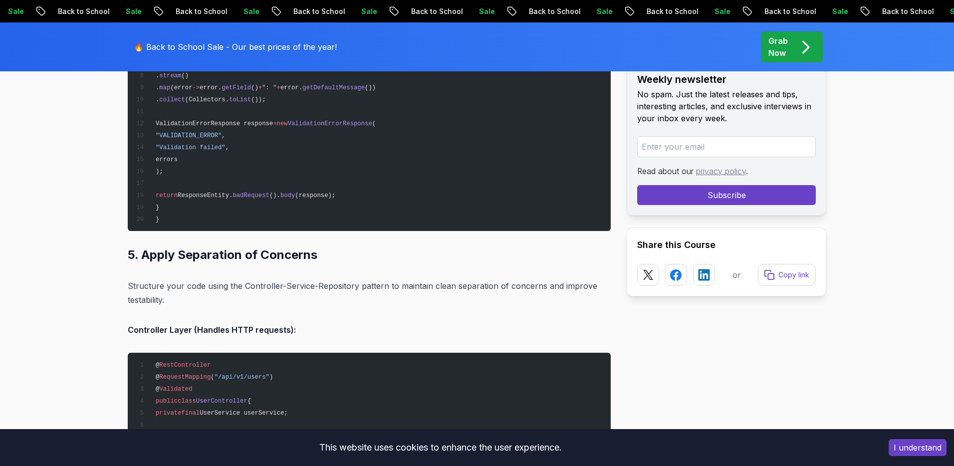
click at [233, 326] on strong "Controller Layer (Handles HTTP requests):" at bounding box center [212, 330] width 168 height 10
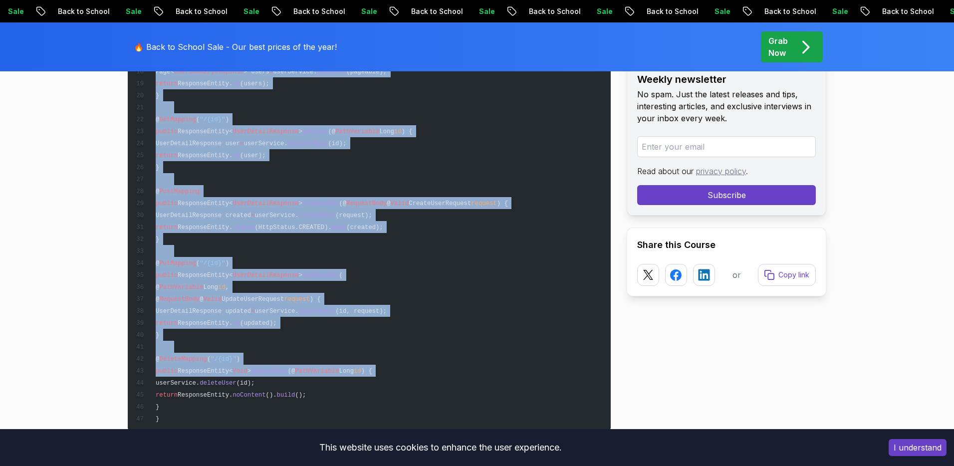
scroll to position [5032, 0]
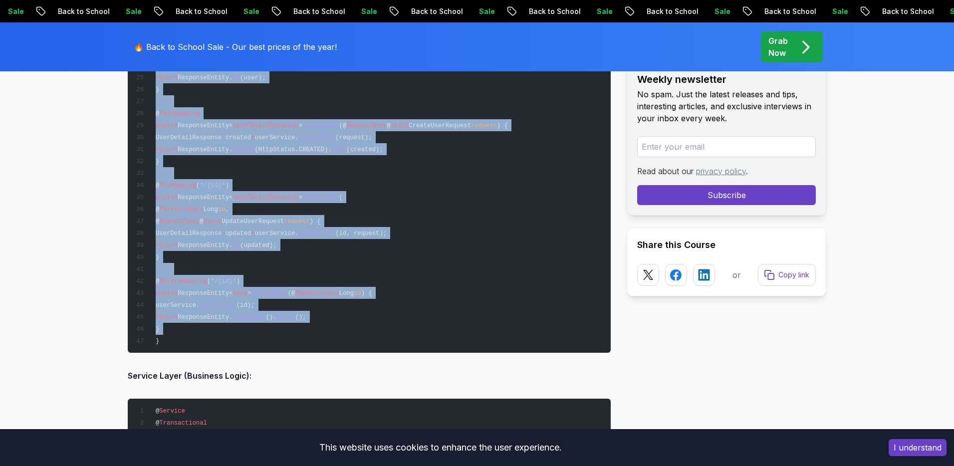
drag, startPoint x: 156, startPoint y: 113, endPoint x: 218, endPoint y: 328, distance: 223.8
click at [218, 328] on pre "@ RestController @ RequestMapping ( "/api/v1/users" ) @ Validated public class …" at bounding box center [369, 65] width 483 height 575
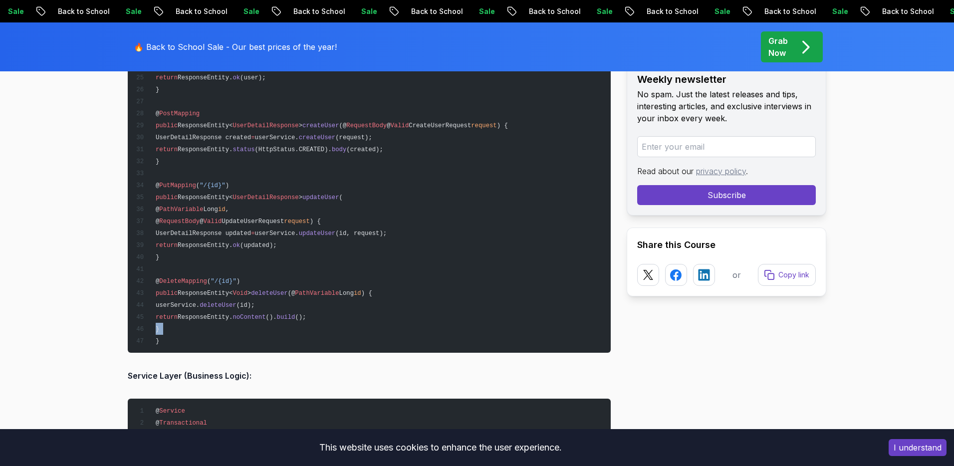
click at [220, 330] on pre "@ RestController @ RequestMapping ( "/api/v1/users" ) @ Validated public class …" at bounding box center [369, 65] width 483 height 575
click at [221, 333] on pre "@ RestController @ RequestMapping ( "/api/v1/users" ) @ Validated public class …" at bounding box center [369, 65] width 483 height 575
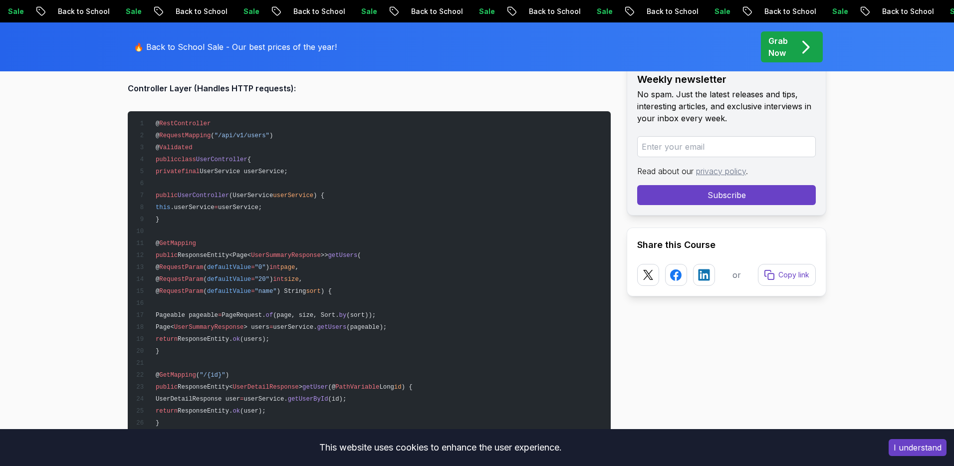
click at [186, 151] on pre "@ RestController @ RequestMapping ( "/api/v1/users" ) @ Validated public class …" at bounding box center [369, 398] width 483 height 575
click at [239, 133] on span ""/api/v1/users"" at bounding box center [241, 135] width 55 height 7
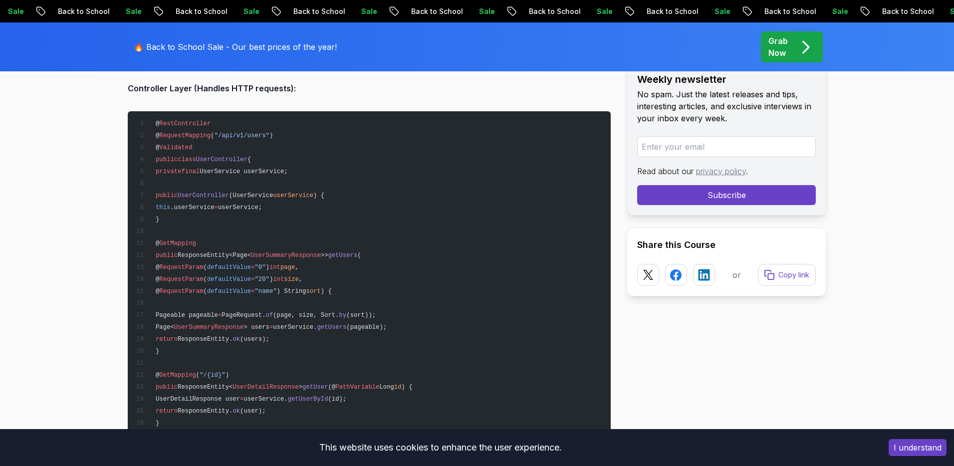
click at [196, 240] on span "GetMapping" at bounding box center [177, 243] width 37 height 7
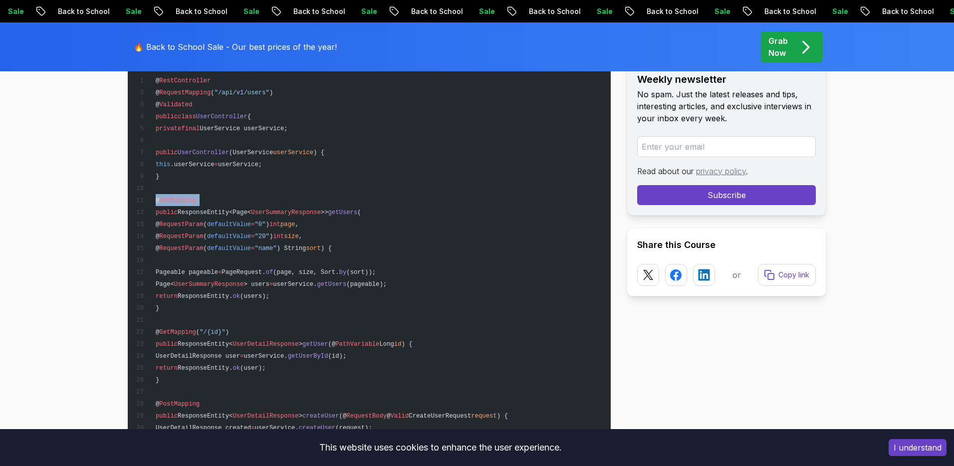
scroll to position [4785, 0]
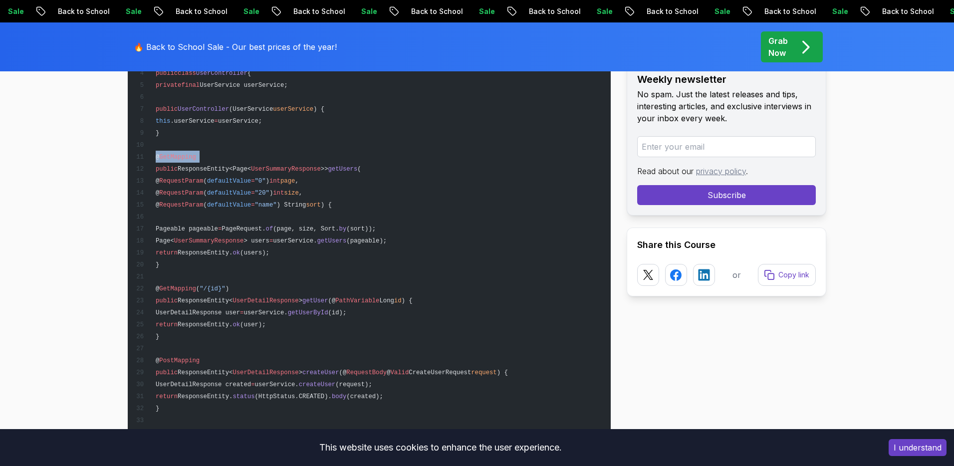
click at [215, 280] on pre "@ RestController @ RequestMapping ( "/api/v1/users" ) @ Validated public class …" at bounding box center [369, 312] width 483 height 575
click at [231, 309] on span "UserDetailResponse user" at bounding box center [198, 312] width 84 height 7
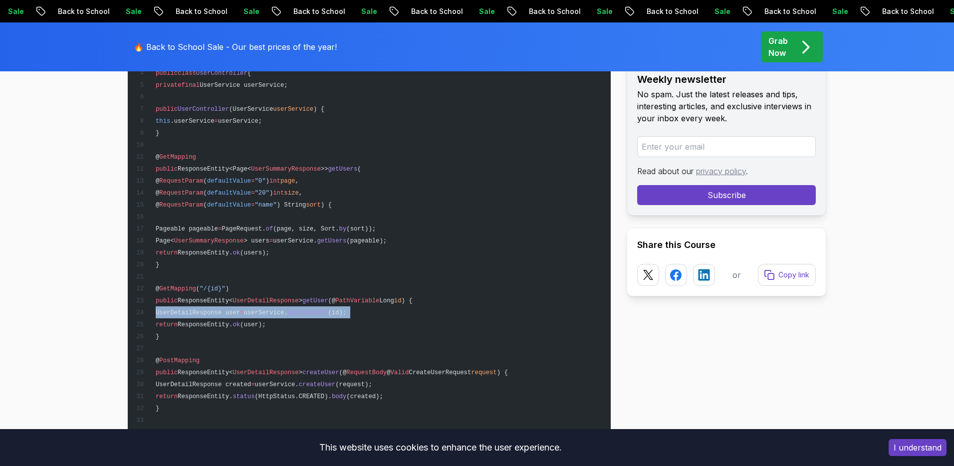
click at [231, 309] on span "UserDetailResponse user" at bounding box center [198, 312] width 84 height 7
click at [232, 321] on span "ResponseEntity." at bounding box center [205, 324] width 55 height 7
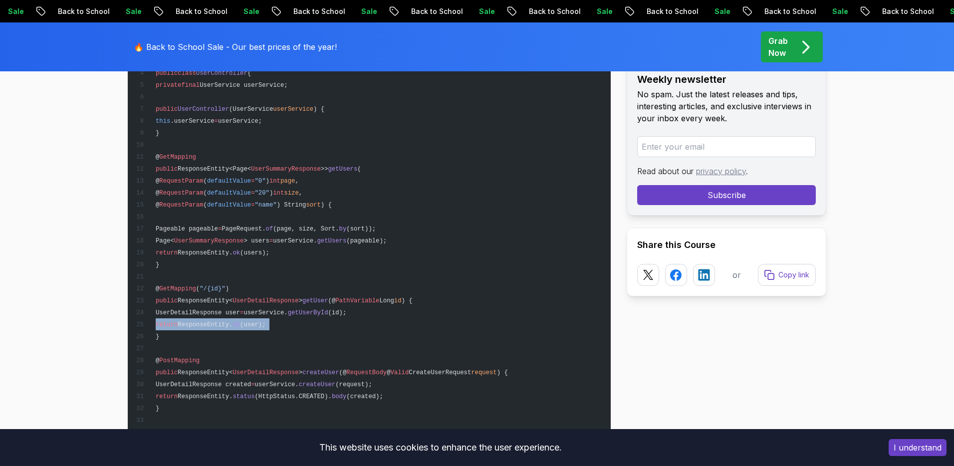
click at [232, 321] on span "ResponseEntity." at bounding box center [205, 324] width 55 height 7
click at [232, 249] on span "ResponseEntity." at bounding box center [205, 252] width 55 height 7
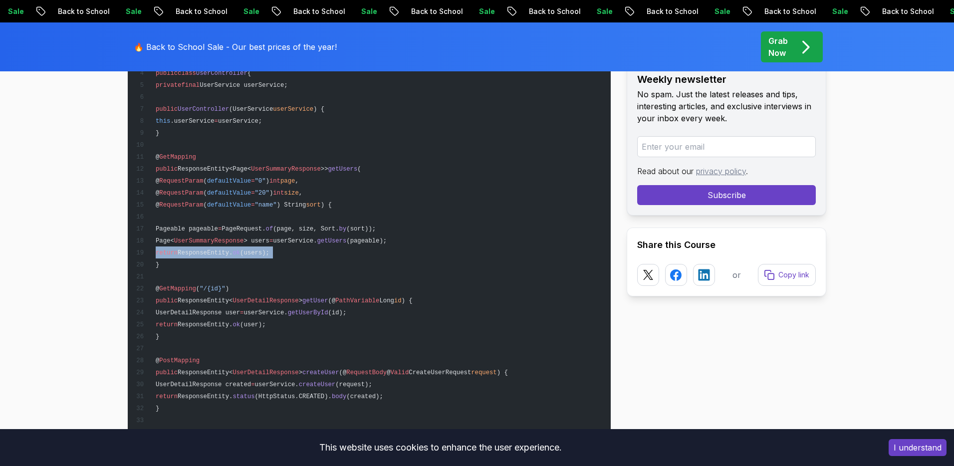
click at [232, 249] on span "ResponseEntity." at bounding box center [205, 252] width 55 height 7
click at [241, 232] on pre "@ RestController @ RequestMapping ( "/api/v1/users" ) @ Validated public class …" at bounding box center [369, 312] width 483 height 575
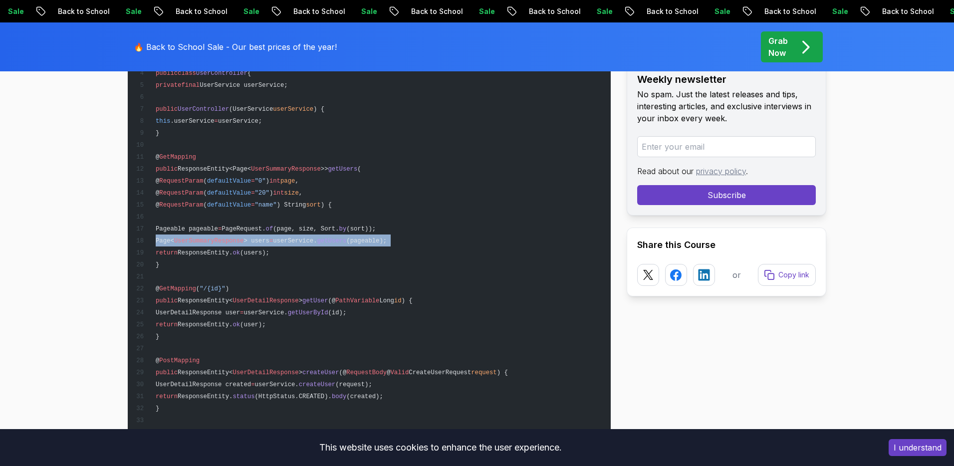
click at [241, 232] on pre "@ RestController @ RequestMapping ( "/api/v1/users" ) @ Validated public class …" at bounding box center [369, 312] width 483 height 575
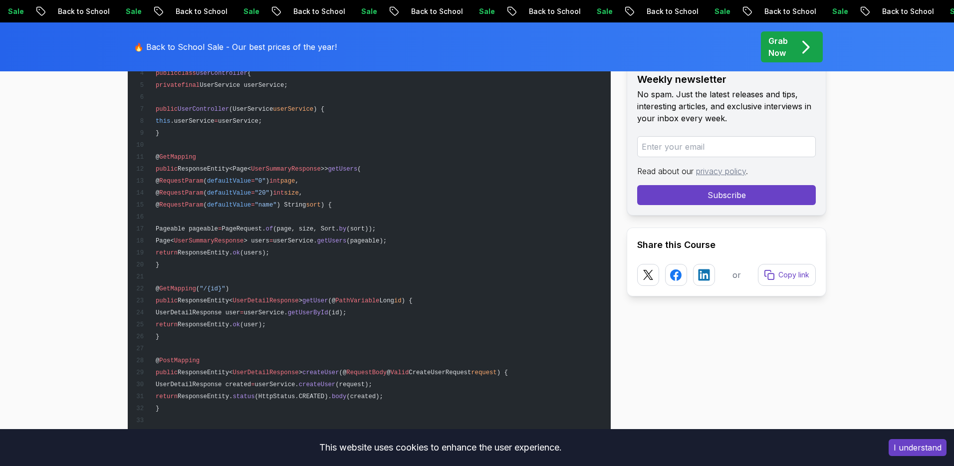
click at [218, 225] on span "Pageable pageable" at bounding box center [187, 228] width 62 height 7
click at [241, 237] on span "UserSummaryResponse" at bounding box center [209, 240] width 70 height 7
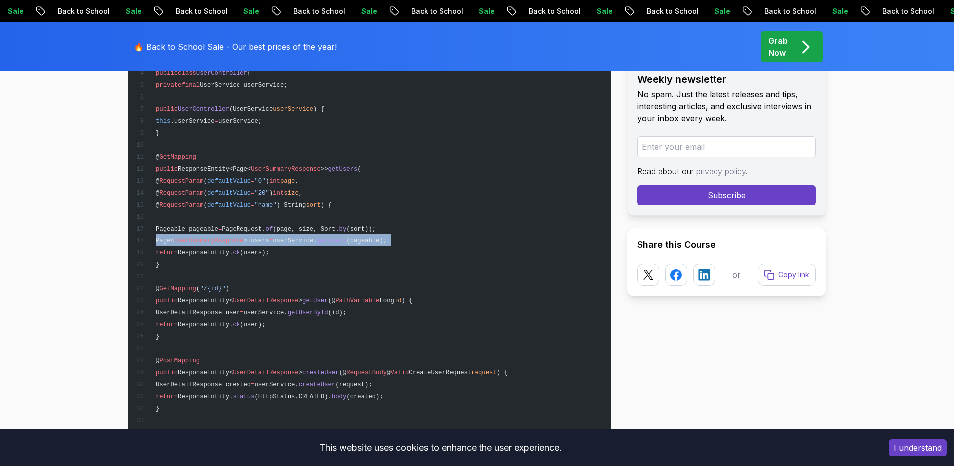
click at [241, 237] on span "UserSummaryResponse" at bounding box center [209, 240] width 70 height 7
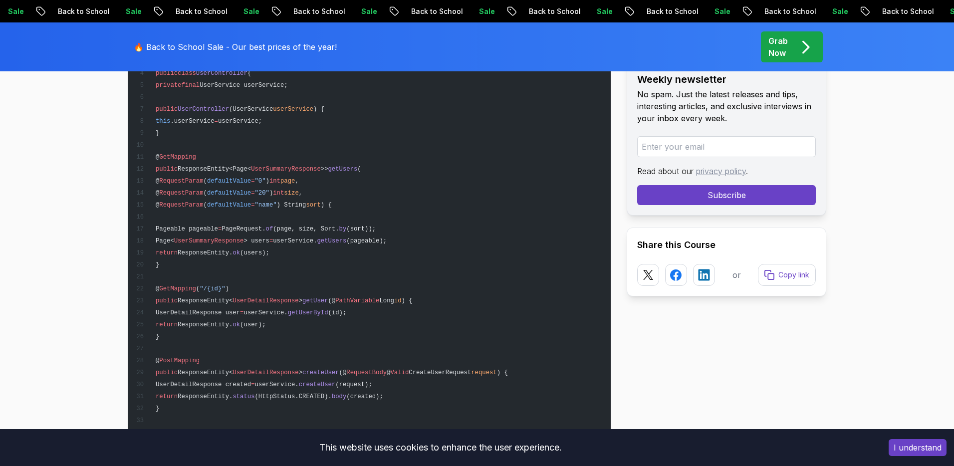
click at [232, 249] on span "ResponseEntity." at bounding box center [205, 252] width 55 height 7
click at [259, 297] on span "UserDetailResponse" at bounding box center [265, 300] width 66 height 7
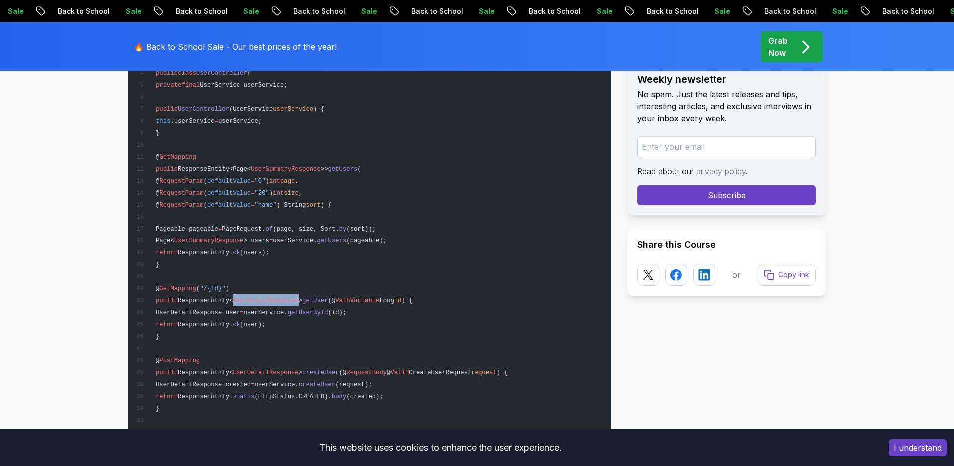
click at [259, 297] on span "UserDetailResponse" at bounding box center [265, 300] width 66 height 7
click at [240, 309] on span "UserDetailResponse user" at bounding box center [198, 312] width 84 height 7
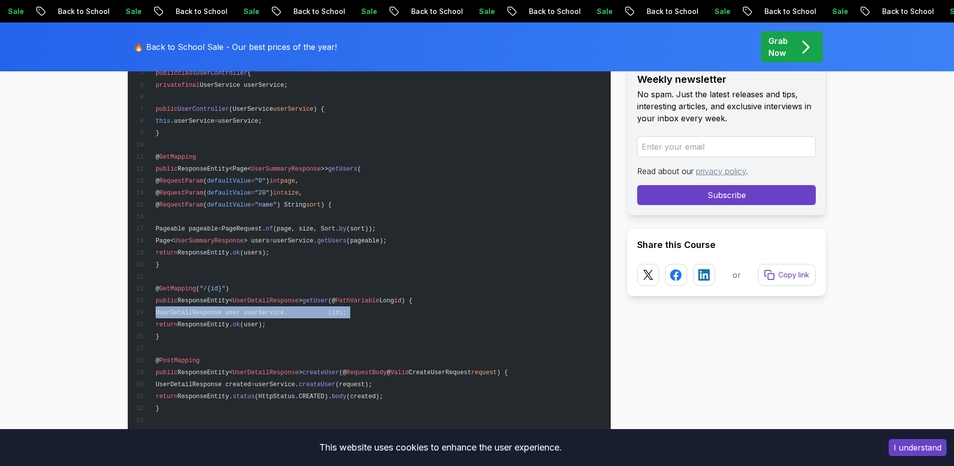
click at [240, 309] on span "UserDetailResponse user" at bounding box center [198, 312] width 84 height 7
click at [240, 312] on span "UserDetailResponse user" at bounding box center [198, 312] width 84 height 7
click at [240, 321] on span "ok" at bounding box center [235, 324] width 7 height 7
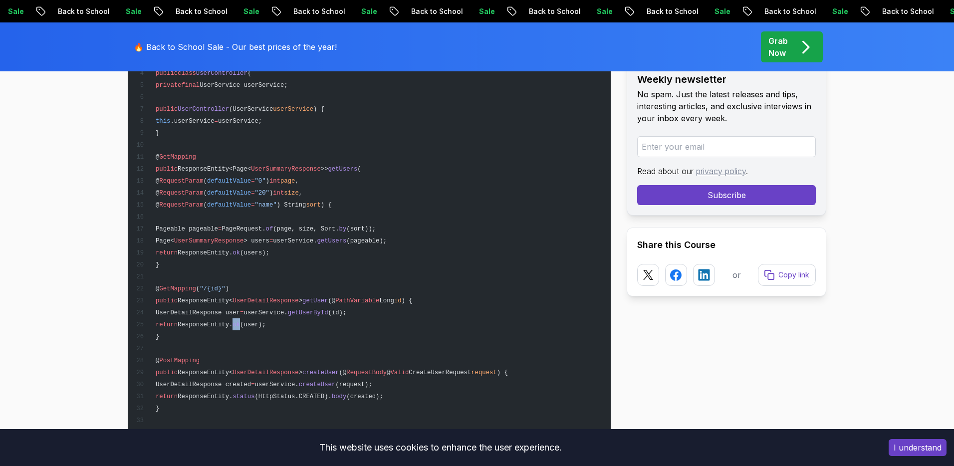
click at [240, 321] on span "ok" at bounding box center [235, 324] width 7 height 7
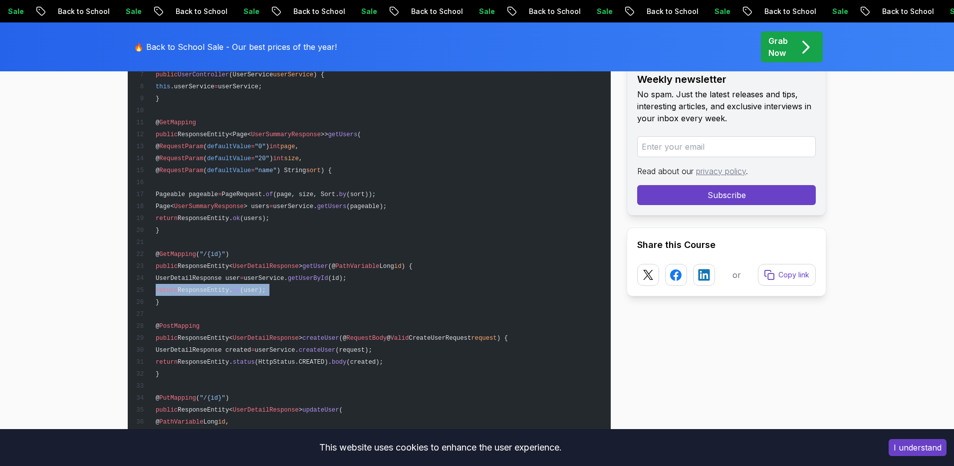
scroll to position [4872, 0]
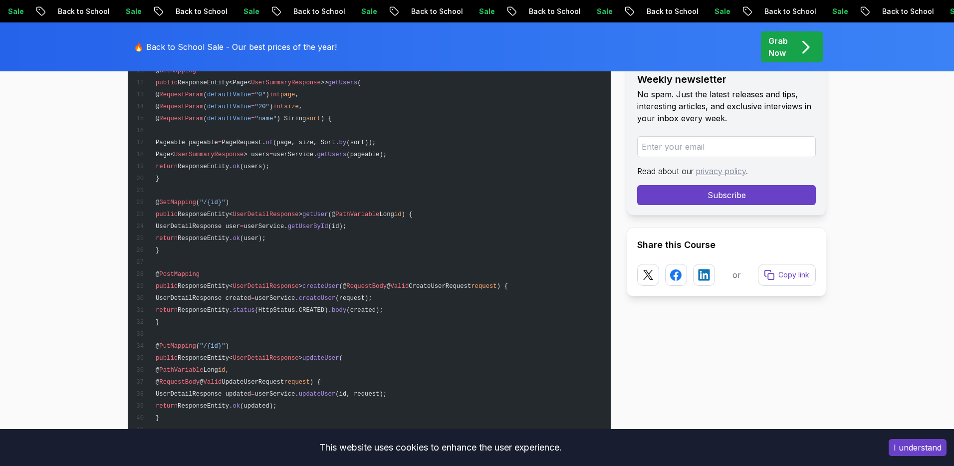
click at [251, 295] on span "UserDetailResponse created" at bounding box center [203, 298] width 95 height 7
click at [281, 301] on pre "@ RestController @ RequestMapping ( "/api/v1/users" ) @ Validated public class …" at bounding box center [369, 226] width 483 height 575
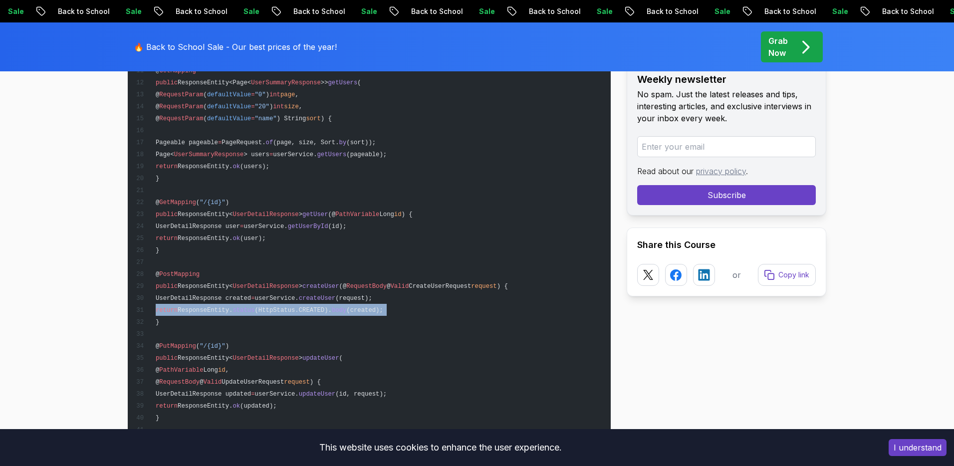
click at [281, 301] on pre "@ RestController @ RequestMapping ( "/api/v1/users" ) @ Validated public class …" at bounding box center [369, 226] width 483 height 575
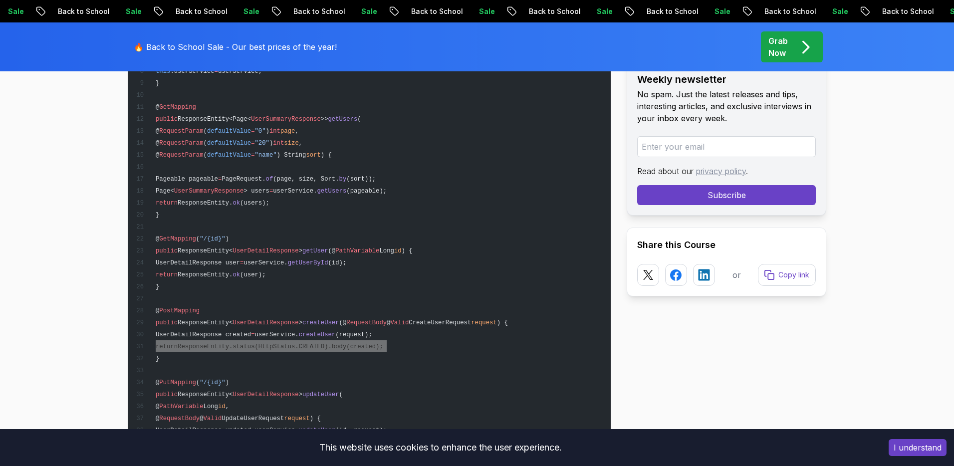
scroll to position [4813, 0]
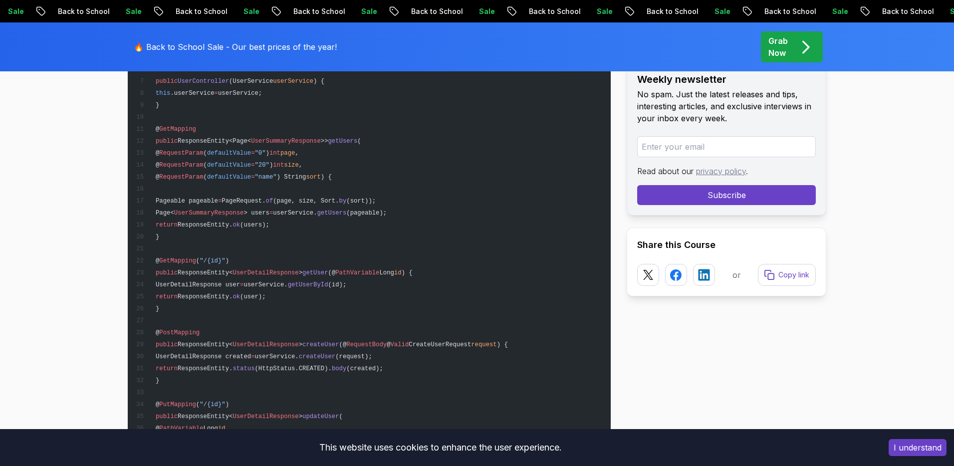
click at [287, 281] on span "userService." at bounding box center [265, 284] width 44 height 7
click at [292, 269] on span "UserDetailResponse" at bounding box center [265, 272] width 66 height 7
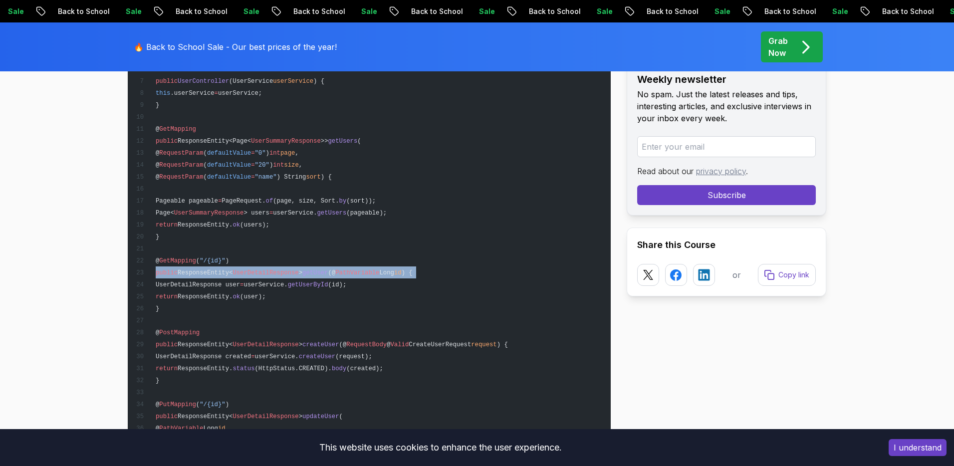
click at [292, 269] on span "UserDetailResponse" at bounding box center [265, 272] width 66 height 7
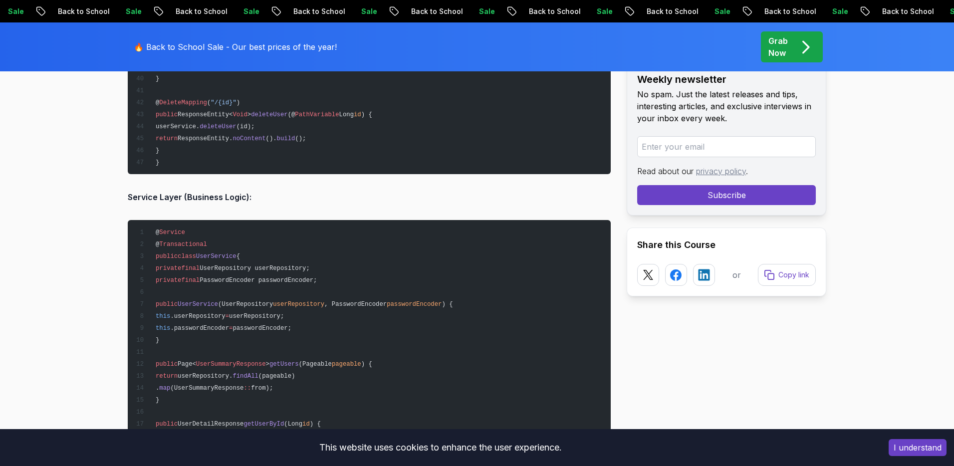
scroll to position [5246, 0]
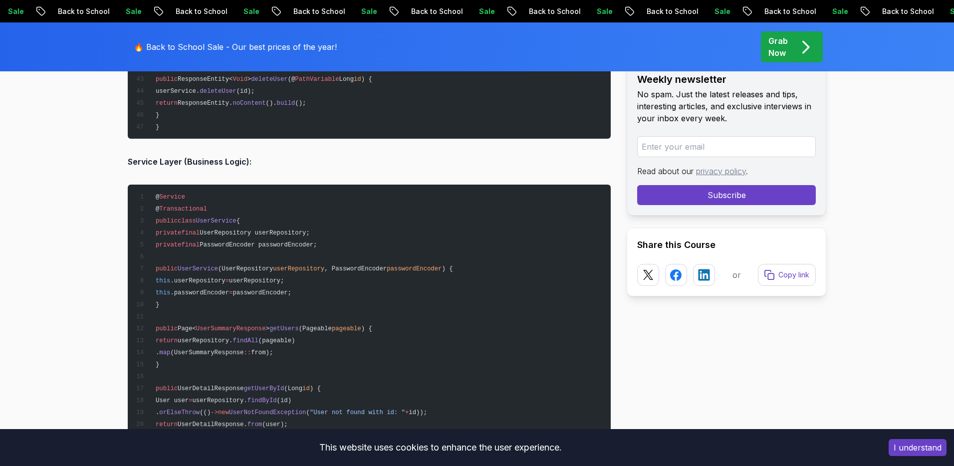
click at [195, 160] on strong "Service Layer (Business Logic):" at bounding box center [190, 162] width 124 height 10
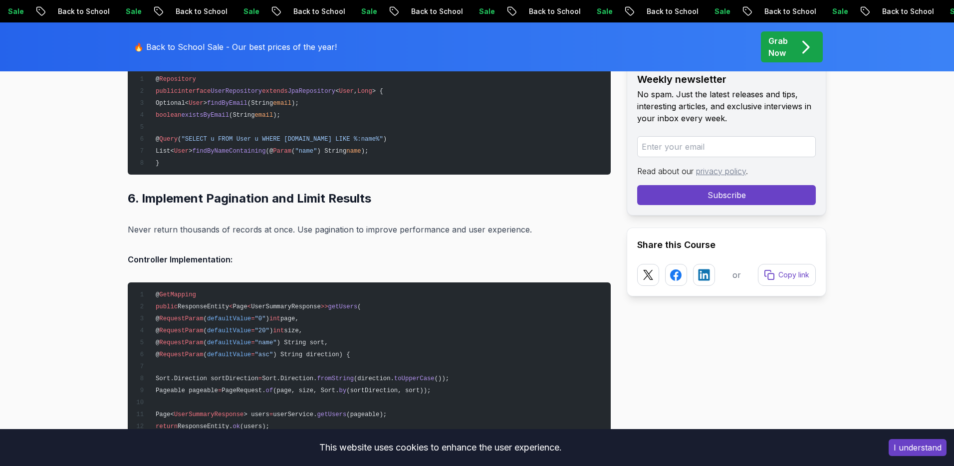
scroll to position [6098, 0]
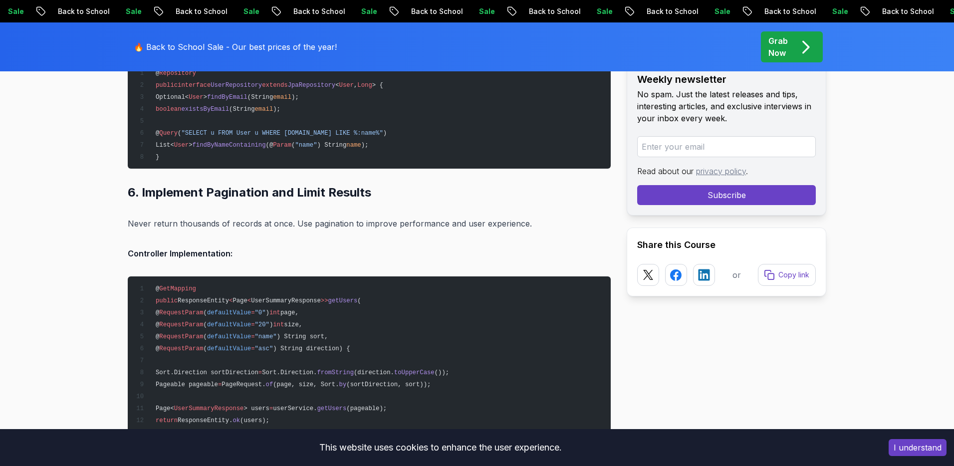
click at [271, 221] on p "Never return thousands of records at once. Use pagination to improve performanc…" at bounding box center [369, 223] width 483 height 14
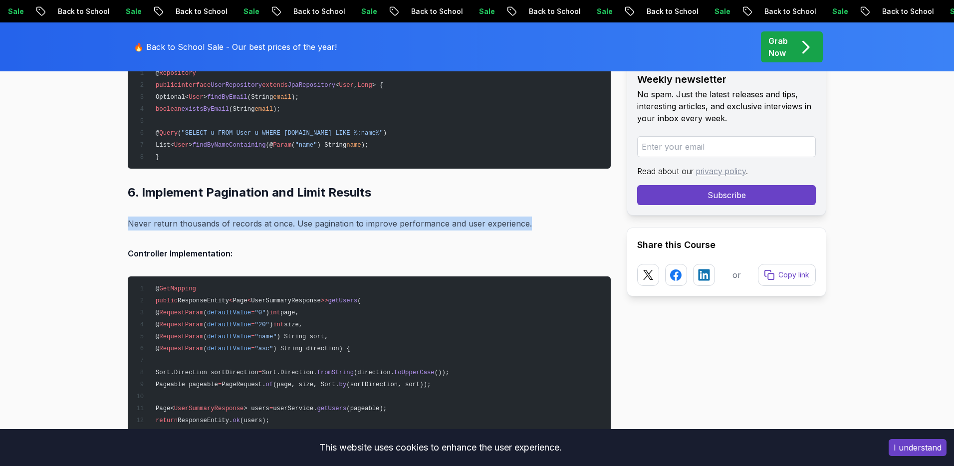
click at [271, 221] on p "Never return thousands of records at once. Use pagination to improve performanc…" at bounding box center [369, 223] width 483 height 14
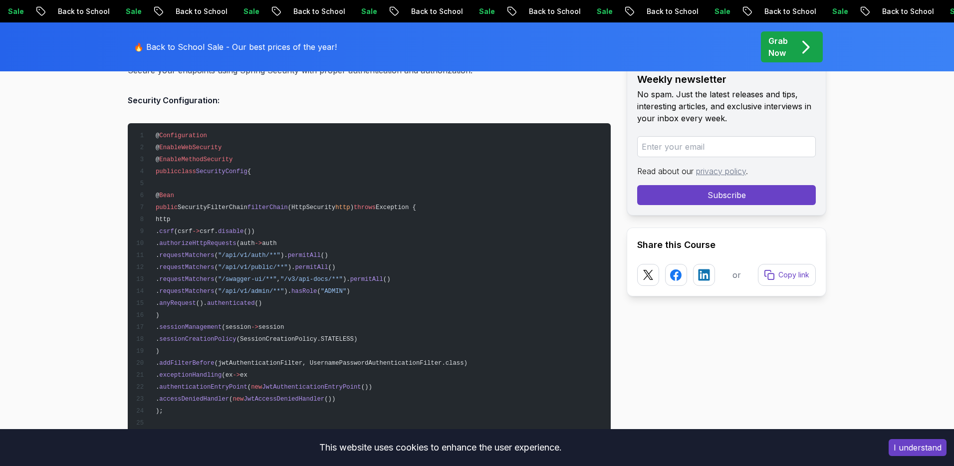
scroll to position [8121, 0]
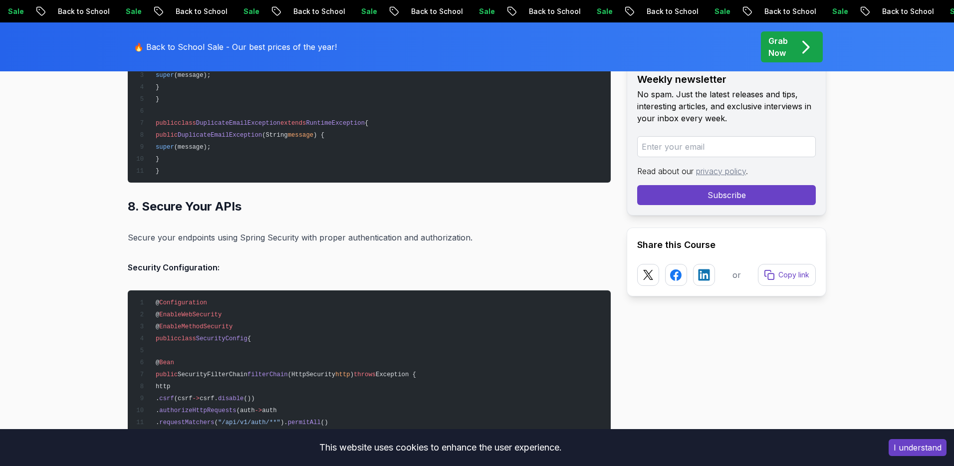
click at [286, 235] on p "Secure your endpoints using Spring Security with proper authentication and auth…" at bounding box center [369, 237] width 483 height 14
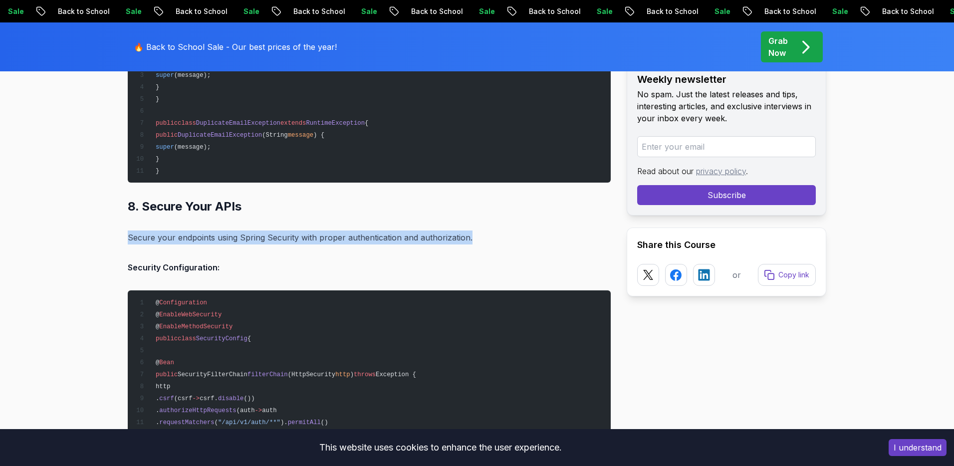
click at [286, 235] on p "Secure your endpoints using Spring Security with proper authentication and auth…" at bounding box center [369, 237] width 483 height 14
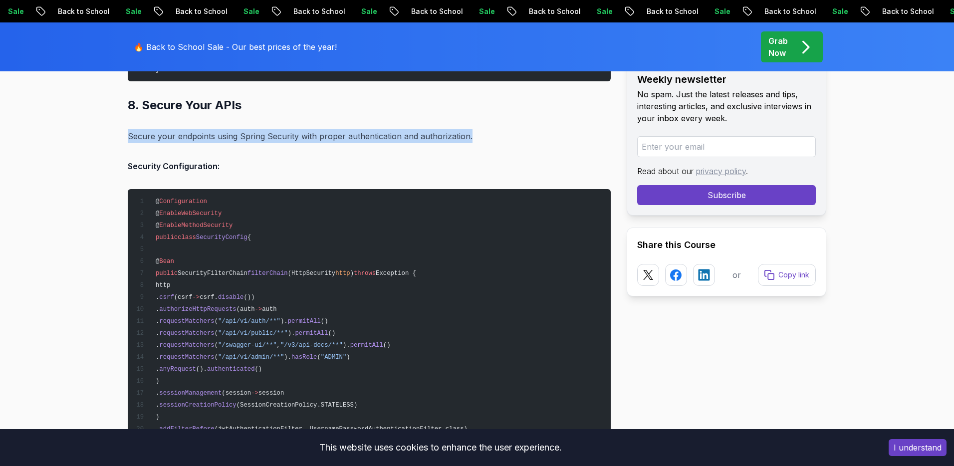
scroll to position [8263, 0]
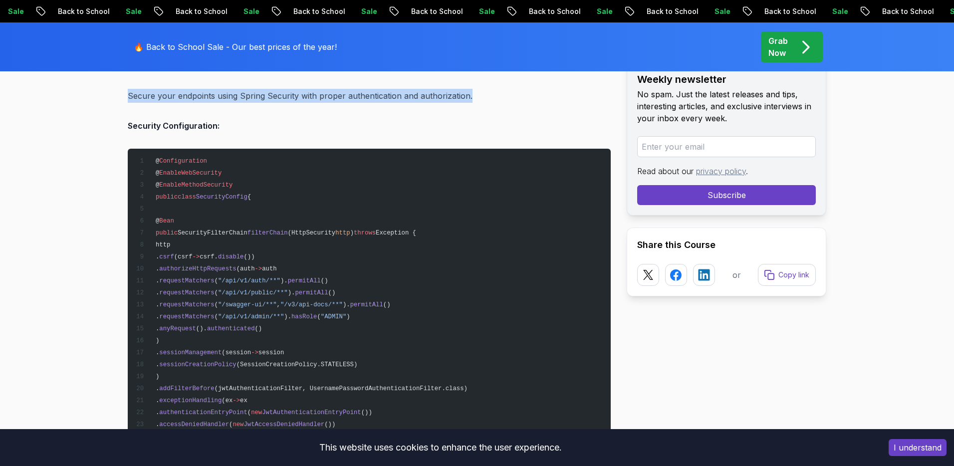
click at [288, 231] on span "filterChain" at bounding box center [267, 232] width 40 height 7
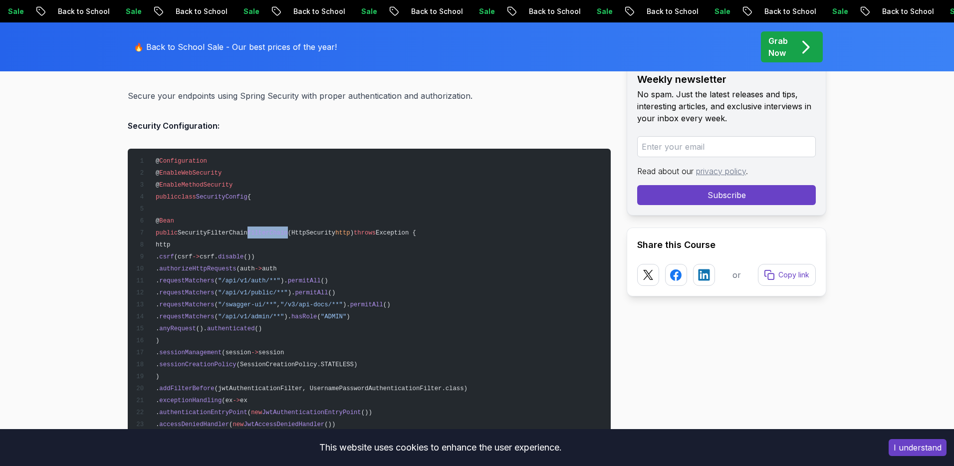
click at [288, 231] on span "filterChain" at bounding box center [267, 232] width 40 height 7
click at [242, 230] on span "SecurityFilterChain" at bounding box center [213, 232] width 70 height 7
click at [277, 93] on p "Secure your endpoints using Spring Security with proper authentication and auth…" at bounding box center [369, 96] width 483 height 14
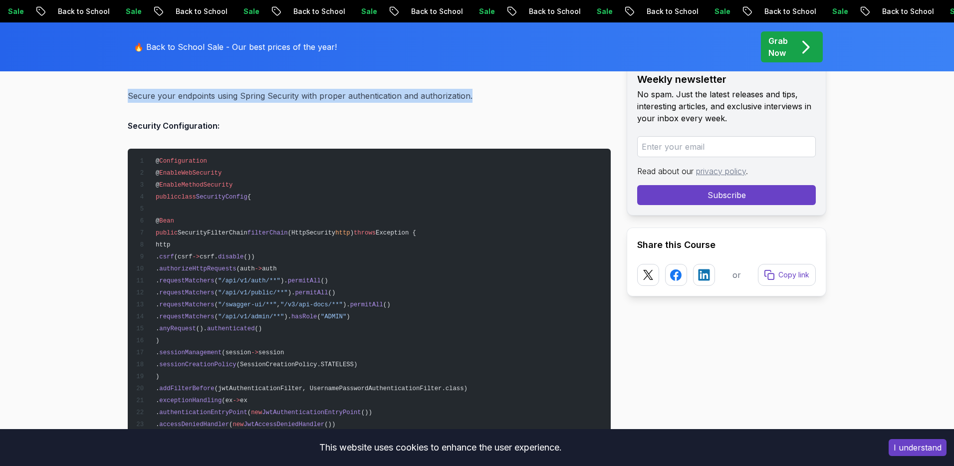
click at [277, 93] on p "Secure your endpoints using Spring Security with proper authentication and auth…" at bounding box center [369, 96] width 483 height 14
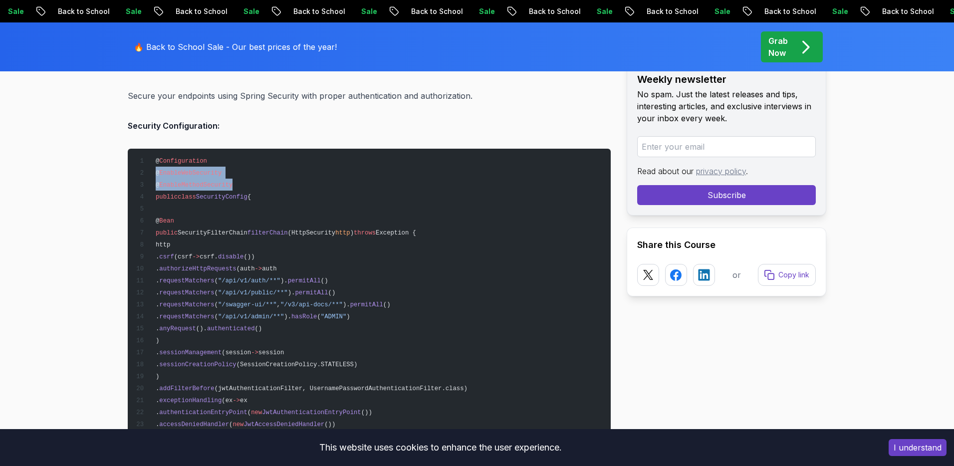
drag, startPoint x: 240, startPoint y: 186, endPoint x: 143, endPoint y: 163, distance: 99.8
click at [143, 163] on pre "@ Configuration @ EnableWebSecurity @ EnableMethodSecurity public class Securit…" at bounding box center [369, 352] width 483 height 407
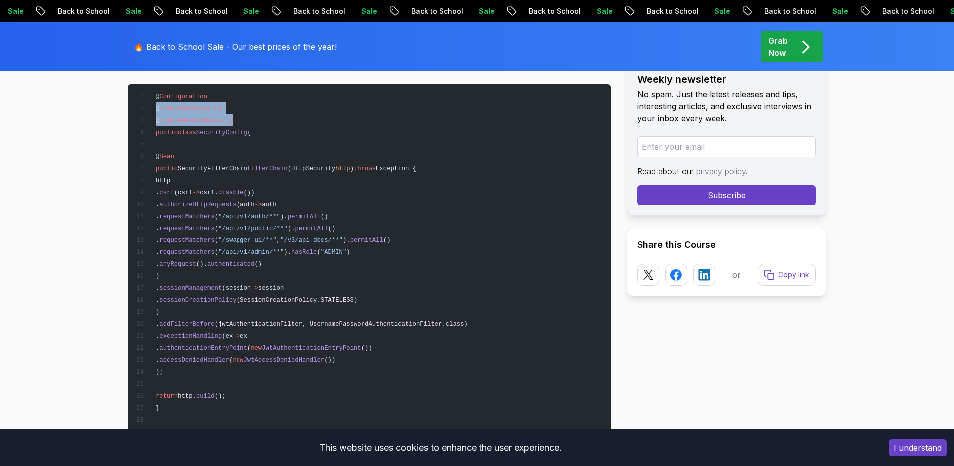
scroll to position [8345, 0]
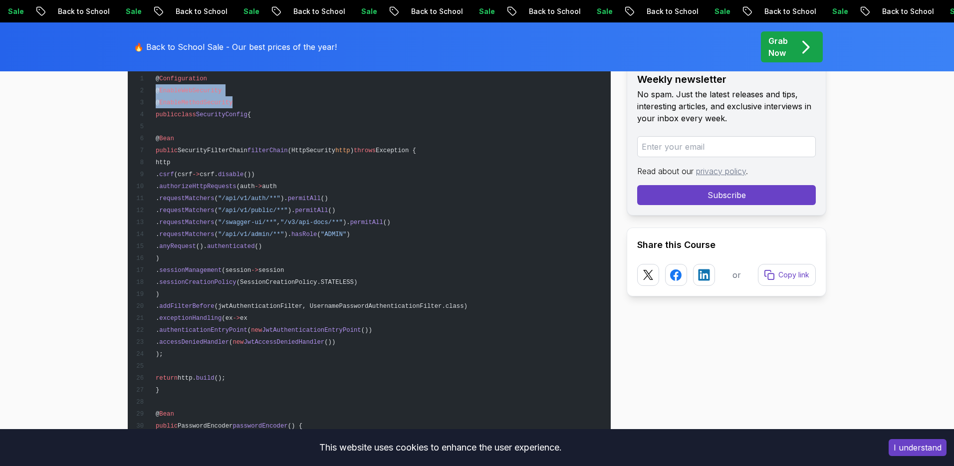
drag, startPoint x: 193, startPoint y: 178, endPoint x: 316, endPoint y: 246, distance: 141.1
click at [319, 248] on pre "@ Configuration @ EnableWebSecurity @ EnableMethodSecurity public class Securit…" at bounding box center [369, 269] width 483 height 407
click at [316, 246] on pre "@ Configuration @ EnableWebSecurity @ EnableMethodSecurity public class Securit…" at bounding box center [369, 269] width 483 height 407
drag, startPoint x: 179, startPoint y: 255, endPoint x: 314, endPoint y: 299, distance: 142.6
click at [313, 299] on code "@ Configuration @ EnableWebSecurity @ EnableMethodSecurity public class Securit…" at bounding box center [302, 270] width 332 height 390
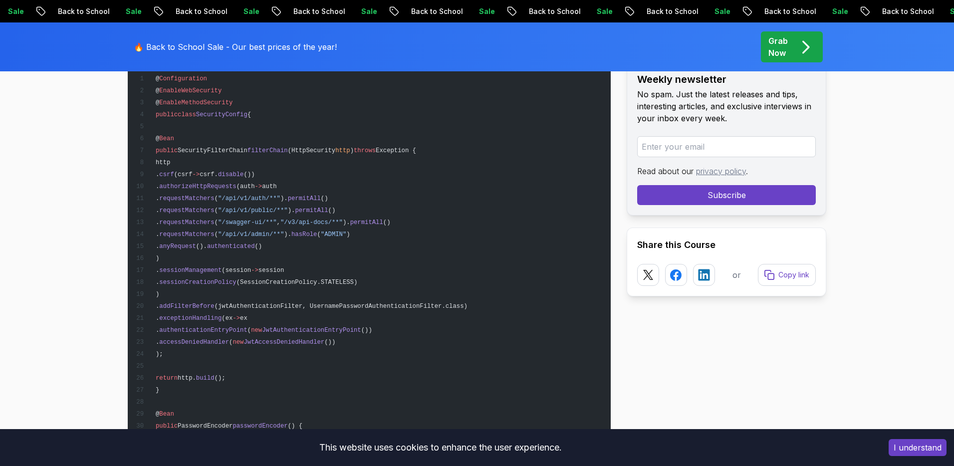
click at [316, 303] on span "(jwtAuthenticationFilter, UsernamePasswordAuthenticationFilter.class)" at bounding box center [340, 306] width 253 height 7
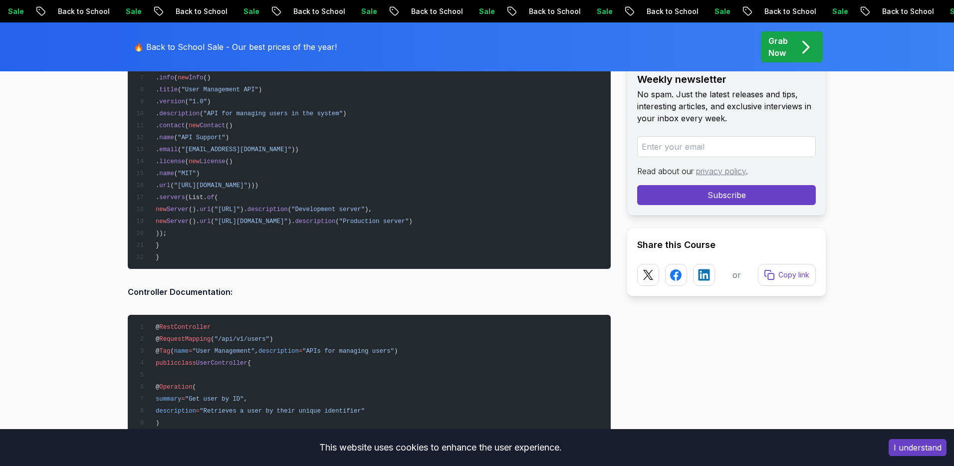
scroll to position [10615, 0]
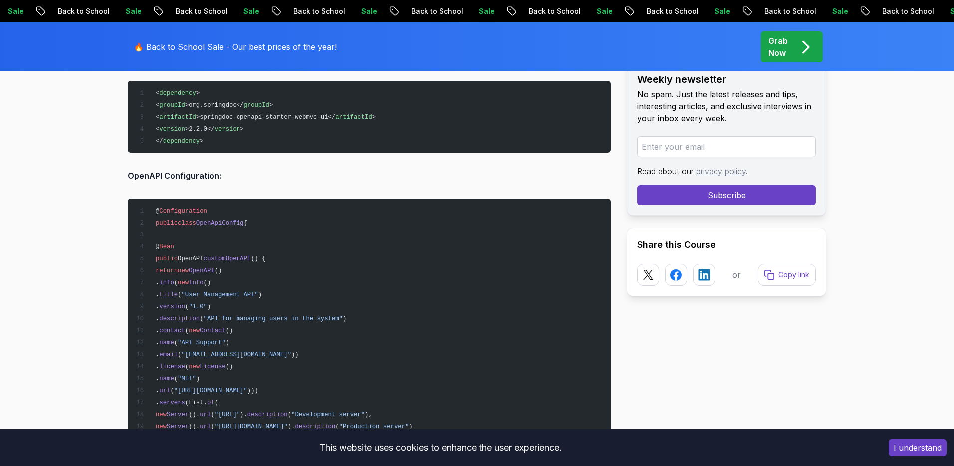
click at [258, 291] on span ""User Management API"" at bounding box center [219, 294] width 77 height 7
click at [281, 298] on pre "@ Configuration public class OpenApiConfig { @ Bean public OpenAPI customOpenAP…" at bounding box center [369, 335] width 483 height 275
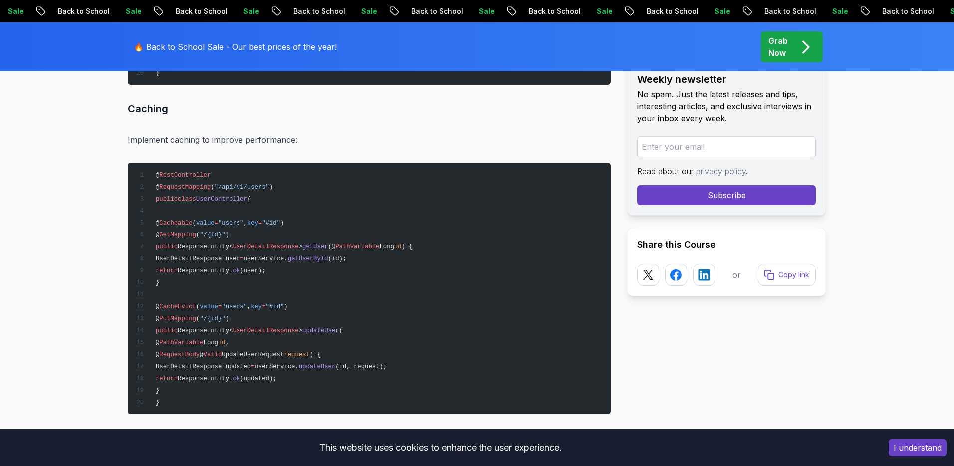
scroll to position [12290, 0]
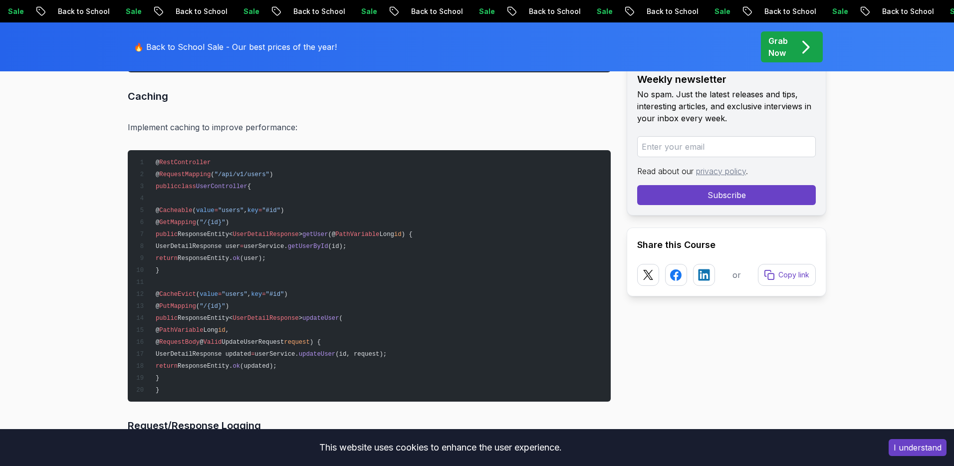
click at [271, 209] on pre "@ RestController @ RequestMapping ( "/api/v1/users" ) public class UserControll…" at bounding box center [369, 275] width 483 height 251
click at [258, 207] on span "key" at bounding box center [252, 210] width 11 height 7
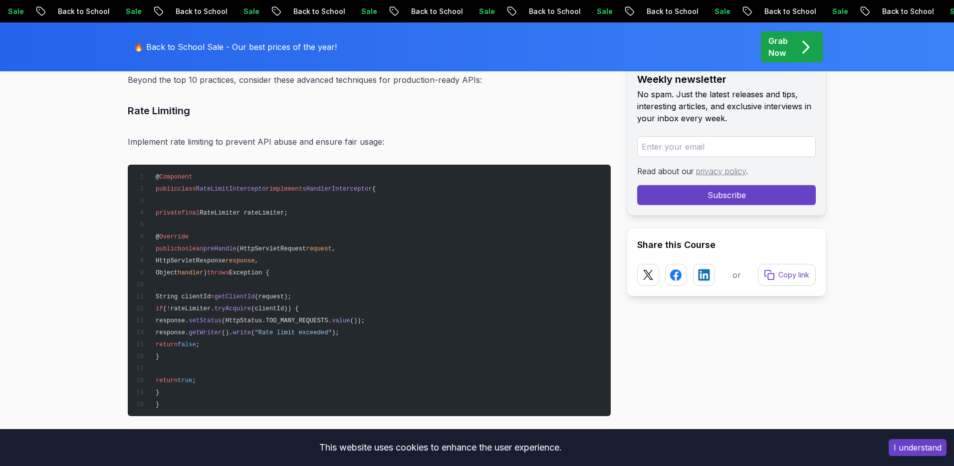
scroll to position [11944, 0]
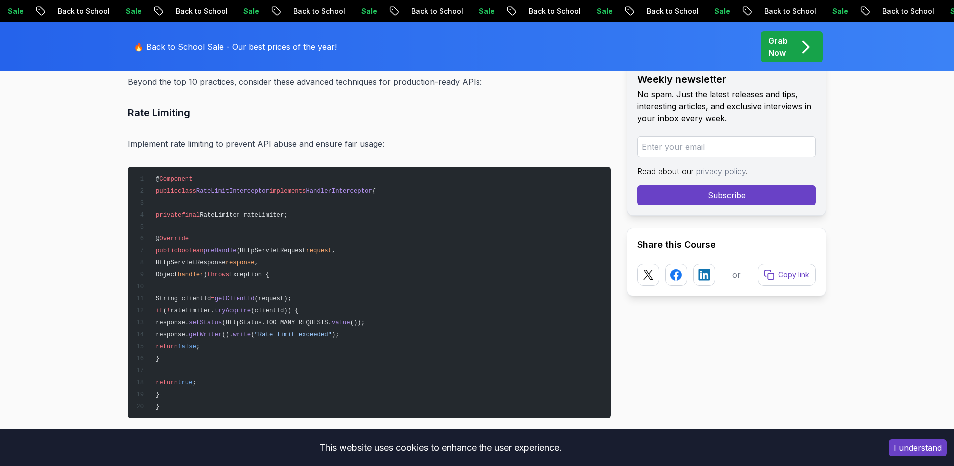
click at [331, 138] on p "Implement rate limiting to prevent API abuse and ensure fair usage:" at bounding box center [369, 144] width 483 height 14
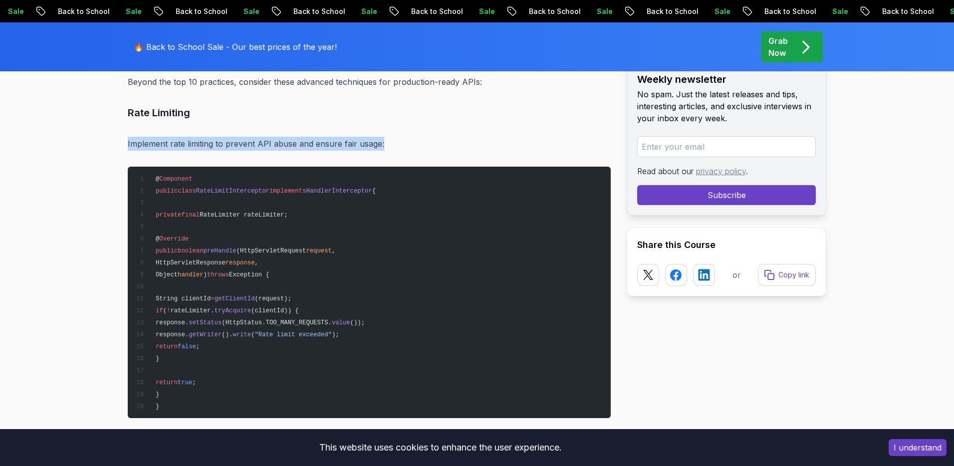
click at [331, 138] on p "Implement rate limiting to prevent API abuse and ensure fair usage:" at bounding box center [369, 144] width 483 height 14
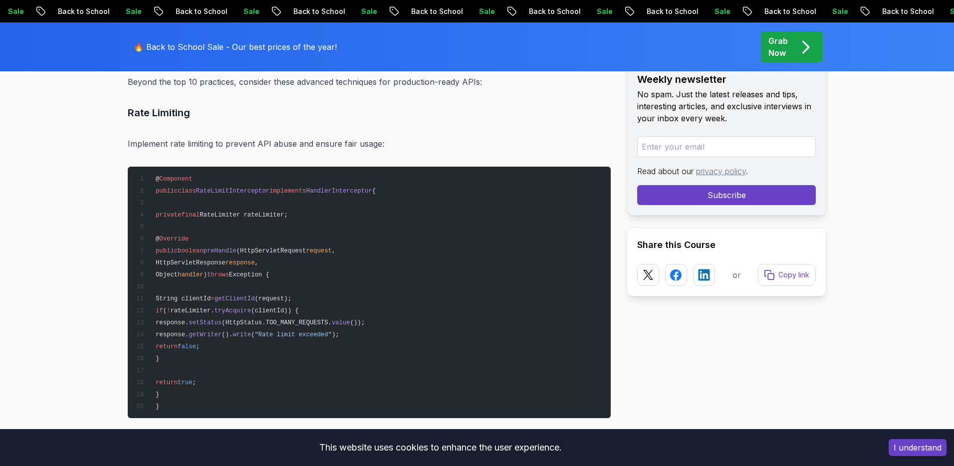
click at [332, 137] on p "Implement rate limiting to prevent API abuse and ensure fair usage:" at bounding box center [369, 144] width 483 height 14
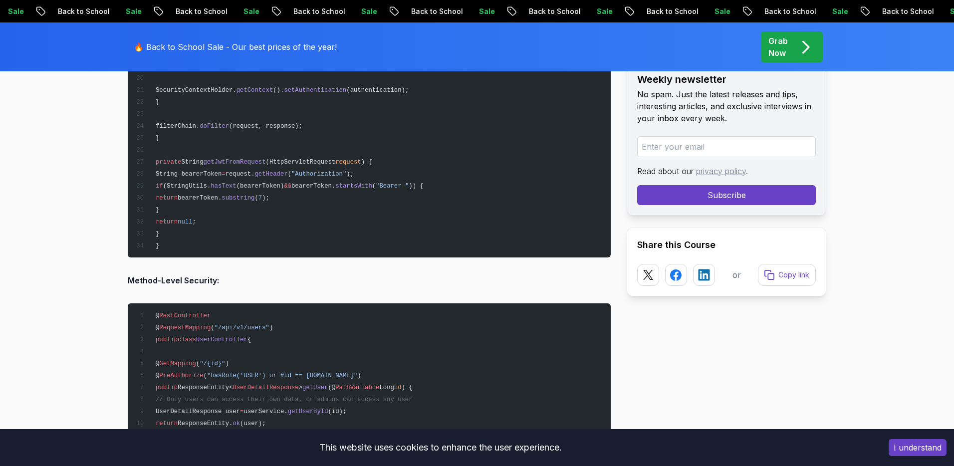
scroll to position [8983, 0]
